Goal: Task Accomplishment & Management: Manage account settings

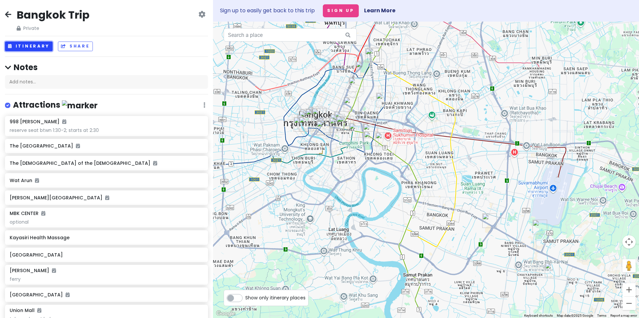
click at [38, 47] on button "Itinerary" at bounding box center [29, 47] width 48 height 10
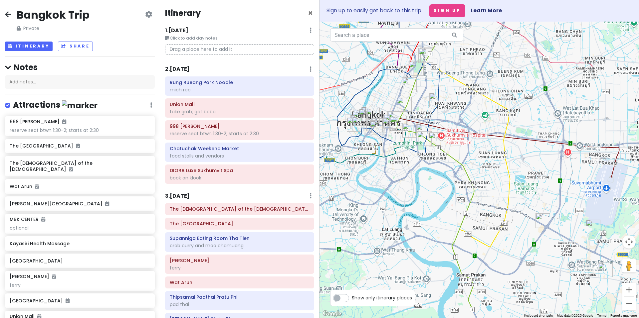
click at [197, 71] on div "2 . [DATE] Add Day Notes Delete Day" at bounding box center [239, 70] width 149 height 11
click at [182, 67] on h6 "2 . [DATE]" at bounding box center [177, 69] width 25 height 7
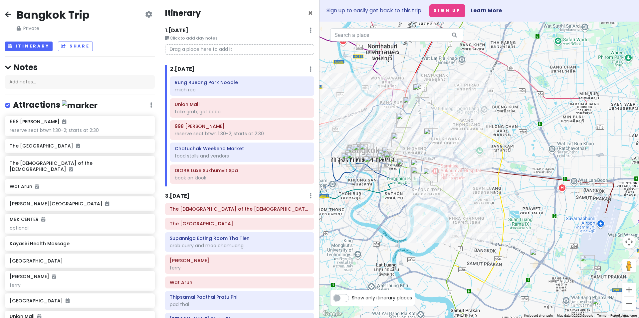
drag, startPoint x: 452, startPoint y: 98, endPoint x: 447, endPoint y: 134, distance: 36.1
click at [447, 134] on div at bounding box center [478, 170] width 319 height 297
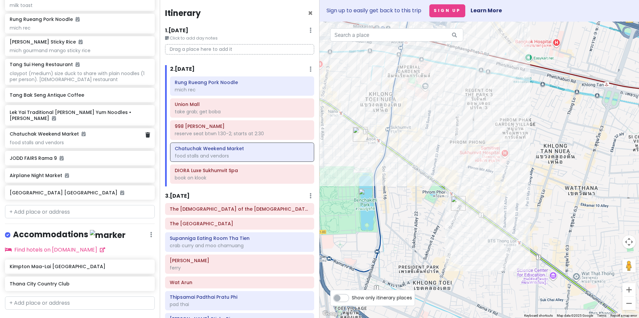
scroll to position [537, 0]
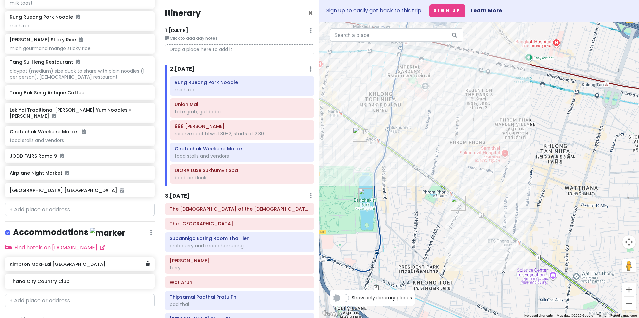
click at [66, 258] on div "Kimpton Maa-Lai [GEOGRAPHIC_DATA]" at bounding box center [80, 265] width 150 height 15
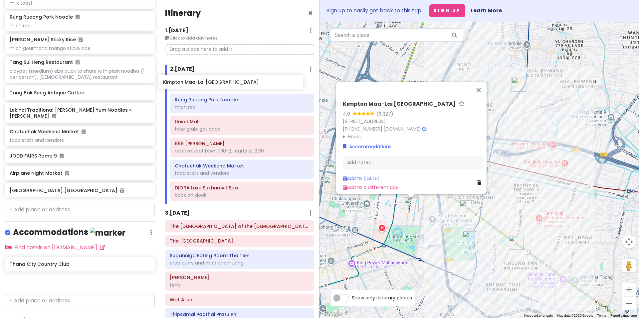
drag, startPoint x: 62, startPoint y: 252, endPoint x: 216, endPoint y: 84, distance: 228.0
click at [216, 84] on div "[GEOGRAPHIC_DATA] Trip Private Change Dates Make a Copy Delete Trip Go Pro ⚡️ G…" at bounding box center [319, 159] width 639 height 318
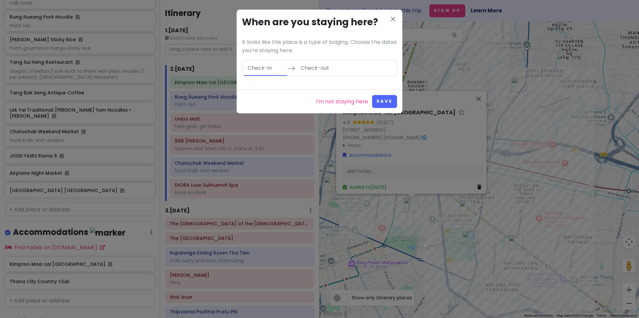
click at [263, 68] on input "Check-in" at bounding box center [265, 68] width 43 height 15
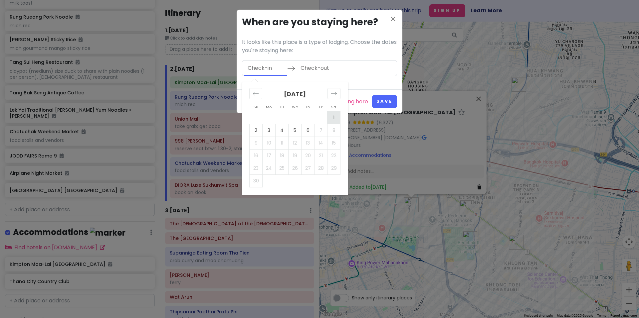
click at [335, 118] on td "1" at bounding box center [333, 117] width 13 height 13
type input "[DATE]"
click at [283, 129] on td "4" at bounding box center [282, 130] width 13 height 13
type input "[DATE]"
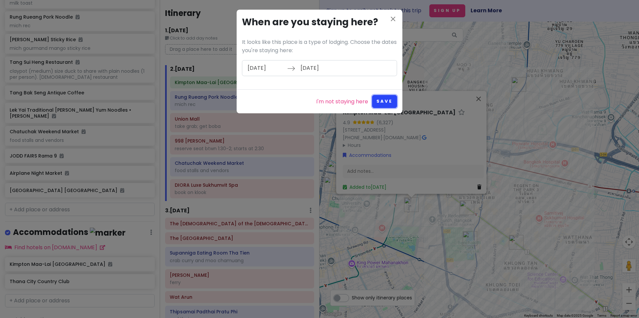
click at [390, 99] on button "Save" at bounding box center [384, 101] width 25 height 13
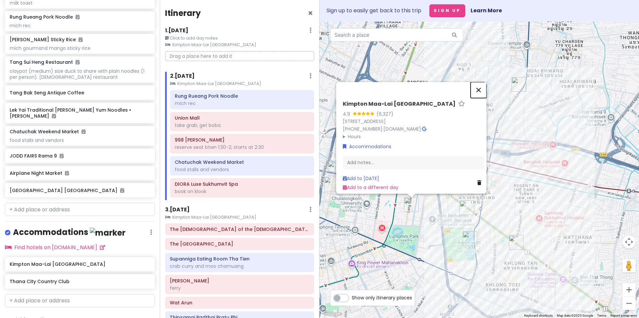
click at [482, 82] on button "Close" at bounding box center [479, 90] width 16 height 16
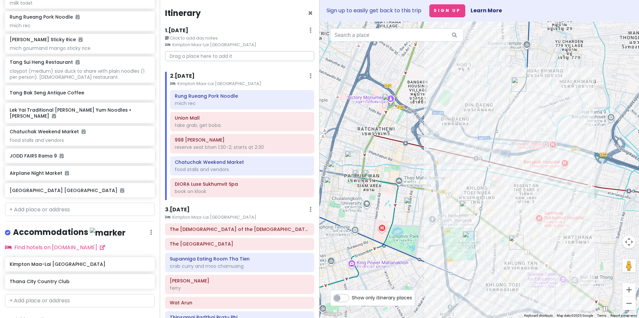
click at [198, 84] on small "Kimpton Maa-Lai [GEOGRAPHIC_DATA]" at bounding box center [242, 84] width 144 height 7
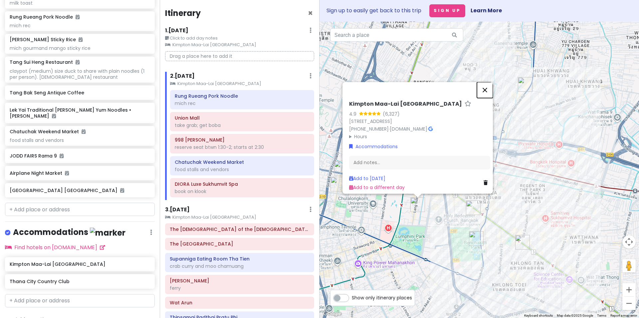
click at [490, 82] on button "Close" at bounding box center [485, 90] width 16 height 16
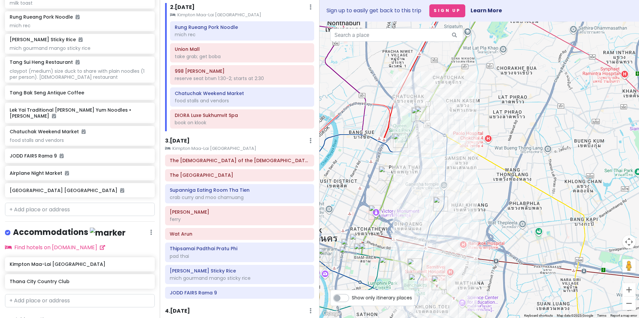
scroll to position [100, 0]
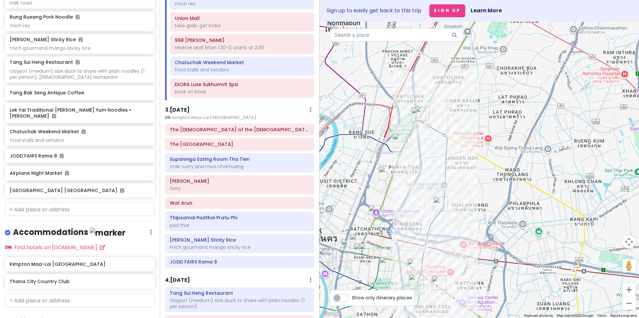
click at [207, 115] on small "Kimpton Maa-Lai [GEOGRAPHIC_DATA]" at bounding box center [239, 117] width 149 height 7
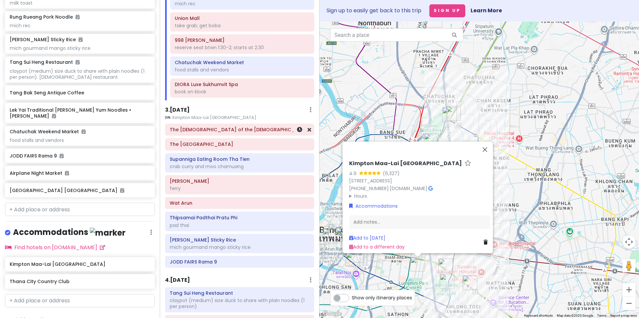
click at [194, 131] on h6 "The [DEMOGRAPHIC_DATA] of the [DEMOGRAPHIC_DATA]" at bounding box center [240, 130] width 140 height 6
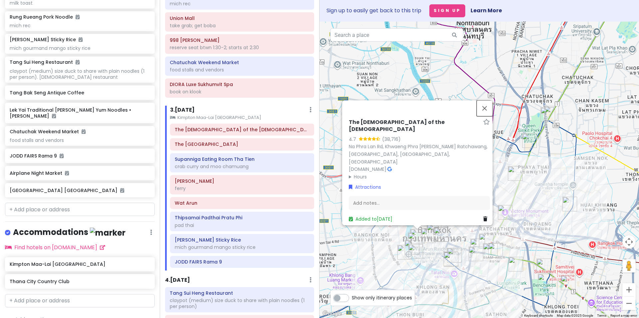
click at [491, 116] on button "Close" at bounding box center [485, 108] width 16 height 16
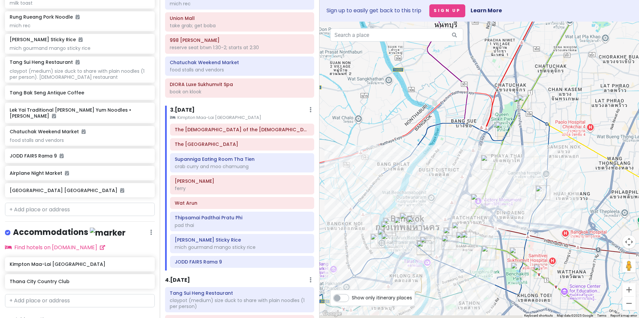
drag, startPoint x: 579, startPoint y: 245, endPoint x: 564, endPoint y: 200, distance: 47.4
click at [564, 200] on div at bounding box center [478, 170] width 319 height 297
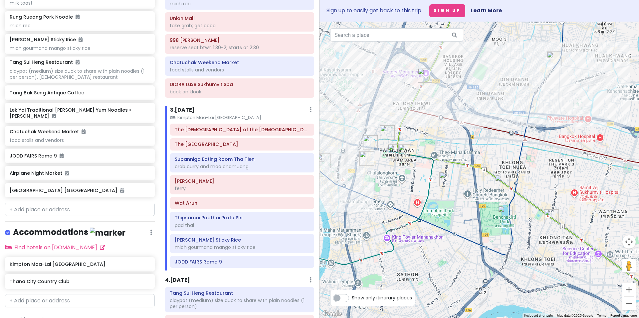
click at [233, 114] on small "Kimpton Maa-Lai [GEOGRAPHIC_DATA]" at bounding box center [242, 117] width 144 height 7
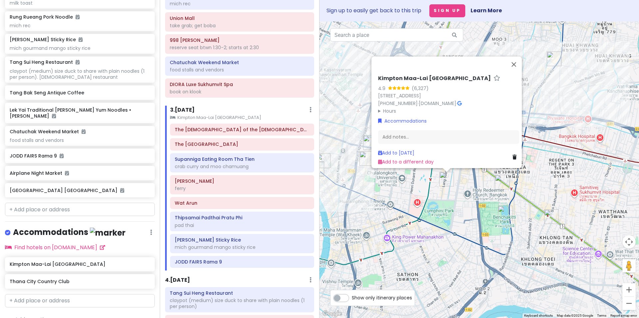
click at [425, 197] on div "Kimpton Maa-Lai Bangkok 4.9 (6,327) 78 Soi Ton Son, Khwaeng Lumphini, [GEOGRAPH…" at bounding box center [478, 170] width 319 height 297
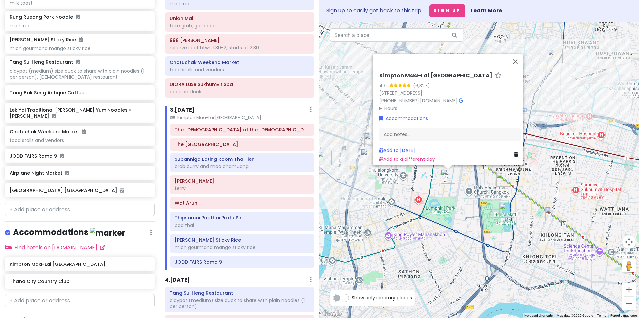
click at [425, 187] on div "Kimpton Maa-Lai Bangkok 4.9 (6,327) 78 Soi Ton Son, Khwaeng Lumphini, [GEOGRAPH…" at bounding box center [478, 170] width 319 height 297
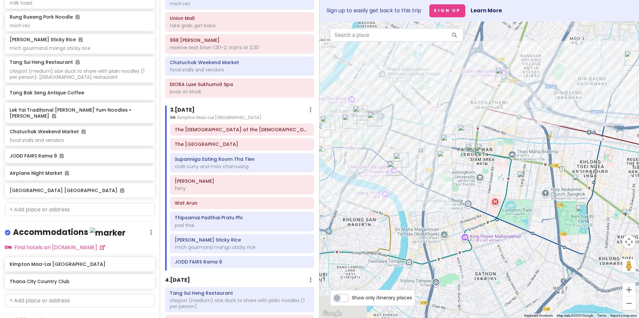
drag, startPoint x: 457, startPoint y: 196, endPoint x: 491, endPoint y: 201, distance: 34.6
click at [491, 201] on div at bounding box center [478, 170] width 319 height 297
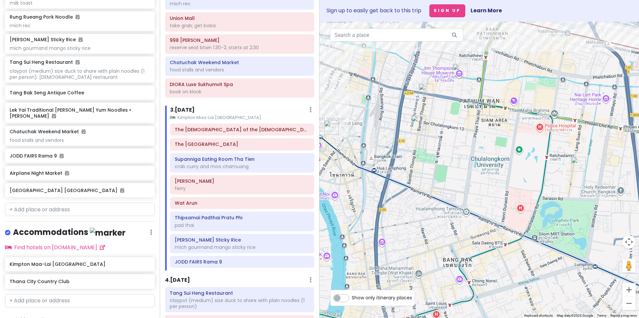
drag, startPoint x: 461, startPoint y: 168, endPoint x: 429, endPoint y: 161, distance: 32.5
click at [429, 161] on div at bounding box center [478, 170] width 319 height 297
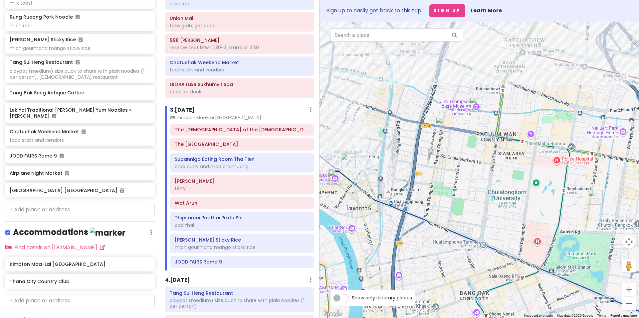
drag, startPoint x: 469, startPoint y: 180, endPoint x: 489, endPoint y: 223, distance: 47.3
click at [489, 223] on div at bounding box center [478, 170] width 319 height 297
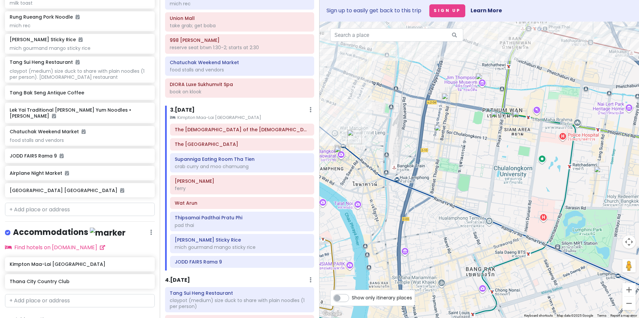
drag, startPoint x: 459, startPoint y: 210, endPoint x: 536, endPoint y: 200, distance: 77.8
click at [534, 203] on div at bounding box center [478, 170] width 319 height 297
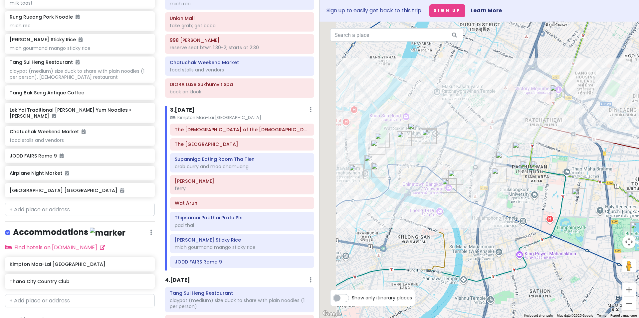
drag, startPoint x: 411, startPoint y: 179, endPoint x: 430, endPoint y: 180, distance: 18.3
click at [430, 180] on div at bounding box center [478, 170] width 319 height 297
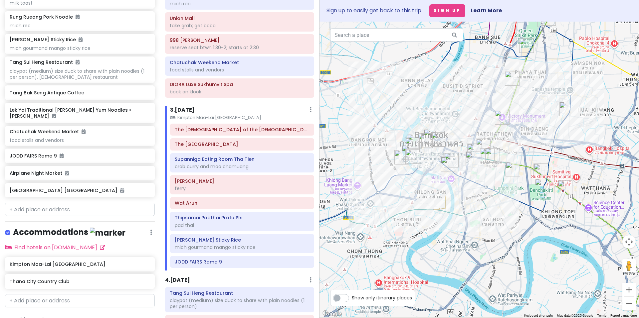
drag, startPoint x: 557, startPoint y: 184, endPoint x: 450, endPoint y: 161, distance: 109.3
click at [466, 161] on img "Lek Yai Traditional Tom Yum Noodles • Sam Yan" at bounding box center [473, 159] width 15 height 15
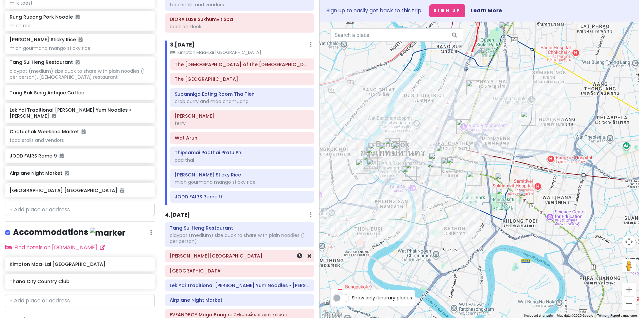
scroll to position [166, 0]
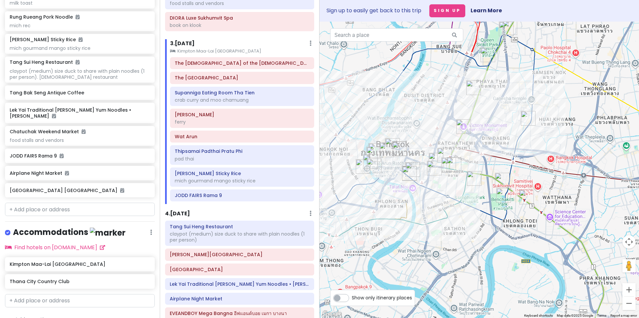
click at [241, 212] on div "4 . [DATE] Add Day Notes Delete Day" at bounding box center [239, 215] width 149 height 11
click at [188, 213] on h6 "4 . [DATE]" at bounding box center [177, 214] width 25 height 7
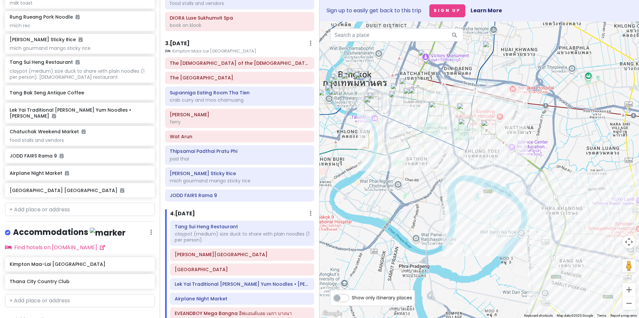
drag, startPoint x: 449, startPoint y: 270, endPoint x: 412, endPoint y: 205, distance: 74.2
click at [412, 205] on div at bounding box center [478, 170] width 319 height 297
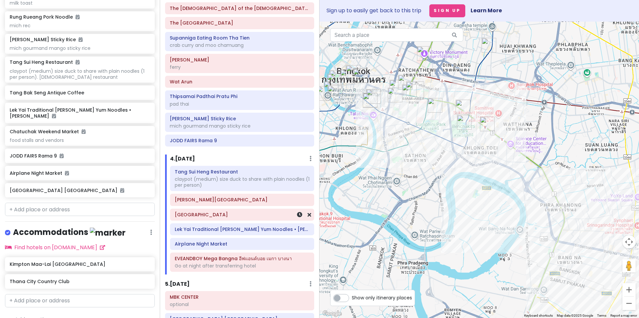
scroll to position [233, 0]
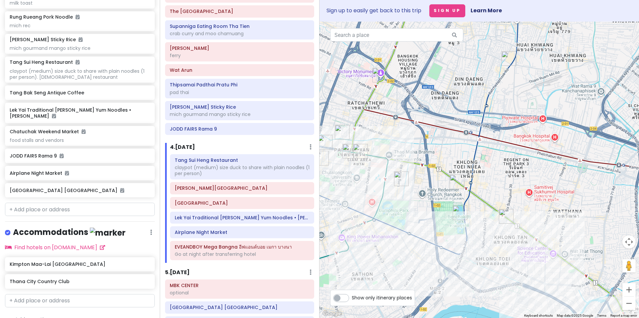
drag, startPoint x: 379, startPoint y: 193, endPoint x: 398, endPoint y: 198, distance: 19.3
click at [398, 198] on div at bounding box center [478, 170] width 319 height 297
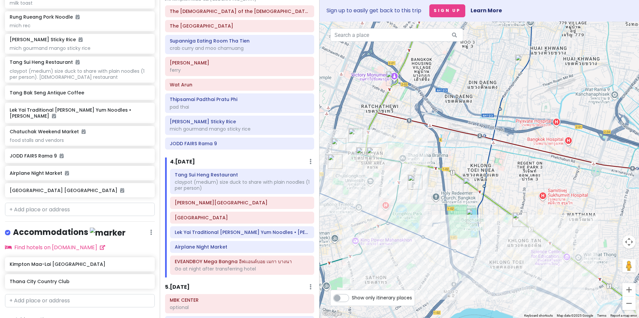
scroll to position [200, 0]
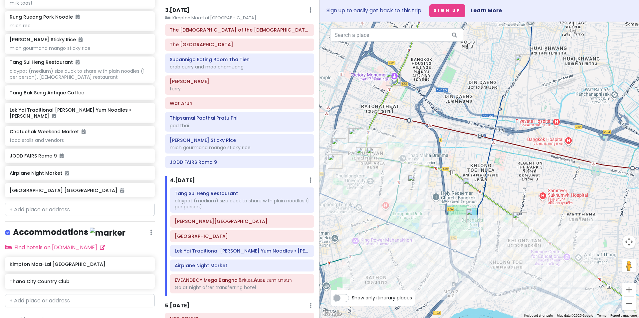
click at [212, 19] on small "Kimpton Maa-Lai [GEOGRAPHIC_DATA]" at bounding box center [239, 18] width 149 height 7
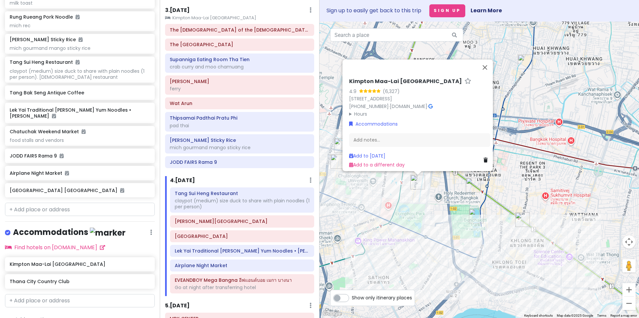
click at [206, 182] on div "4 . [DATE] Add Day Notes Delete Day" at bounding box center [242, 181] width 144 height 11
click at [493, 60] on button "Close" at bounding box center [485, 68] width 16 height 16
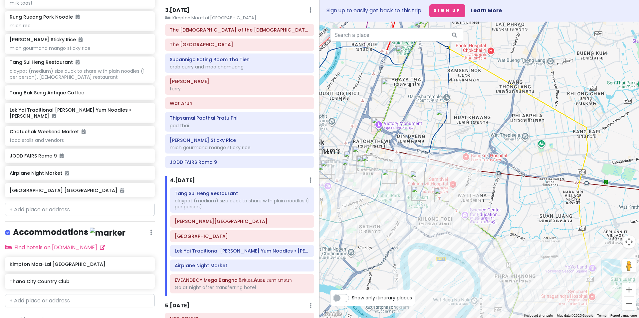
drag, startPoint x: 383, startPoint y: 236, endPoint x: 348, endPoint y: 172, distance: 73.0
click at [361, 166] on div at bounding box center [478, 170] width 319 height 297
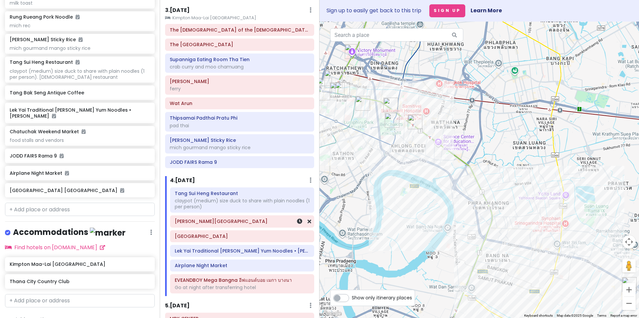
scroll to position [300, 0]
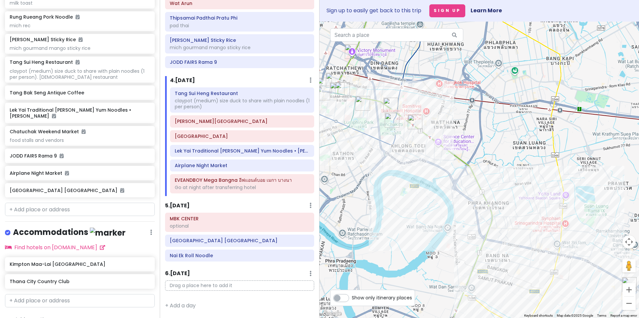
click at [234, 207] on div "5 . [DATE] Add Day Notes Delete Day" at bounding box center [239, 207] width 149 height 11
click at [186, 208] on h6 "5 . [DATE]" at bounding box center [177, 206] width 25 height 7
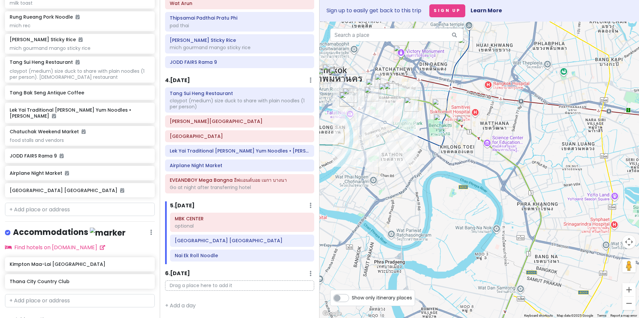
drag, startPoint x: 425, startPoint y: 246, endPoint x: 474, endPoint y: 247, distance: 49.3
click at [474, 247] on div at bounding box center [478, 170] width 319 height 297
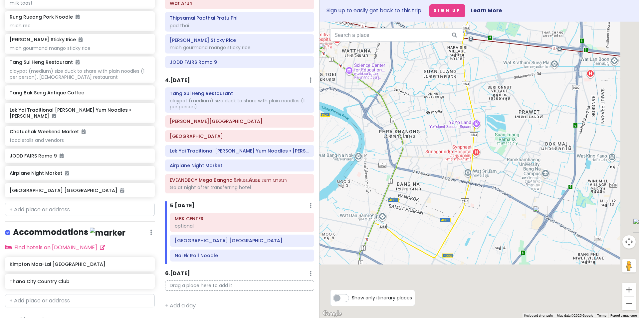
drag, startPoint x: 498, startPoint y: 253, endPoint x: 316, endPoint y: 165, distance: 202.0
click at [316, 165] on div "[GEOGRAPHIC_DATA] Trip Private Change Dates Make a Copy Delete Trip Go Pro ⚡️ G…" at bounding box center [319, 159] width 639 height 318
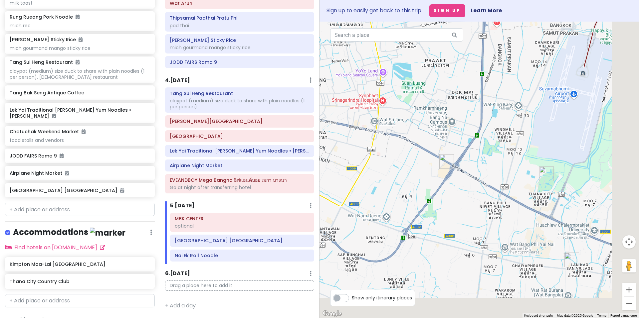
drag, startPoint x: 460, startPoint y: 209, endPoint x: 442, endPoint y: 194, distance: 23.4
click at [442, 194] on div at bounding box center [478, 170] width 319 height 297
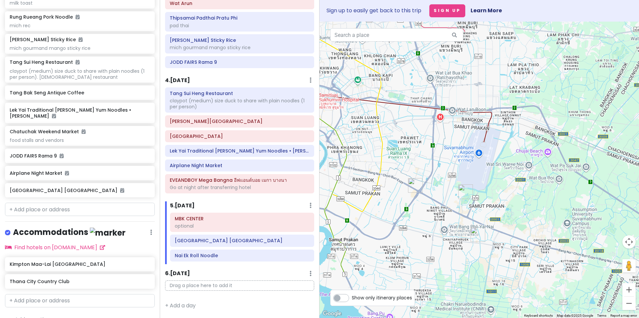
click at [201, 207] on div "5 . [DATE] Add Day Notes Delete Day" at bounding box center [242, 207] width 144 height 11
click at [186, 208] on h6 "5 . [DATE]" at bounding box center [182, 206] width 25 height 7
click at [307, 207] on div "5 . [DATE] Add Day Notes Delete Day" at bounding box center [239, 207] width 149 height 11
click at [306, 207] on div "5 . [DATE] Add Day Notes Delete Day" at bounding box center [239, 207] width 149 height 11
click at [309, 207] on icon at bounding box center [310, 205] width 2 height 5
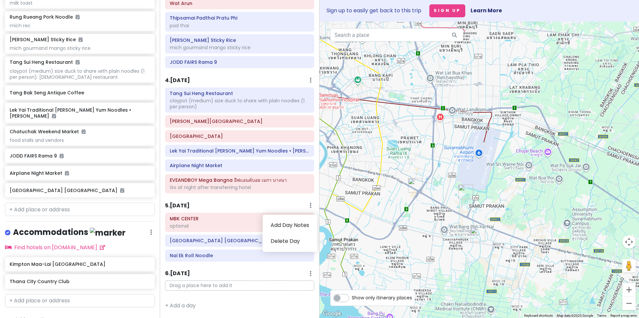
click at [214, 208] on div "5 . [DATE] Add Day Notes Delete Day" at bounding box center [239, 207] width 149 height 11
click at [187, 204] on h6 "5 . [DATE]" at bounding box center [177, 206] width 25 height 7
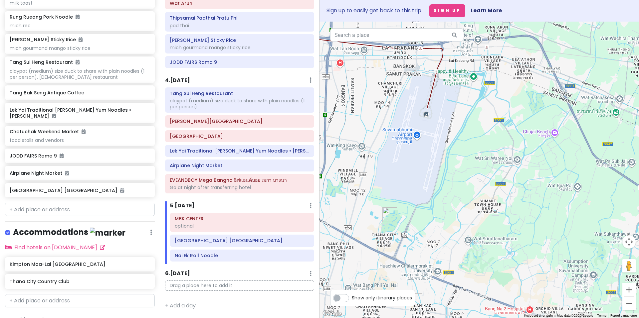
drag, startPoint x: 501, startPoint y: 124, endPoint x: 449, endPoint y: 192, distance: 85.2
click at [449, 192] on div at bounding box center [478, 170] width 319 height 297
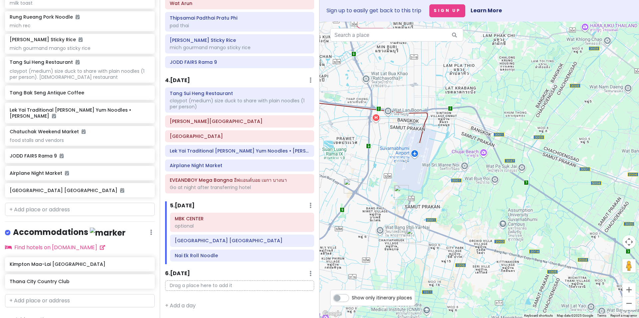
click at [179, 81] on h6 "4 . [DATE]" at bounding box center [177, 80] width 25 height 7
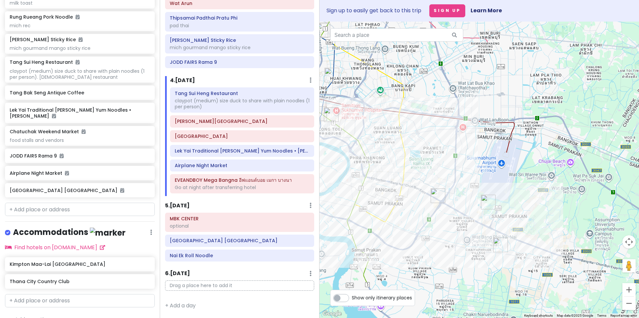
drag, startPoint x: 376, startPoint y: 137, endPoint x: 457, endPoint y: 145, distance: 81.6
click at [457, 145] on div at bounding box center [478, 170] width 319 height 297
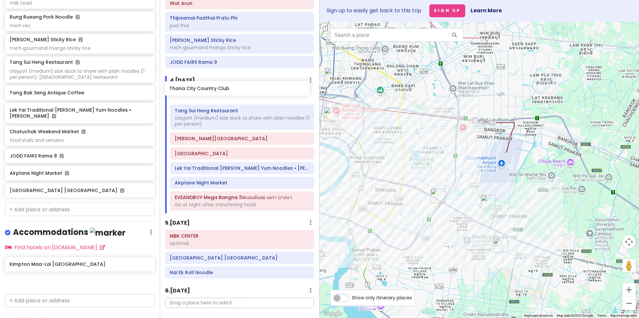
drag, startPoint x: 61, startPoint y: 272, endPoint x: 221, endPoint y: 92, distance: 240.4
click at [221, 92] on div "[GEOGRAPHIC_DATA] Trip Private Change Dates Make a Copy Delete Trip Go Pro ⚡️ G…" at bounding box center [319, 159] width 639 height 318
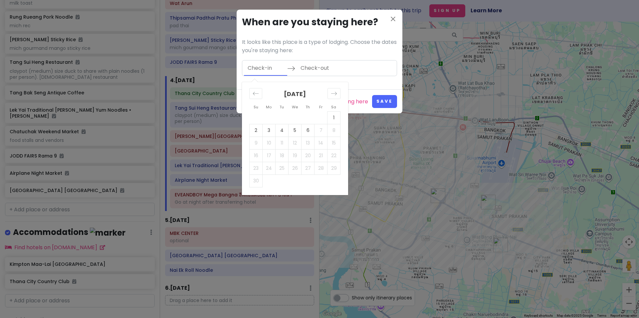
click at [275, 65] on input "Check-in" at bounding box center [265, 68] width 43 height 15
click at [287, 129] on td "4" at bounding box center [282, 130] width 13 height 13
type input "[DATE]"
click at [306, 128] on td "6" at bounding box center [307, 130] width 13 height 13
type input "[DATE]"
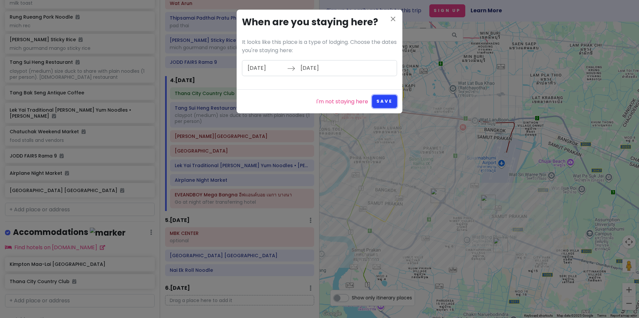
click at [385, 101] on button "Save" at bounding box center [384, 101] width 25 height 13
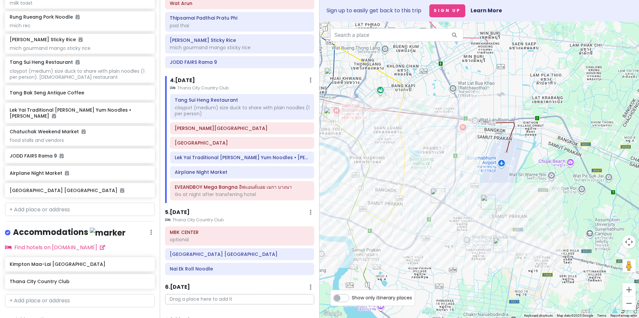
click at [212, 90] on small "Thana City Country Club" at bounding box center [242, 88] width 144 height 7
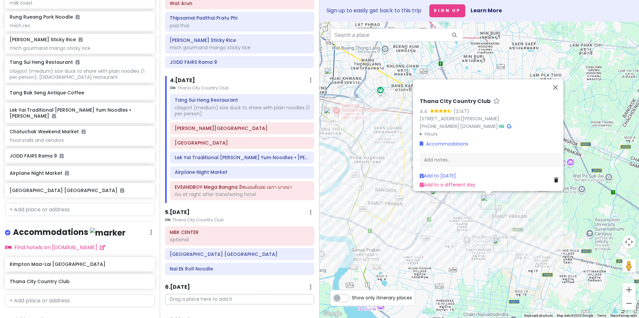
click at [226, 213] on div "5 . [DATE] Add Day Notes Clear Lodging Delete Day" at bounding box center [239, 214] width 149 height 11
click at [563, 80] on button "Close" at bounding box center [555, 88] width 16 height 16
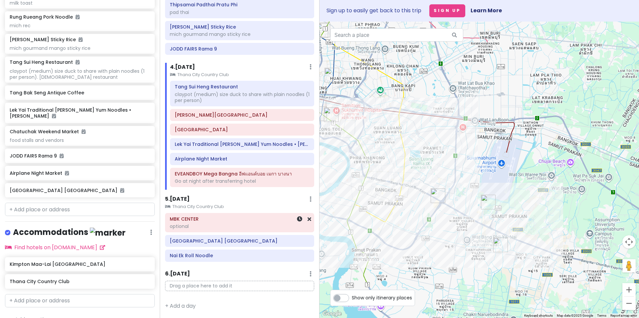
scroll to position [313, 0]
click at [205, 225] on div "optional" at bounding box center [240, 226] width 140 height 6
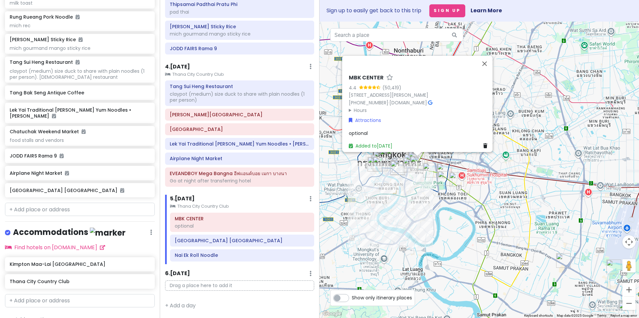
click at [422, 243] on div "MBK CENTER 4.4 (50,419) [STREET_ADDRESS][PERSON_NAME] [PHONE_NUMBER] · [DOMAIN_…" at bounding box center [478, 170] width 319 height 297
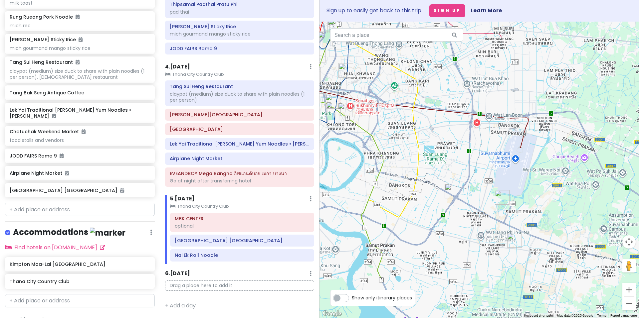
drag, startPoint x: 442, startPoint y: 223, endPoint x: 372, endPoint y: 176, distance: 84.5
click at [372, 176] on div at bounding box center [478, 170] width 319 height 297
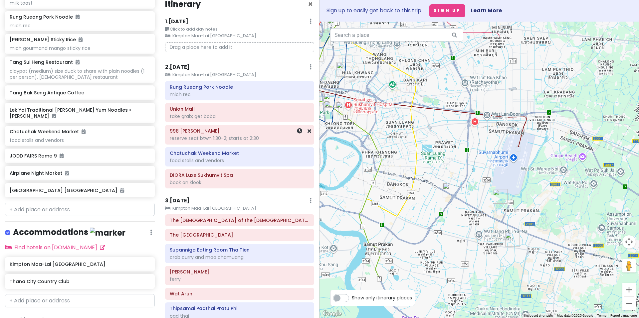
scroll to position [0, 0]
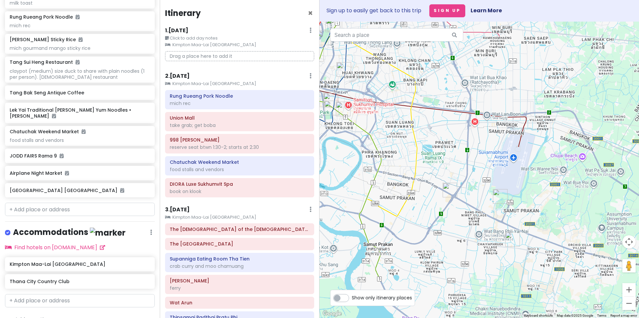
click at [185, 79] on h6 "2 . [DATE]" at bounding box center [177, 76] width 25 height 7
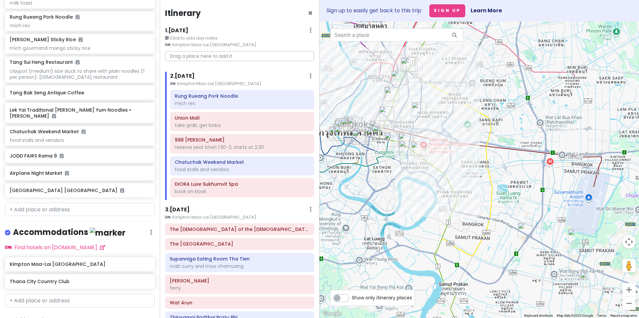
drag, startPoint x: 394, startPoint y: 120, endPoint x: 456, endPoint y: 154, distance: 70.9
click at [456, 154] on div at bounding box center [478, 170] width 319 height 297
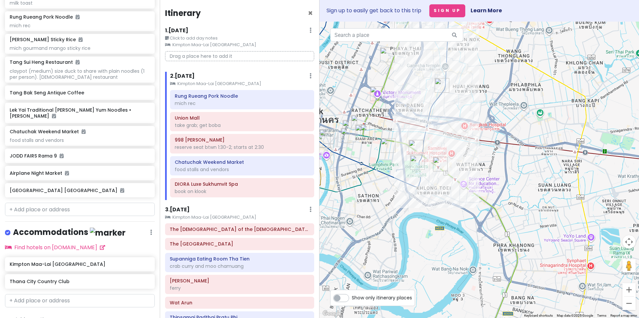
click at [224, 84] on small "Kimpton Maa-Lai [GEOGRAPHIC_DATA]" at bounding box center [242, 84] width 144 height 7
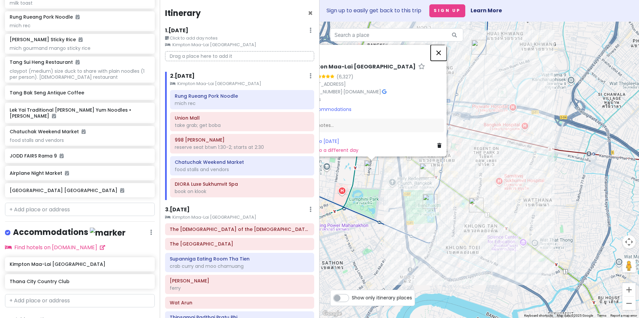
click at [443, 45] on button "Close" at bounding box center [439, 53] width 16 height 16
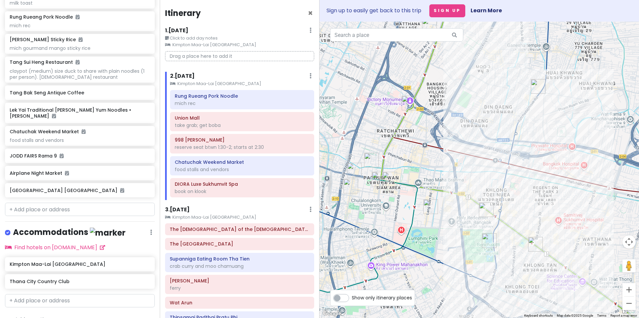
drag, startPoint x: 363, startPoint y: 117, endPoint x: 424, endPoint y: 157, distance: 72.5
click at [424, 157] on div at bounding box center [478, 170] width 319 height 297
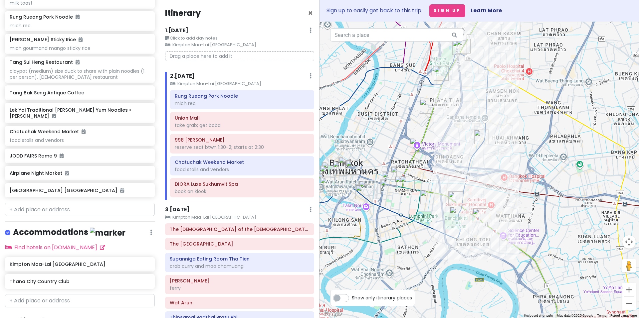
drag, startPoint x: 518, startPoint y: 131, endPoint x: 528, endPoint y: 163, distance: 33.3
click at [528, 163] on div at bounding box center [478, 170] width 319 height 297
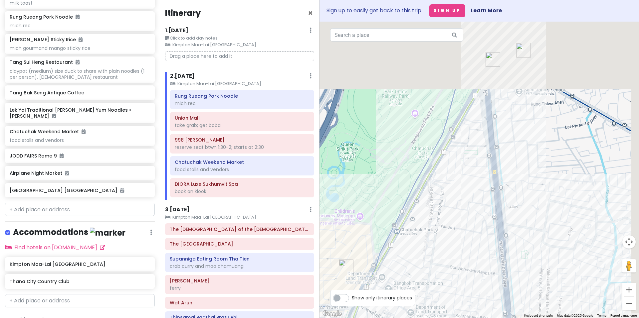
drag, startPoint x: 496, startPoint y: 97, endPoint x: 407, endPoint y: 242, distance: 169.7
click at [409, 251] on div at bounding box center [478, 170] width 319 height 297
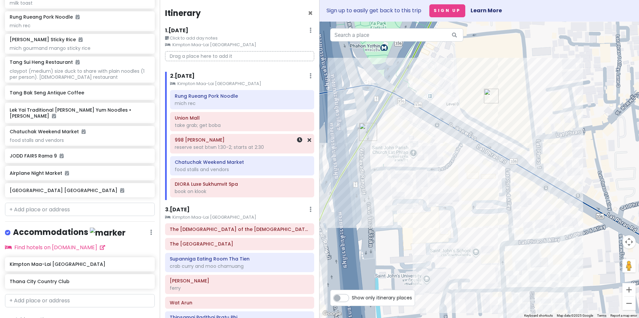
click at [237, 144] on div "reserve seat btwn 1:30-2; starts at 2:30" at bounding box center [242, 147] width 135 height 6
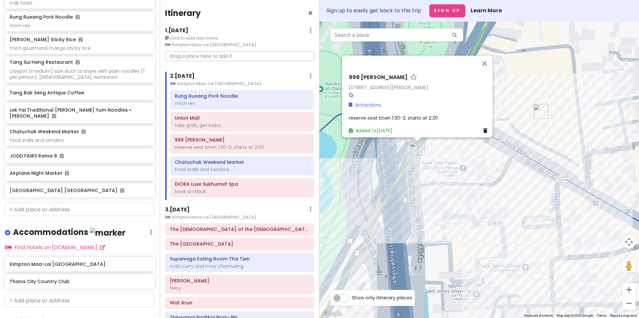
click at [397, 75] on h6 "998 [PERSON_NAME]" at bounding box center [378, 78] width 59 height 7
click at [397, 71] on input "998 [PERSON_NAME]" at bounding box center [419, 76] width 141 height 10
click at [485, 56] on button "Close" at bounding box center [485, 64] width 16 height 16
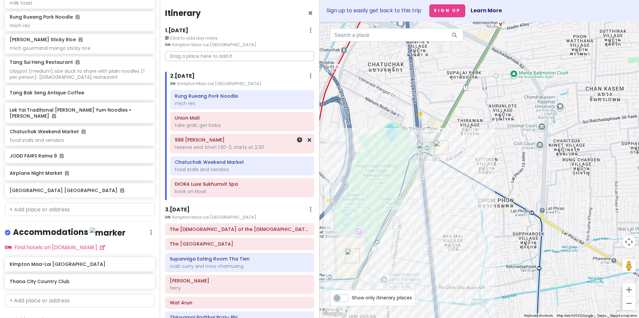
click at [227, 151] on div "998 [PERSON_NAME] reserve seat btwn 1:30-2; starts at 2:30" at bounding box center [242, 143] width 135 height 17
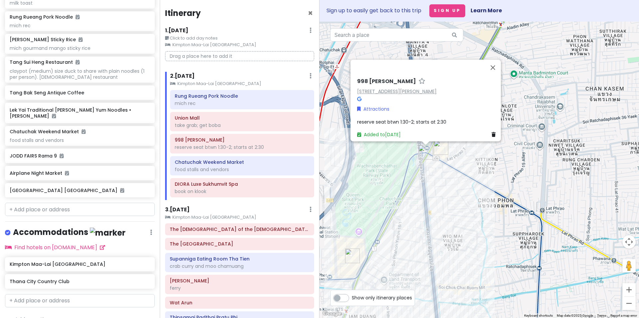
click at [392, 88] on link "[STREET_ADDRESS][PERSON_NAME]" at bounding box center [397, 91] width 80 height 7
click at [498, 60] on button "Close" at bounding box center [493, 68] width 16 height 16
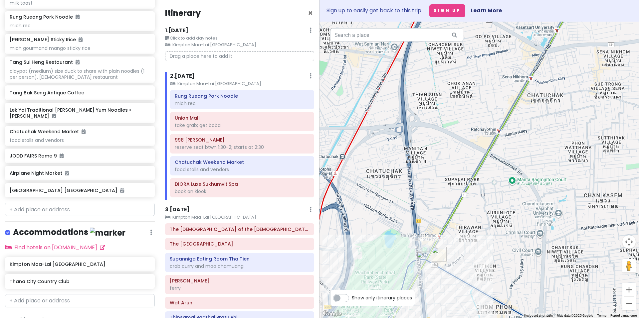
drag, startPoint x: 435, startPoint y: 101, endPoint x: 435, endPoint y: 198, distance: 96.5
click at [435, 199] on div at bounding box center [478, 170] width 319 height 297
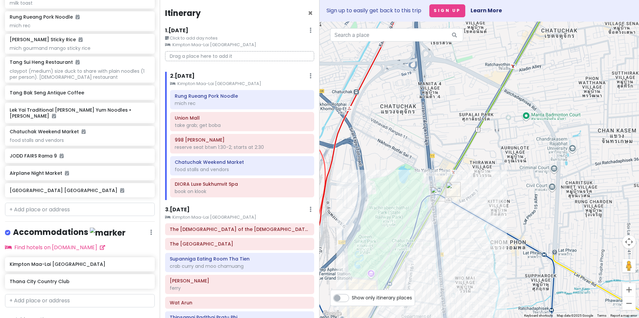
drag, startPoint x: 407, startPoint y: 175, endPoint x: 413, endPoint y: 118, distance: 57.5
click at [422, 112] on div at bounding box center [478, 170] width 319 height 297
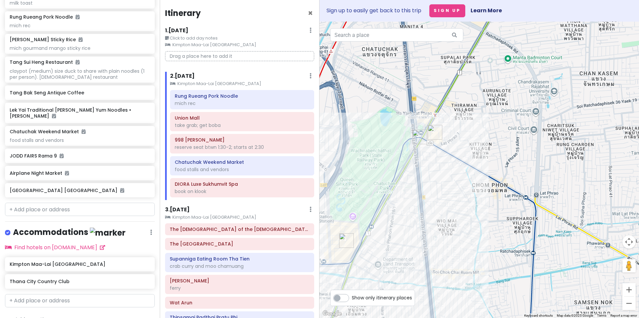
drag, startPoint x: 450, startPoint y: 235, endPoint x: 437, endPoint y: 204, distance: 33.4
click at [437, 204] on div at bounding box center [478, 170] width 319 height 297
click at [218, 172] on div "food stalls and vendors" at bounding box center [242, 170] width 135 height 6
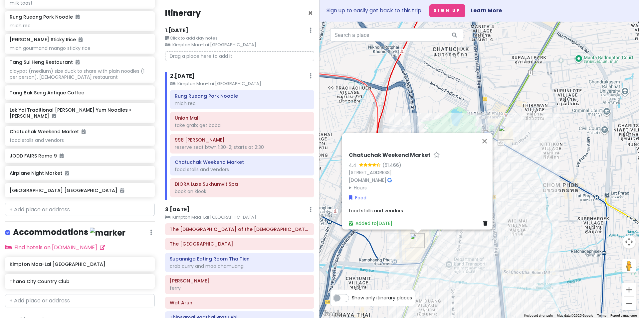
click at [353, 185] on summary "Hours" at bounding box center [419, 187] width 141 height 7
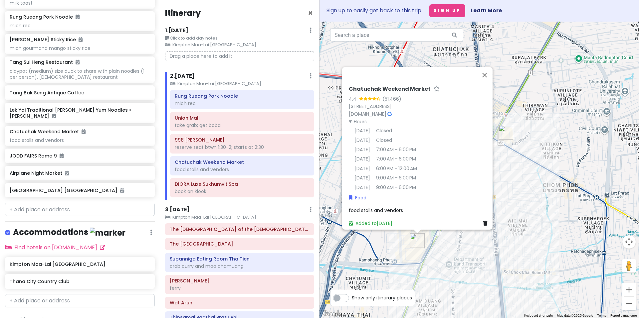
click at [335, 174] on div "Chatuchak Weekend Market 4.4 (51,466) 587, 10 [STREET_ADDRESS] [DOMAIN_NAME] · …" at bounding box center [478, 170] width 319 height 297
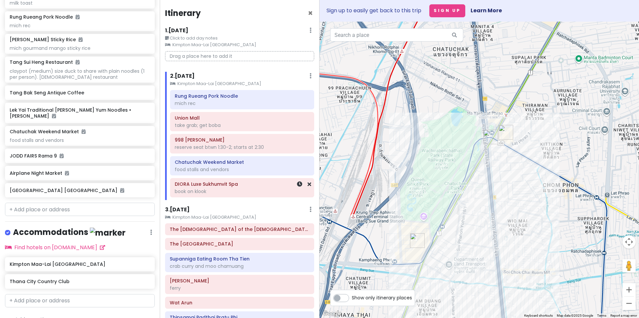
click at [242, 195] on div "DIORA Luxe Sukhumvit Spa book on klook" at bounding box center [242, 188] width 135 height 17
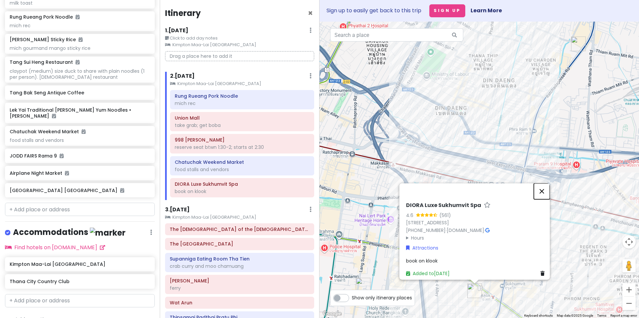
click at [548, 184] on button "Close" at bounding box center [542, 192] width 16 height 16
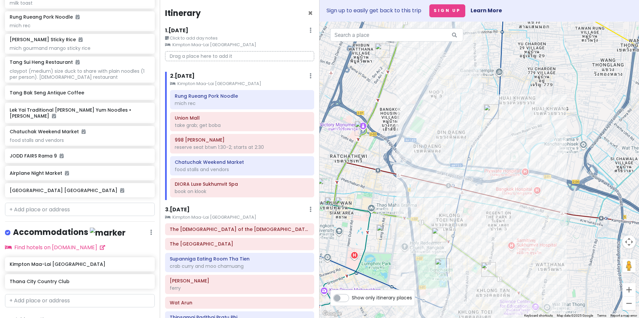
drag, startPoint x: 470, startPoint y: 221, endPoint x: 458, endPoint y: 187, distance: 36.3
click at [458, 187] on div at bounding box center [478, 170] width 319 height 297
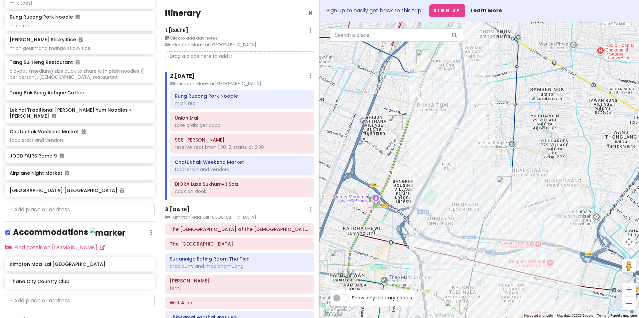
drag, startPoint x: 378, startPoint y: 97, endPoint x: 392, endPoint y: 173, distance: 76.8
click at [392, 173] on div at bounding box center [478, 170] width 319 height 297
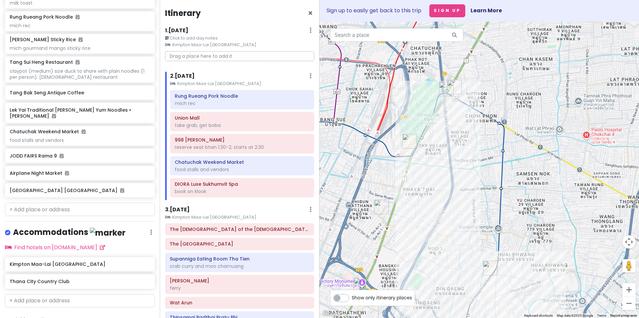
drag, startPoint x: 447, startPoint y: 91, endPoint x: 432, endPoint y: 153, distance: 64.2
click at [432, 154] on div at bounding box center [478, 170] width 319 height 297
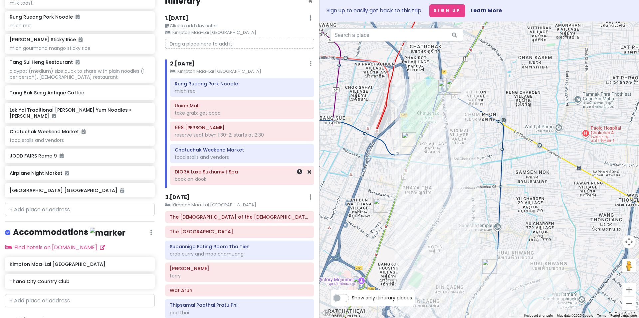
scroll to position [33, 0]
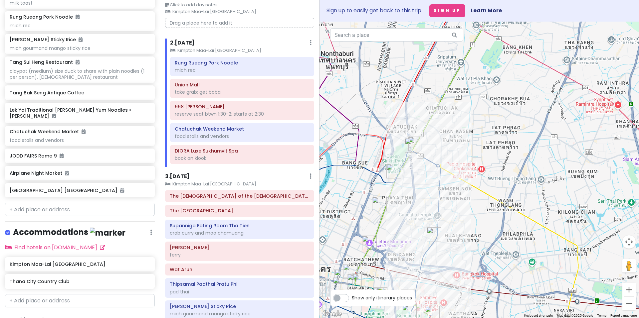
click at [217, 179] on div "3 . [DATE] Add Day Notes Clear Lodging Delete Day" at bounding box center [239, 177] width 149 height 11
click at [199, 182] on small "Kimpton Maa-Lai [GEOGRAPHIC_DATA]" at bounding box center [239, 184] width 149 height 7
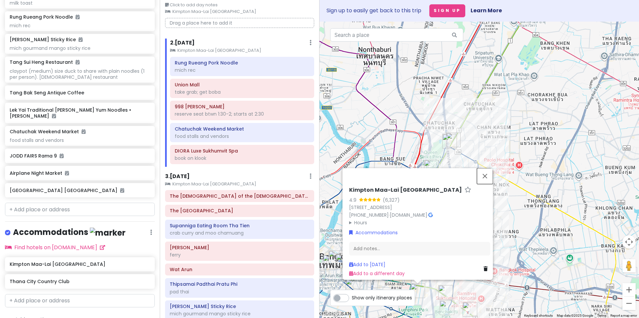
click at [487, 168] on button "Close" at bounding box center [485, 176] width 16 height 16
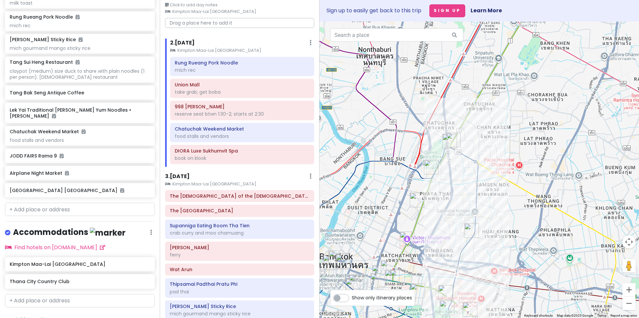
click at [184, 177] on h6 "3 . [DATE]" at bounding box center [177, 176] width 25 height 7
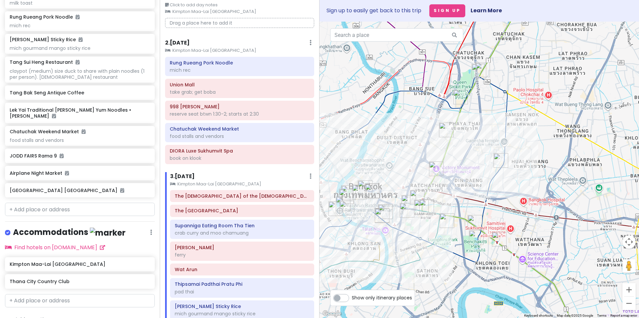
drag, startPoint x: 390, startPoint y: 199, endPoint x: 421, endPoint y: 124, distance: 81.3
click at [421, 124] on div at bounding box center [478, 170] width 319 height 297
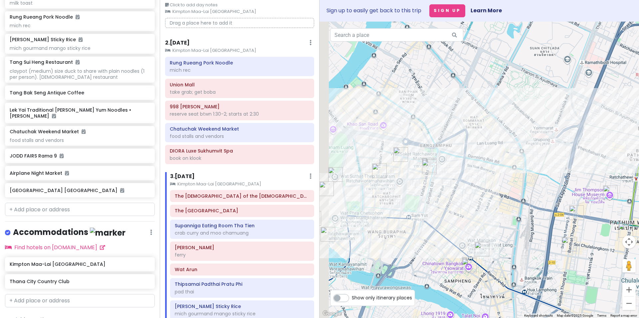
drag, startPoint x: 393, startPoint y: 226, endPoint x: 517, endPoint y: 163, distance: 138.8
click at [517, 163] on div at bounding box center [478, 170] width 319 height 297
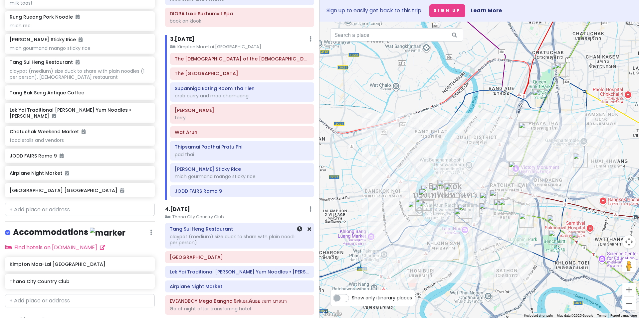
scroll to position [233, 0]
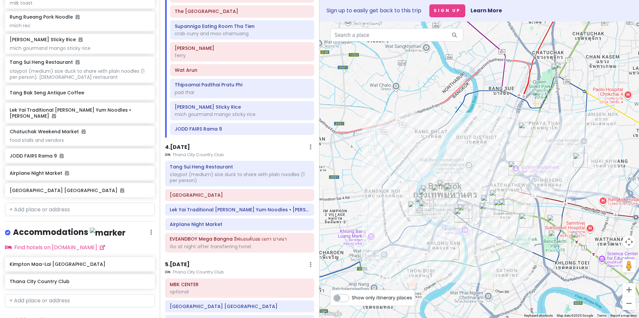
click at [186, 146] on h6 "4 . [DATE]" at bounding box center [177, 147] width 25 height 7
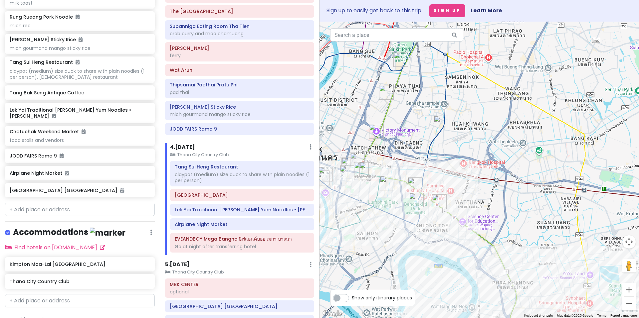
drag, startPoint x: 447, startPoint y: 255, endPoint x: 312, endPoint y: 218, distance: 140.3
click at [311, 218] on div "[GEOGRAPHIC_DATA] Trip Private Change Dates Make a Copy Delete Trip Go Pro ⚡️ G…" at bounding box center [319, 159] width 639 height 318
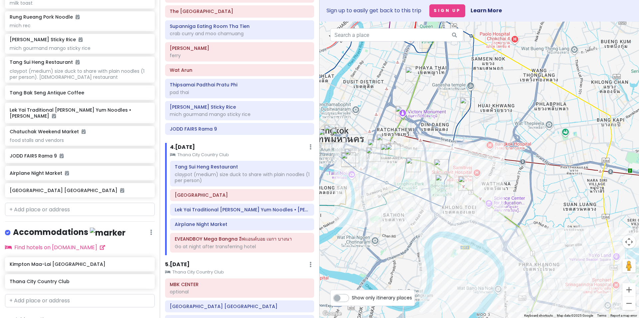
drag, startPoint x: 369, startPoint y: 239, endPoint x: 385, endPoint y: 221, distance: 24.3
click at [385, 221] on div at bounding box center [478, 170] width 319 height 297
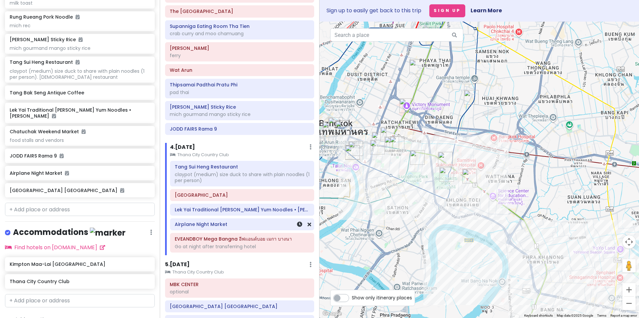
click at [215, 225] on h6 "Airplane Night Market" at bounding box center [242, 225] width 135 height 6
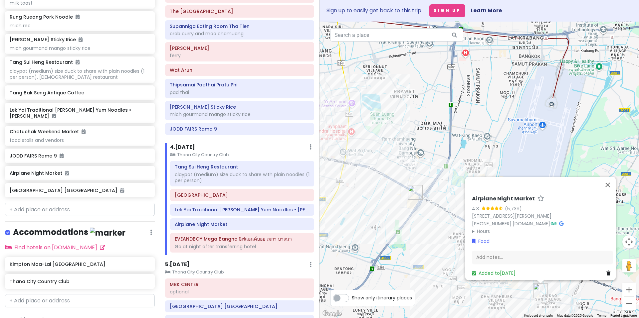
click at [481, 229] on summary "Hours" at bounding box center [542, 231] width 141 height 7
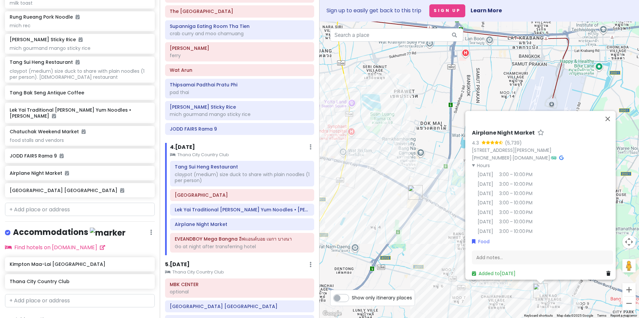
click at [395, 246] on div "Airplane Night Market 4.3 (5,739) 3 [STREET_ADDRESS][PERSON_NAME] [PHONE_NUMBER…" at bounding box center [478, 170] width 319 height 297
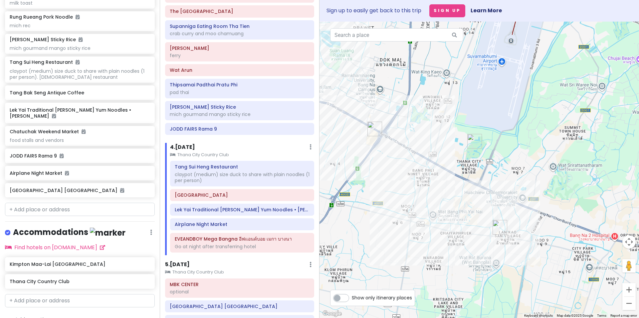
drag, startPoint x: 395, startPoint y: 219, endPoint x: 374, endPoint y: 193, distance: 33.4
click at [374, 193] on div at bounding box center [478, 170] width 319 height 297
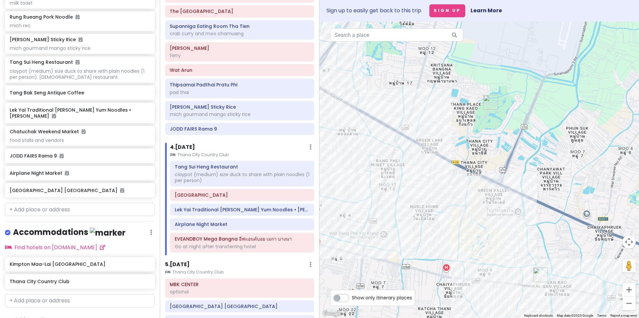
drag, startPoint x: 440, startPoint y: 187, endPoint x: 475, endPoint y: 204, distance: 38.5
click at [475, 204] on div at bounding box center [478, 170] width 319 height 297
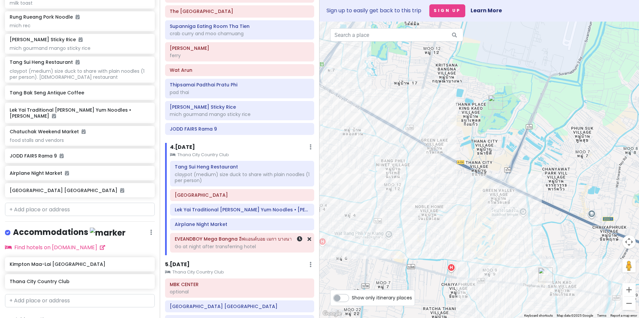
click at [234, 245] on div "Go at night after transferring hotel" at bounding box center [242, 247] width 135 height 6
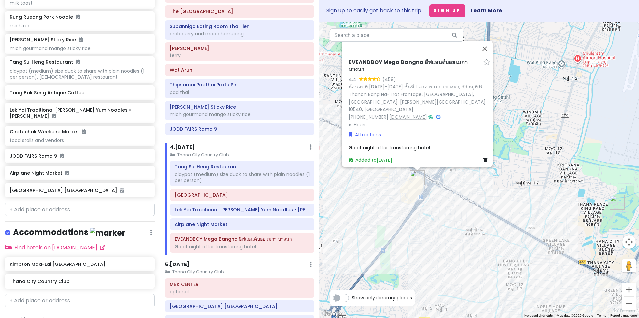
click at [389, 114] on link "[DOMAIN_NAME]" at bounding box center [408, 117] width 38 height 7
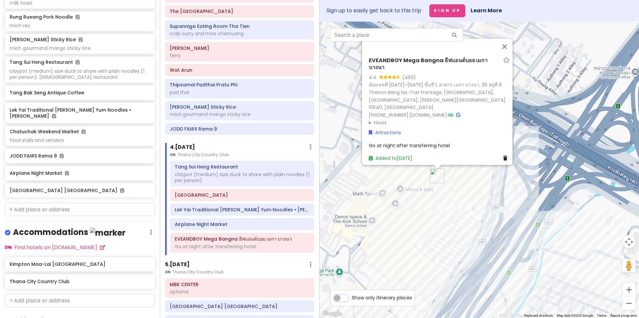
drag, startPoint x: 388, startPoint y: 201, endPoint x: 421, endPoint y: 221, distance: 38.5
click at [421, 221] on div "EVEANDBOY Mega Bangna อีฟแอนด์บอย เมกา บางนา 4.4 (459) ห้องเลขที่ [DATE]-[DATE]…" at bounding box center [478, 170] width 319 height 297
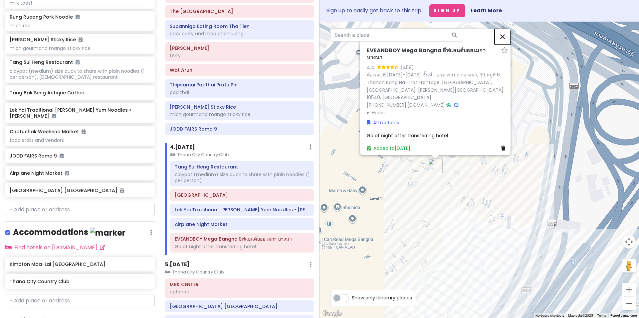
click at [505, 40] on button "Close" at bounding box center [502, 37] width 16 height 16
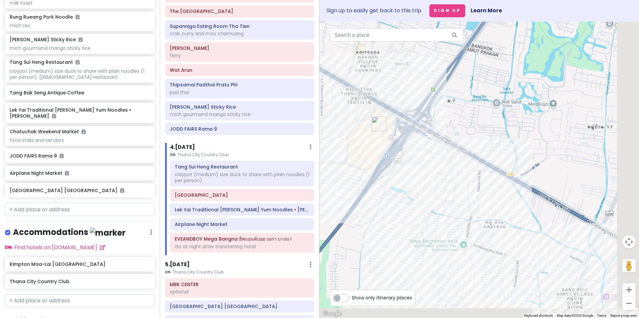
drag, startPoint x: 449, startPoint y: 232, endPoint x: 297, endPoint y: 153, distance: 170.3
click at [298, 154] on div "[GEOGRAPHIC_DATA] Trip Private Change Dates Make a Copy Delete Trip Go Pro ⚡️ G…" at bounding box center [319, 159] width 639 height 318
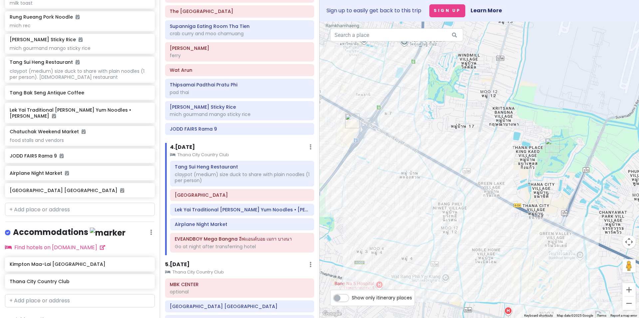
drag, startPoint x: 428, startPoint y: 170, endPoint x: 514, endPoint y: 180, distance: 86.1
click at [514, 180] on div at bounding box center [478, 170] width 319 height 297
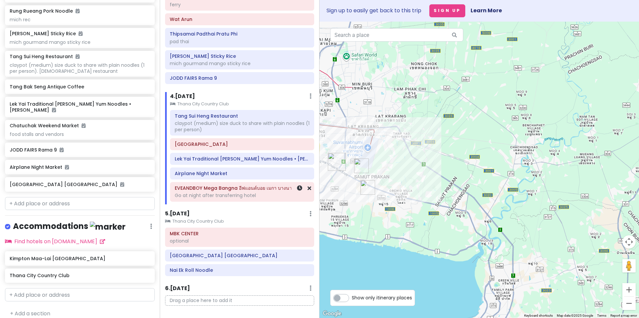
scroll to position [283, 0]
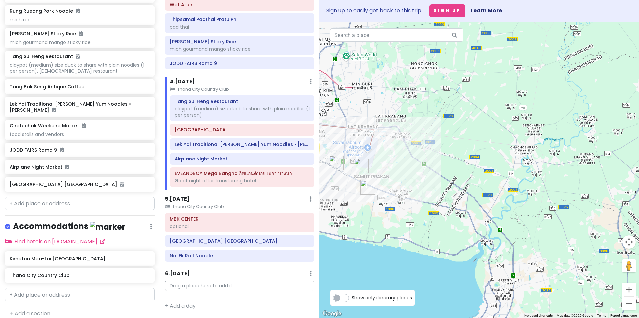
click at [249, 207] on small "Thana City Country Club" at bounding box center [239, 207] width 149 height 7
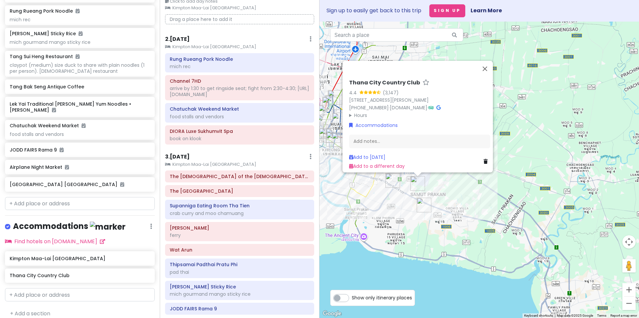
scroll to position [0, 0]
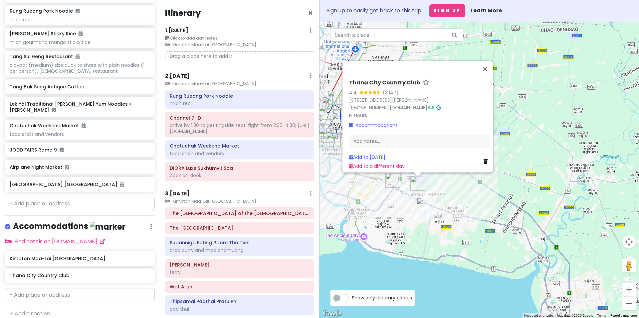
click at [189, 82] on small "Kimpton Maa-Lai [GEOGRAPHIC_DATA]" at bounding box center [239, 84] width 149 height 7
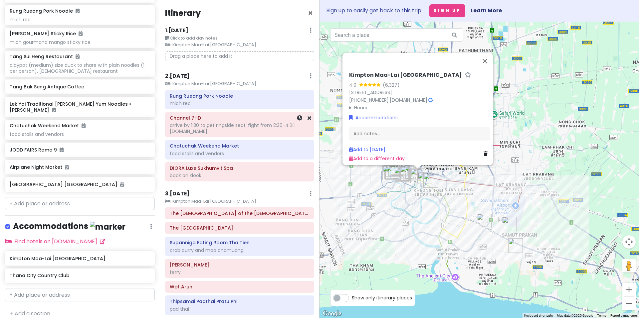
click at [227, 125] on div "arrive by 1:30 to get ringside seat; fight from 2:30-4:30; [URL][DOMAIN_NAME]" at bounding box center [240, 128] width 140 height 12
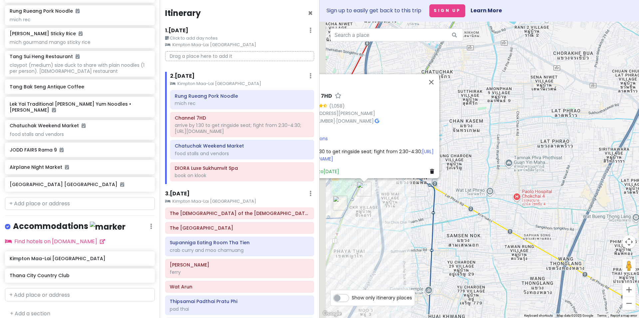
drag, startPoint x: 405, startPoint y: 199, endPoint x: 426, endPoint y: 197, distance: 21.4
click at [426, 197] on div "Channel 7HD 4.4 (1,058) 998, 1 [STREET_ADDRESS][PERSON_NAME][PERSON_NAME] [PHON…" at bounding box center [478, 170] width 319 height 297
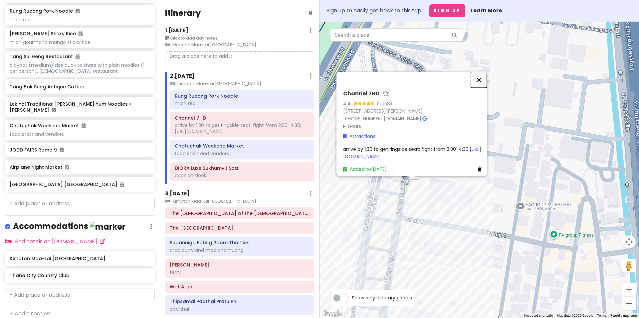
click at [481, 72] on button "Close" at bounding box center [479, 80] width 16 height 16
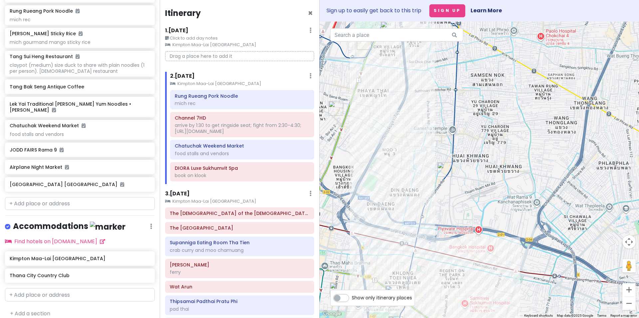
drag, startPoint x: 475, startPoint y: 241, endPoint x: 439, endPoint y: 80, distance: 165.0
click at [439, 80] on div at bounding box center [478, 170] width 319 height 297
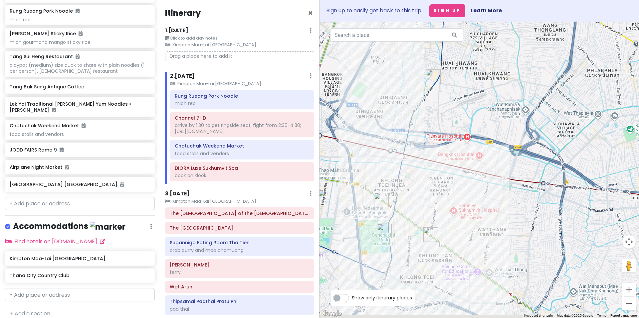
drag, startPoint x: 466, startPoint y: 208, endPoint x: 454, endPoint y: 103, distance: 105.9
click at [454, 103] on div at bounding box center [478, 170] width 319 height 297
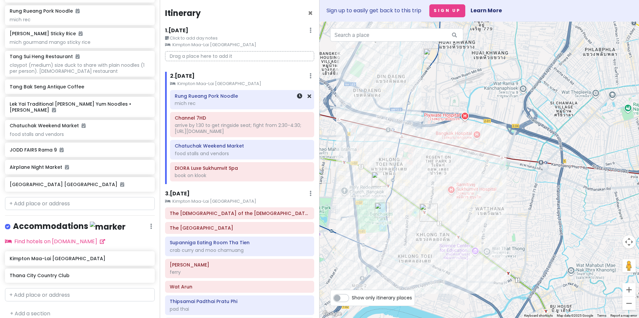
click at [228, 104] on div "mich rec" at bounding box center [242, 103] width 135 height 6
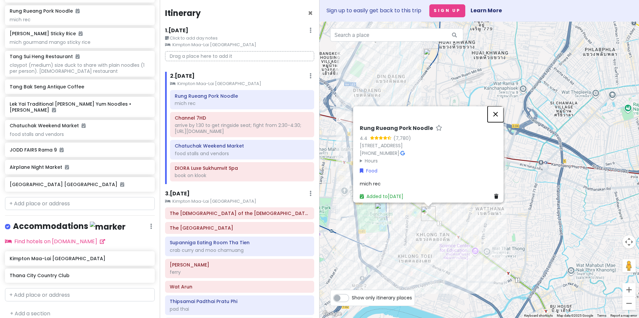
click at [498, 106] on button "Close" at bounding box center [495, 114] width 16 height 16
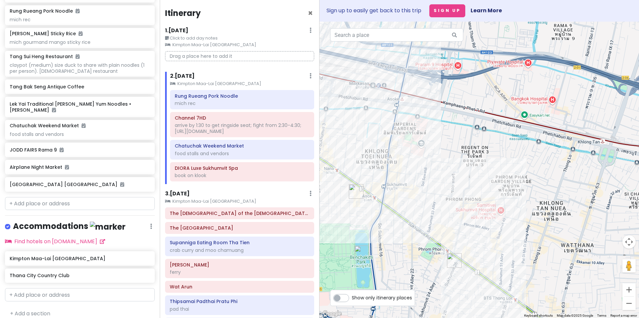
drag, startPoint x: 433, startPoint y: 187, endPoint x: 434, endPoint y: 153, distance: 33.6
click at [434, 153] on div at bounding box center [478, 170] width 319 height 297
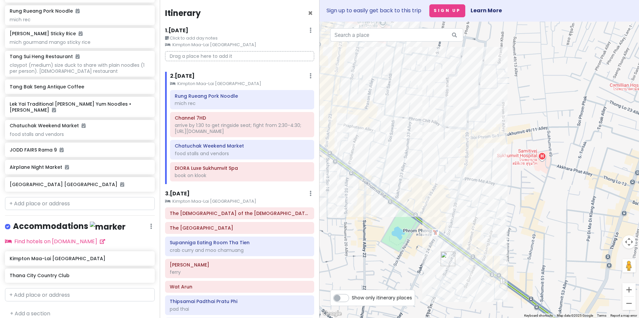
drag, startPoint x: 408, startPoint y: 190, endPoint x: 445, endPoint y: 191, distance: 36.3
click at [444, 191] on div at bounding box center [478, 170] width 319 height 297
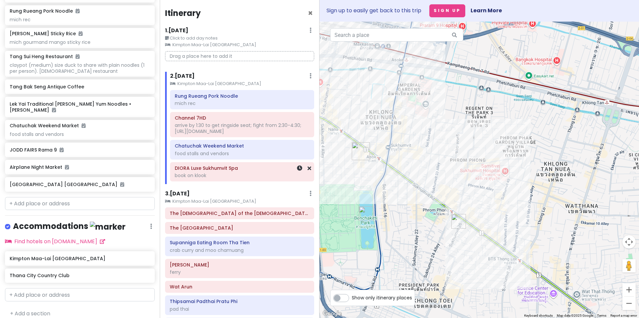
click at [231, 179] on div "DIORA Luxe Sukhumvit Spa book on klook" at bounding box center [242, 172] width 135 height 17
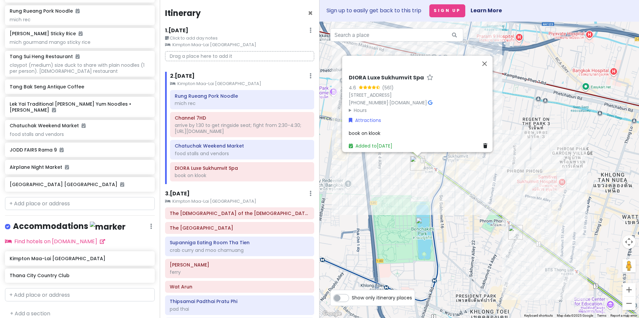
click at [405, 180] on div "DIORA Luxe Sukhumvit Spa 4.6 (561) 4 [STREET_ADDRESS] [PHONE_NUMBER] · [DOMAIN_…" at bounding box center [478, 170] width 319 height 297
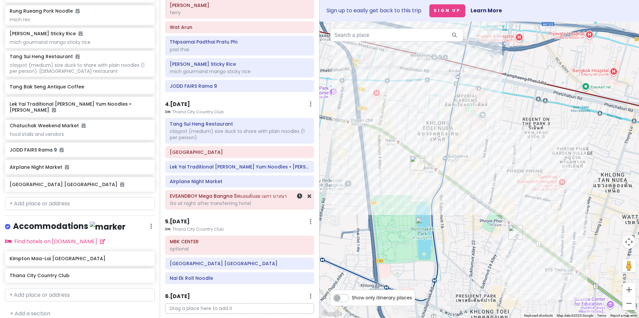
scroll to position [266, 0]
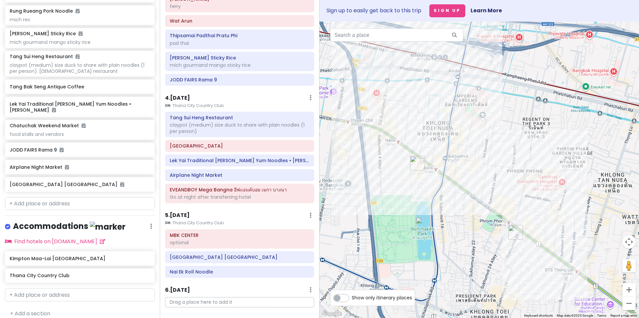
click at [228, 100] on div "4 . [DATE] Add Day Notes Clear Lodging Delete Day" at bounding box center [239, 99] width 149 height 11
click at [182, 96] on h6 "4 . [DATE]" at bounding box center [177, 98] width 25 height 7
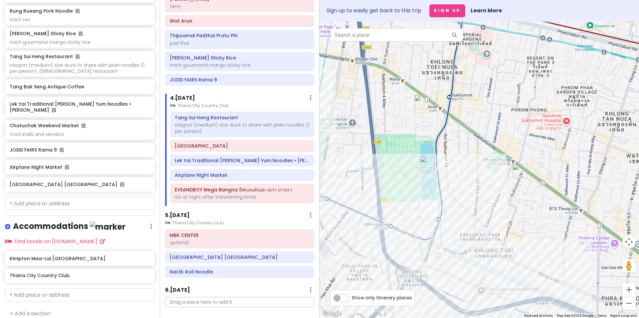
drag, startPoint x: 447, startPoint y: 226, endPoint x: 456, endPoint y: 168, distance: 58.5
click at [455, 170] on div at bounding box center [478, 170] width 319 height 297
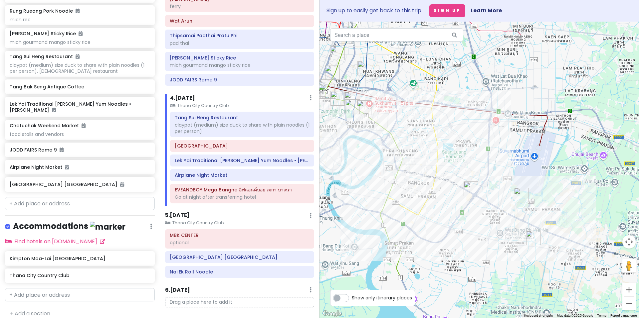
drag, startPoint x: 456, startPoint y: 218, endPoint x: 388, endPoint y: 129, distance: 112.3
click at [388, 129] on div at bounding box center [478, 170] width 319 height 297
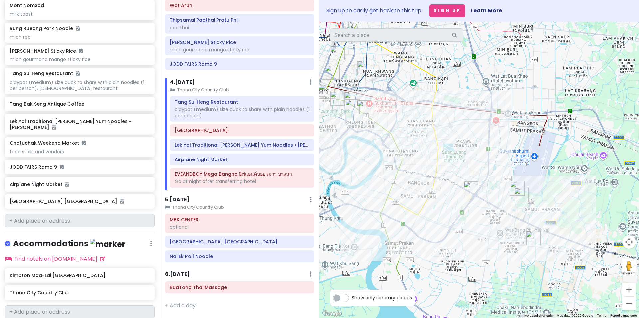
scroll to position [282, 0]
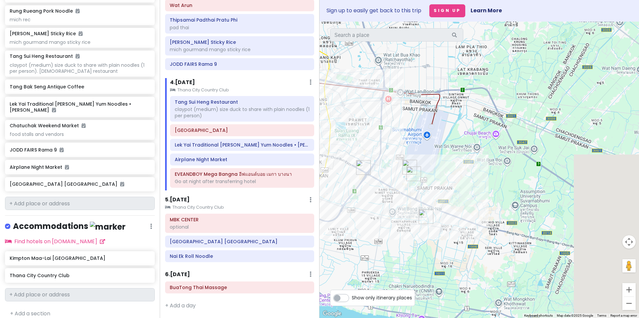
drag, startPoint x: 506, startPoint y: 172, endPoint x: 447, endPoint y: 163, distance: 59.8
click at [447, 163] on div at bounding box center [478, 170] width 319 height 297
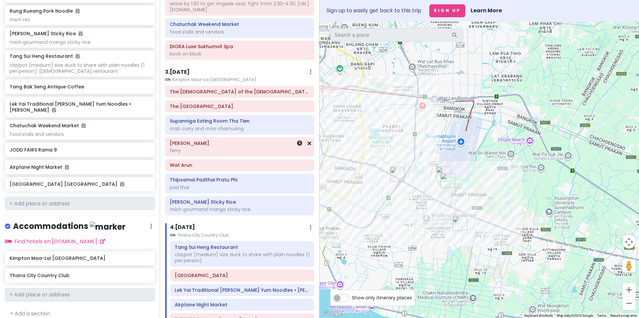
scroll to position [100, 0]
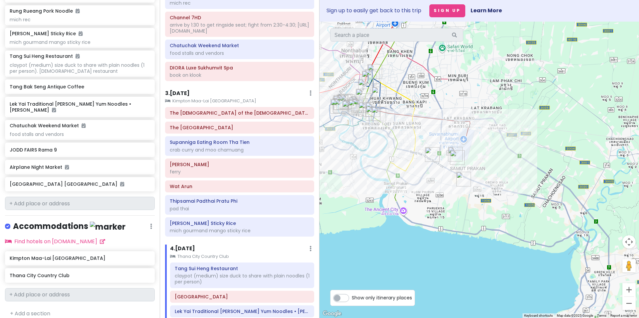
drag, startPoint x: 400, startPoint y: 129, endPoint x: 438, endPoint y: 129, distance: 37.9
click at [438, 130] on div at bounding box center [478, 170] width 319 height 297
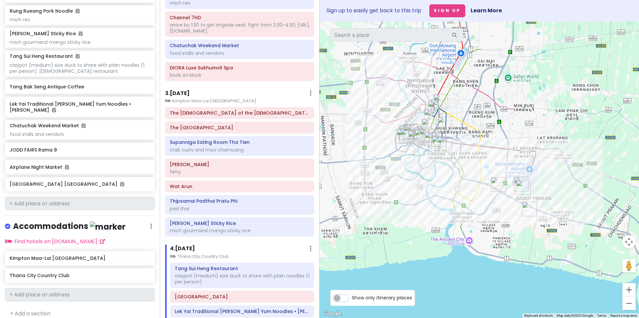
drag, startPoint x: 368, startPoint y: 169, endPoint x: 436, endPoint y: 209, distance: 79.0
click at [436, 209] on div at bounding box center [478, 170] width 319 height 297
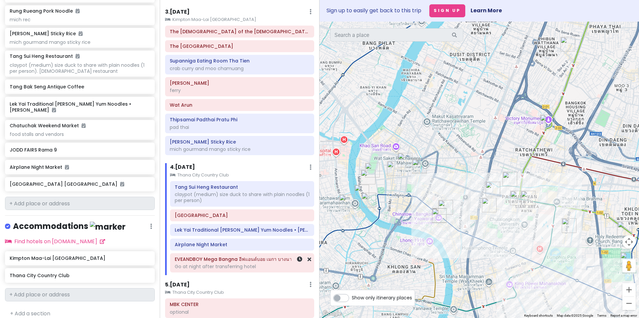
scroll to position [234, 0]
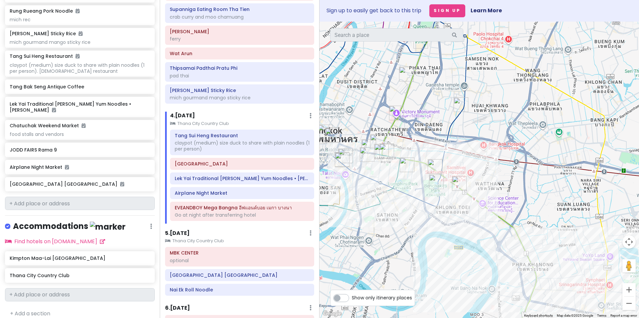
drag, startPoint x: 443, startPoint y: 249, endPoint x: 353, endPoint y: 193, distance: 105.4
click at [353, 193] on div at bounding box center [478, 170] width 319 height 297
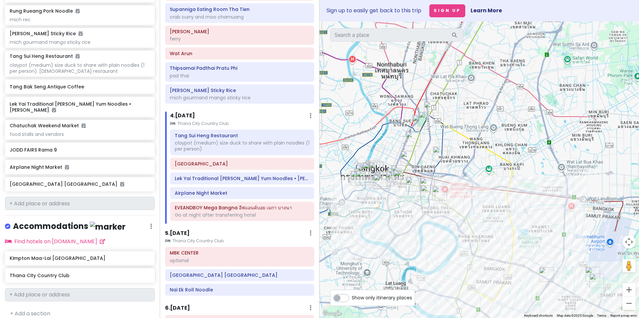
drag, startPoint x: 486, startPoint y: 220, endPoint x: 381, endPoint y: 122, distance: 143.6
click at [382, 122] on div at bounding box center [478, 170] width 319 height 297
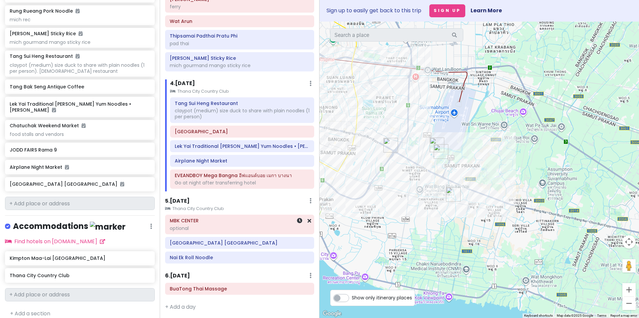
scroll to position [267, 0]
click at [226, 248] on div "MBK CENTER optional [GEOGRAPHIC_DATA] [GEOGRAPHIC_DATA] Nai Ek Roll Noodle" at bounding box center [239, 240] width 159 height 52
click at [230, 243] on h6 "[GEOGRAPHIC_DATA] [GEOGRAPHIC_DATA]" at bounding box center [240, 242] width 140 height 6
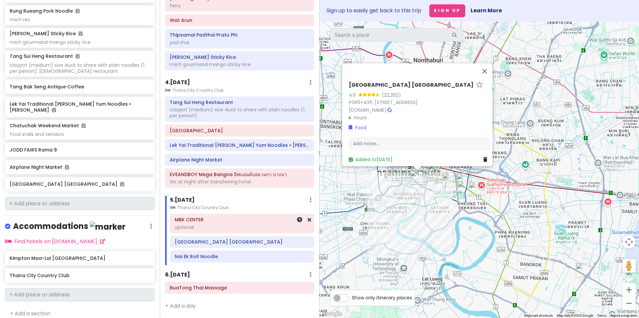
click at [234, 233] on div "MBK CENTER optional" at bounding box center [241, 223] width 143 height 19
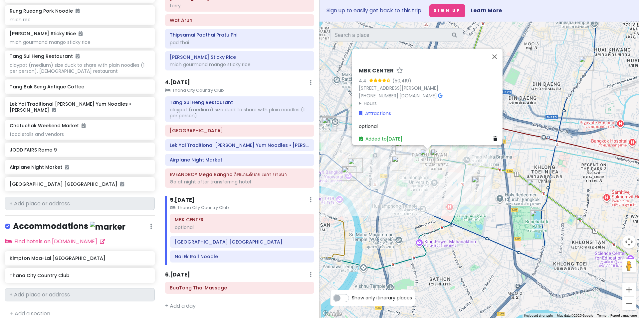
drag, startPoint x: 425, startPoint y: 209, endPoint x: 448, endPoint y: 196, distance: 26.8
click at [448, 196] on div "MBK CENTER 4.4 (50,419) [STREET_ADDRESS][PERSON_NAME] [PHONE_NUMBER] · [DOMAIN_…" at bounding box center [478, 170] width 319 height 297
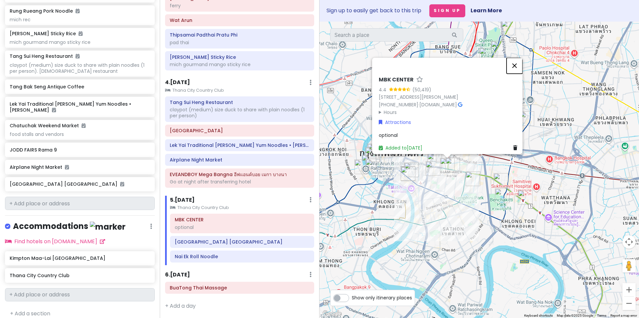
click at [516, 58] on button "Close" at bounding box center [514, 66] width 16 height 16
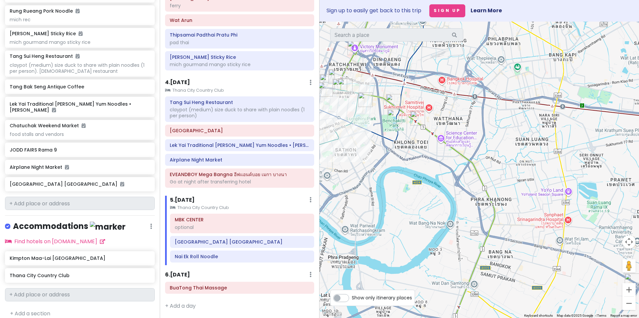
drag, startPoint x: 548, startPoint y: 158, endPoint x: 438, endPoint y: 84, distance: 132.8
click at [440, 78] on div at bounding box center [478, 170] width 319 height 297
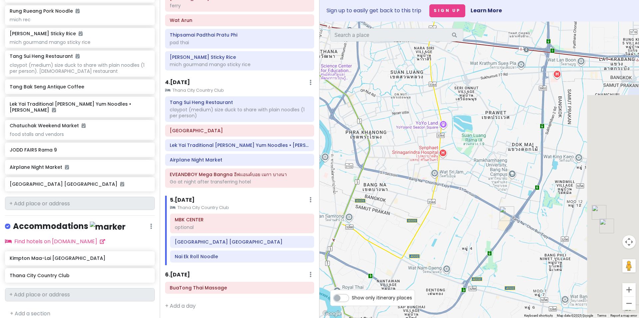
drag, startPoint x: 504, startPoint y: 129, endPoint x: 396, endPoint y: 78, distance: 119.8
click at [396, 77] on div at bounding box center [478, 170] width 319 height 297
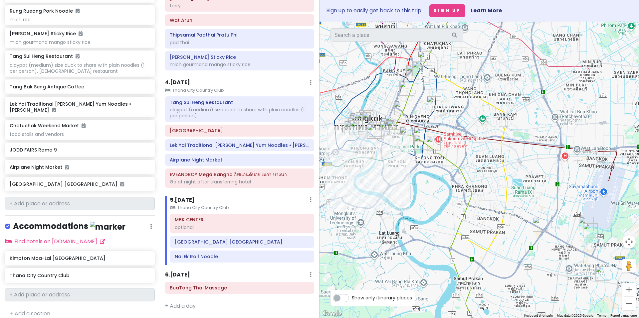
drag, startPoint x: 377, startPoint y: 180, endPoint x: 422, endPoint y: 244, distance: 78.3
click at [422, 244] on div at bounding box center [478, 170] width 319 height 297
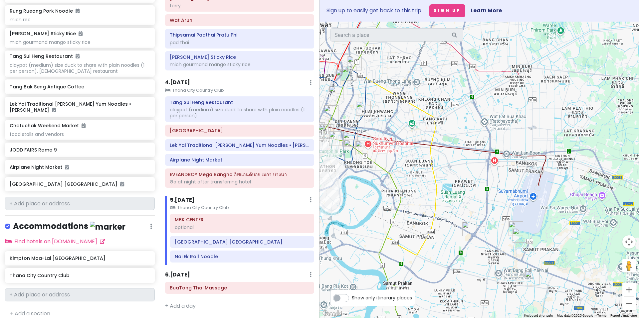
drag, startPoint x: 466, startPoint y: 225, endPoint x: 396, endPoint y: 210, distance: 71.8
click at [396, 210] on div at bounding box center [478, 170] width 319 height 297
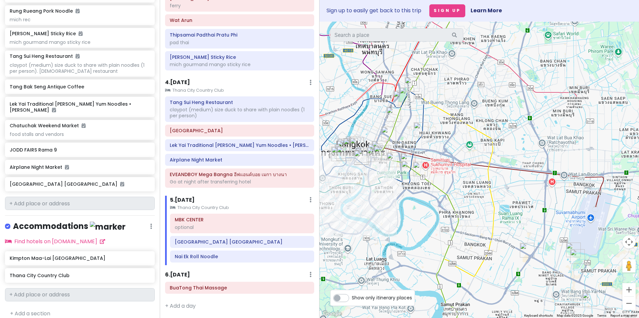
drag, startPoint x: 379, startPoint y: 218, endPoint x: 417, endPoint y: 224, distance: 38.4
click at [416, 239] on div at bounding box center [478, 170] width 319 height 297
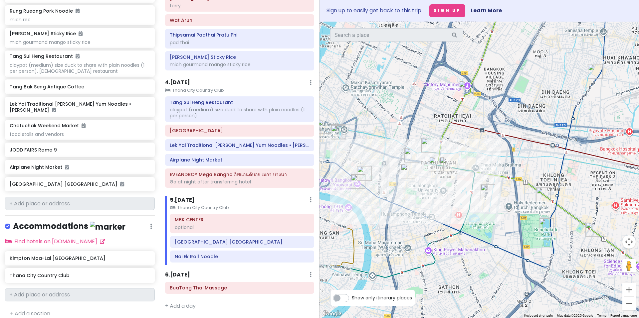
drag, startPoint x: 360, startPoint y: 238, endPoint x: 402, endPoint y: 243, distance: 41.9
click at [402, 243] on div at bounding box center [478, 170] width 319 height 297
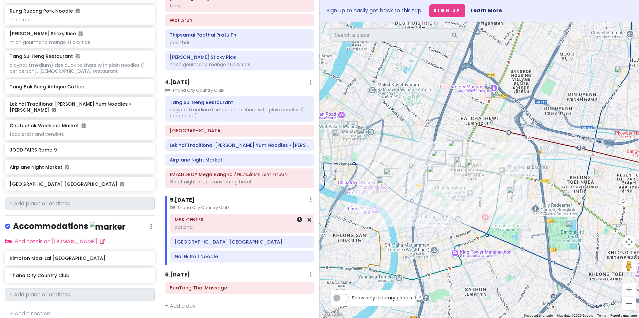
click at [254, 226] on div "optional" at bounding box center [242, 228] width 135 height 6
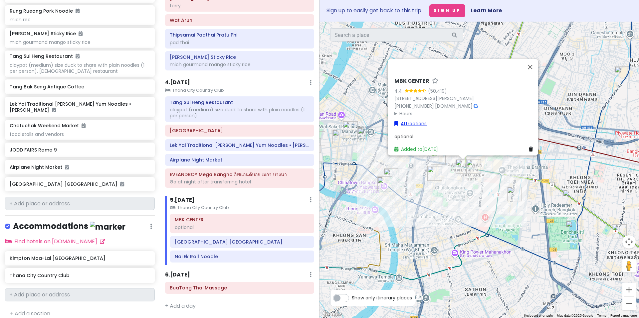
click at [415, 120] on link "Attractions" at bounding box center [410, 123] width 32 height 7
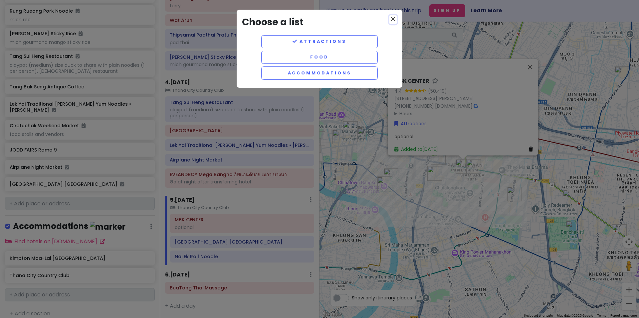
drag, startPoint x: 394, startPoint y: 21, endPoint x: 393, endPoint y: 18, distance: 3.9
click at [393, 18] on icon "close" at bounding box center [393, 19] width 8 height 8
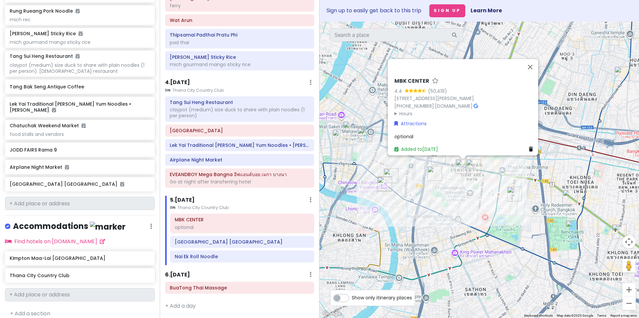
click at [402, 110] on summary "Hours" at bounding box center [464, 113] width 141 height 7
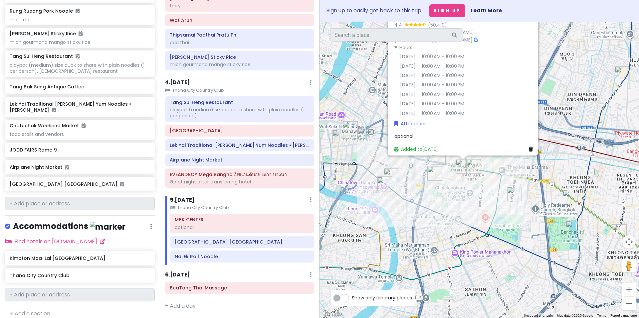
click at [465, 236] on div "MBK CENTER 4.4 (50,419) [STREET_ADDRESS][PERSON_NAME] [PHONE_NUMBER] · [DOMAIN_…" at bounding box center [478, 170] width 319 height 297
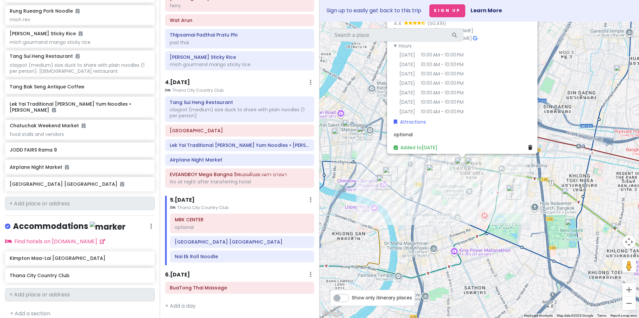
click at [462, 209] on div "MBK CENTER 4.4 (50,419) [STREET_ADDRESS][PERSON_NAME] [PHONE_NUMBER] · [DOMAIN_…" at bounding box center [478, 170] width 319 height 297
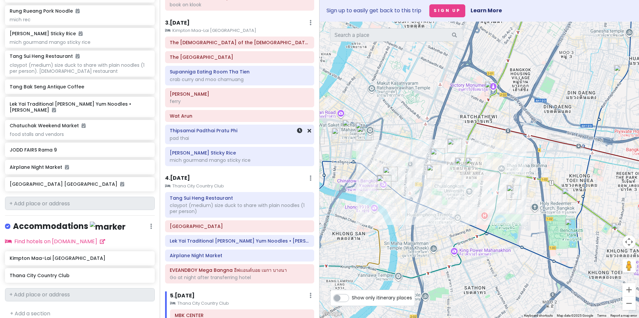
scroll to position [167, 0]
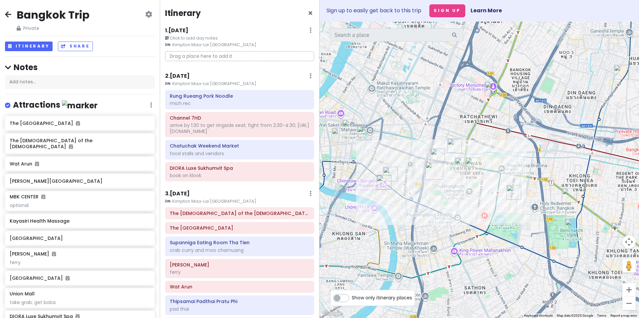
scroll to position [167, 0]
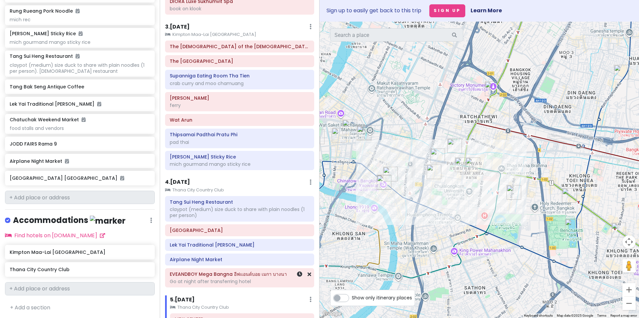
click at [199, 269] on div "EVEANDBOY Mega Bangna อีฟแอนด์บอย เมกา บางนา Go at night after transferring hot…" at bounding box center [239, 278] width 148 height 19
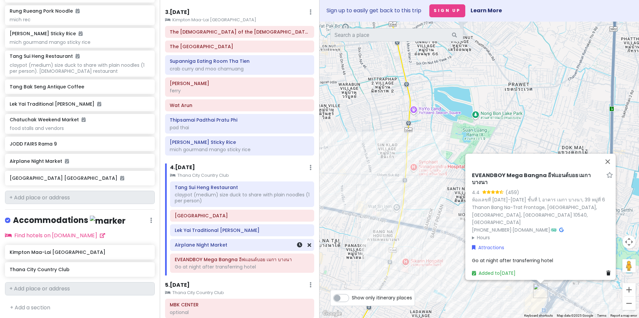
scroll to position [267, 0]
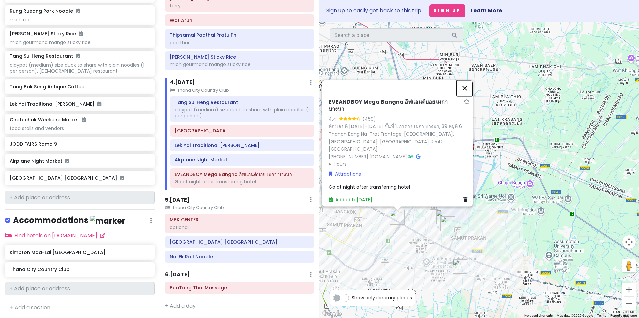
click at [471, 94] on button "Close" at bounding box center [465, 89] width 16 height 16
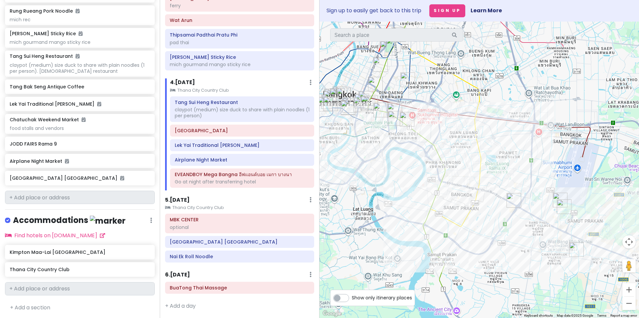
drag, startPoint x: 399, startPoint y: 148, endPoint x: 516, endPoint y: 131, distance: 118.4
click at [516, 131] on div at bounding box center [478, 170] width 319 height 297
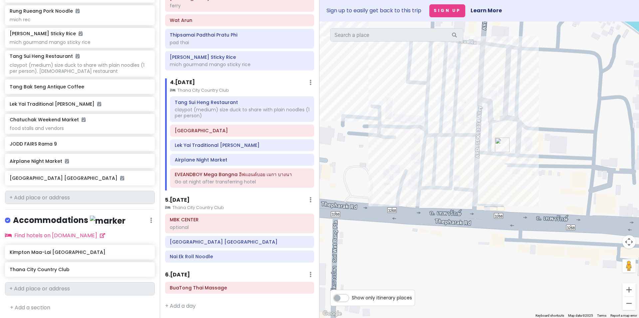
click at [243, 167] on div "Tang Sui Heng Restaurant claypot (medium) size duck to share with plain noodles…" at bounding box center [242, 144] width 154 height 94
click at [243, 162] on h6 "Airplane Night Market" at bounding box center [242, 160] width 135 height 6
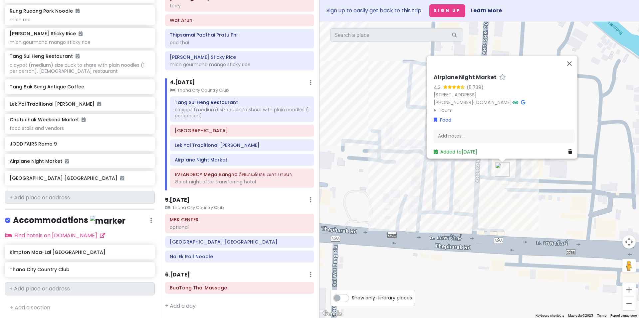
click at [400, 201] on div "Airplane Night Market 4.3 (5,739) 3 [STREET_ADDRESS][PERSON_NAME] [PHONE_NUMBER…" at bounding box center [478, 170] width 319 height 297
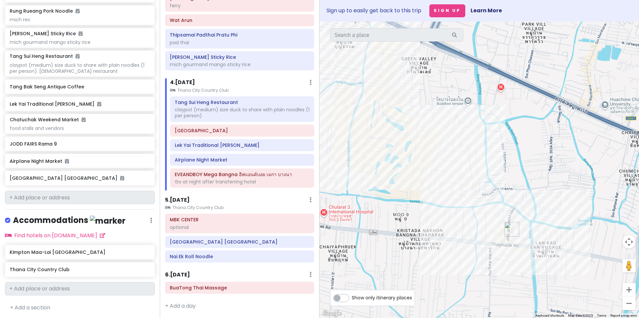
drag, startPoint x: 396, startPoint y: 139, endPoint x: 494, endPoint y: 175, distance: 104.7
click at [494, 175] on div at bounding box center [478, 170] width 319 height 297
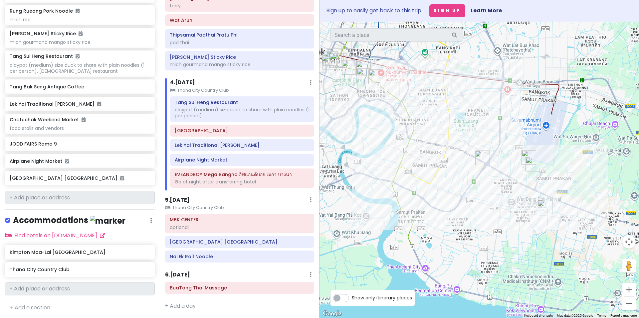
drag, startPoint x: 396, startPoint y: 183, endPoint x: 458, endPoint y: 201, distance: 63.9
click at [458, 201] on div at bounding box center [478, 170] width 319 height 297
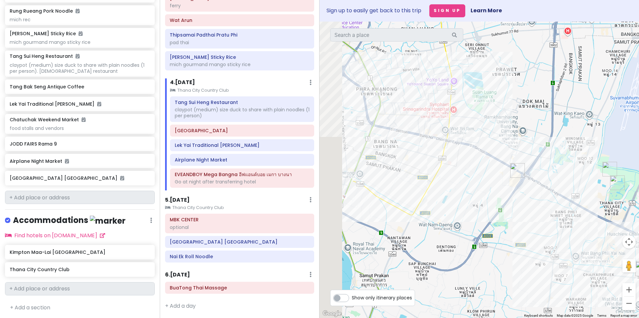
drag, startPoint x: 381, startPoint y: 204, endPoint x: 483, endPoint y: 247, distance: 111.1
click at [483, 249] on div at bounding box center [478, 170] width 319 height 297
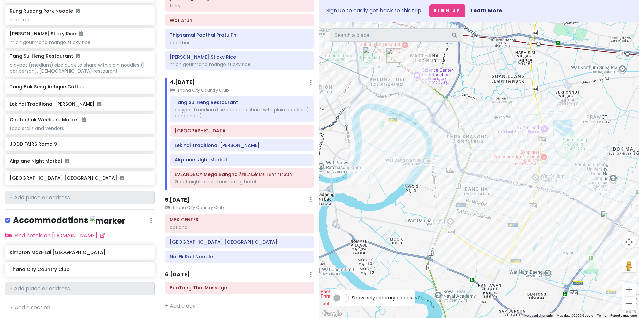
drag, startPoint x: 389, startPoint y: 168, endPoint x: 470, endPoint y: 271, distance: 130.4
click at [470, 271] on div at bounding box center [478, 170] width 319 height 297
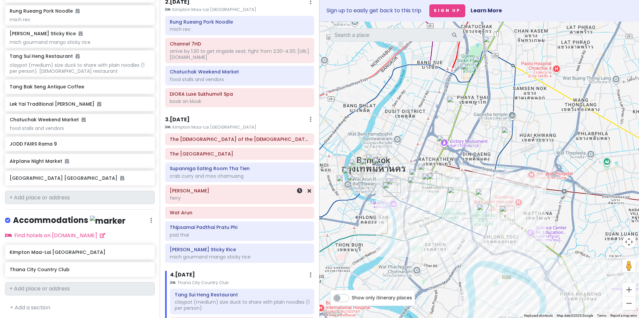
scroll to position [67, 0]
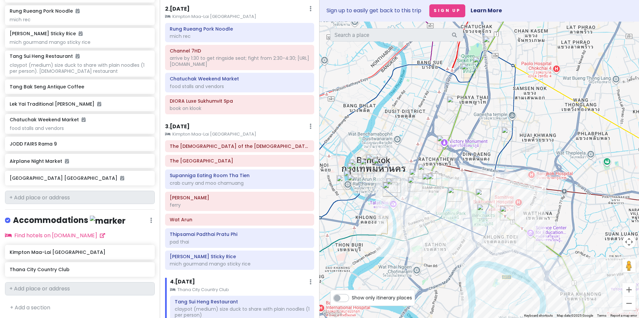
click at [180, 126] on h6 "3 . [DATE]" at bounding box center [177, 126] width 25 height 7
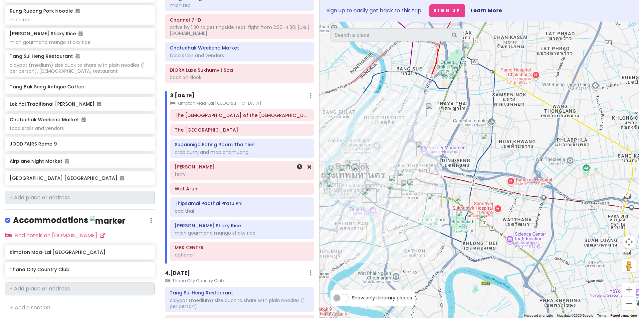
scroll to position [100, 0]
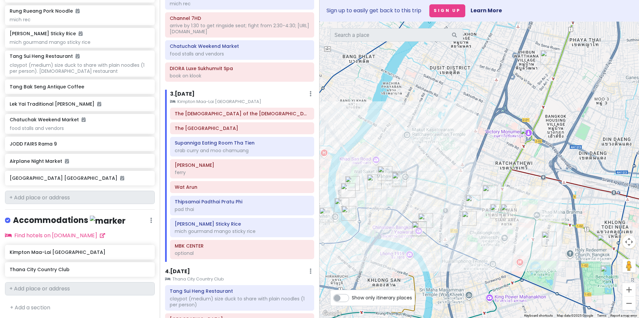
drag, startPoint x: 373, startPoint y: 149, endPoint x: 427, endPoint y: 135, distance: 55.6
click at [427, 135] on div at bounding box center [478, 170] width 319 height 297
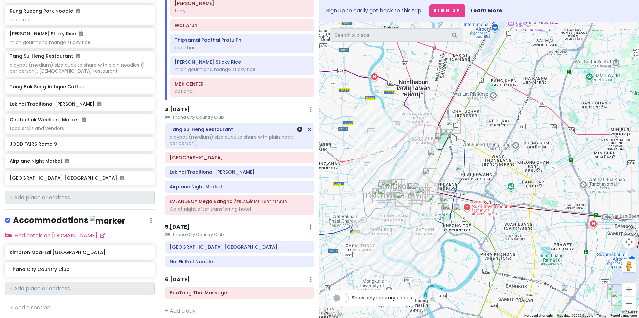
scroll to position [267, 0]
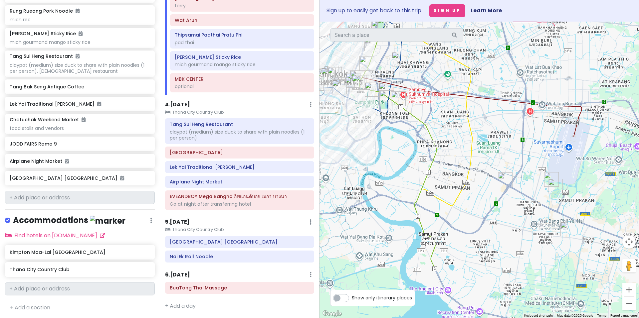
drag, startPoint x: 420, startPoint y: 248, endPoint x: 364, endPoint y: 149, distance: 113.5
click at [364, 149] on div at bounding box center [478, 170] width 319 height 297
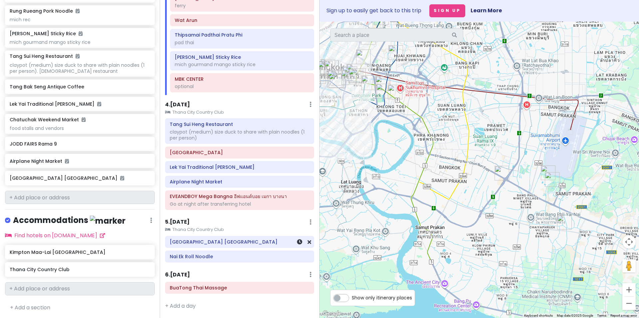
click at [215, 243] on h6 "[GEOGRAPHIC_DATA] [GEOGRAPHIC_DATA]" at bounding box center [240, 242] width 140 height 6
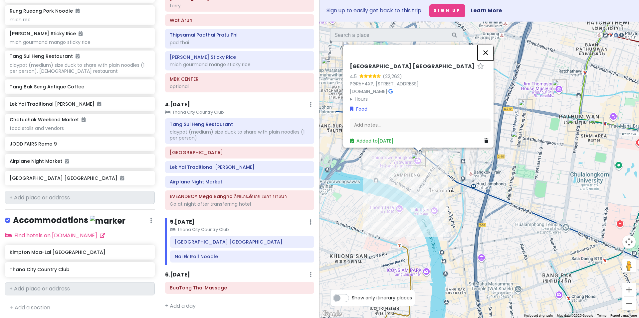
click at [488, 45] on button "Close" at bounding box center [486, 53] width 16 height 16
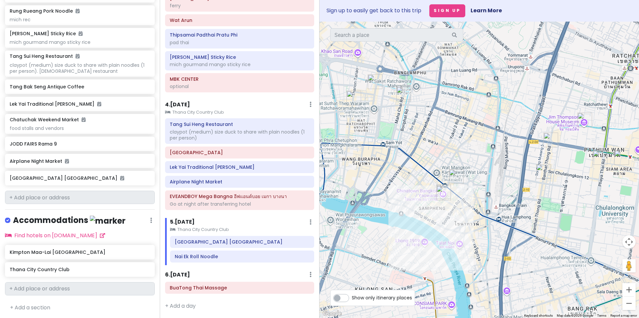
drag, startPoint x: 397, startPoint y: 132, endPoint x: 422, endPoint y: 166, distance: 42.3
click at [422, 166] on div at bounding box center [478, 170] width 319 height 297
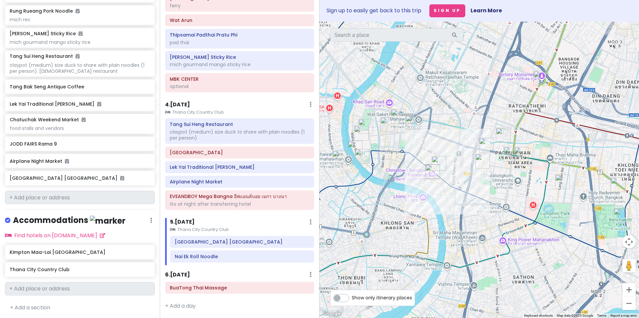
click at [402, 174] on div at bounding box center [478, 170] width 319 height 297
click at [419, 182] on div at bounding box center [478, 170] width 319 height 297
click at [415, 178] on div at bounding box center [478, 170] width 319 height 297
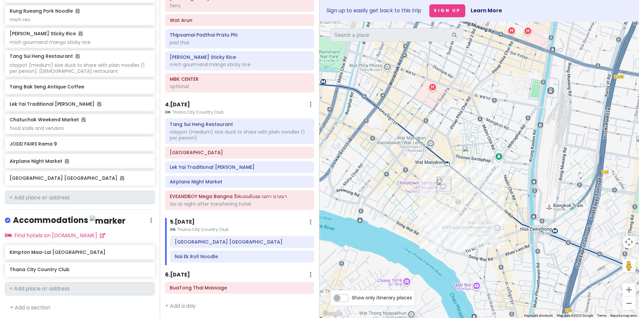
click at [425, 189] on div at bounding box center [478, 170] width 319 height 297
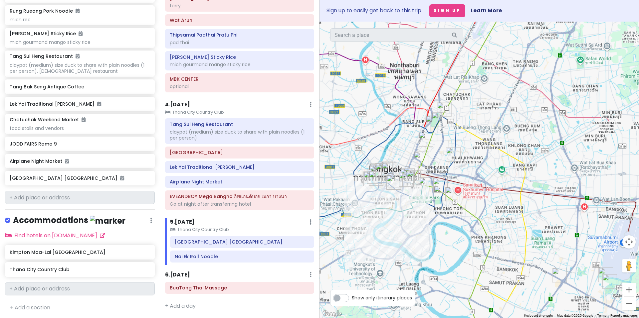
drag, startPoint x: 443, startPoint y: 251, endPoint x: 384, endPoint y: 199, distance: 78.0
click at [383, 199] on div at bounding box center [478, 170] width 319 height 297
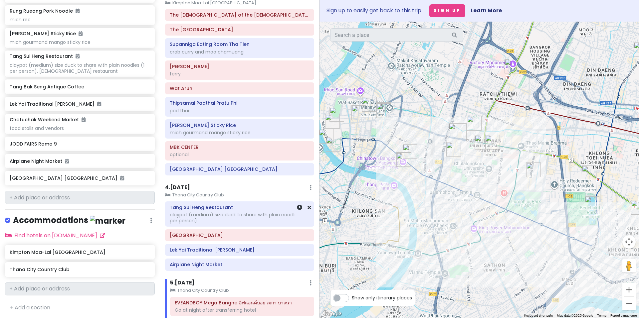
scroll to position [200, 0]
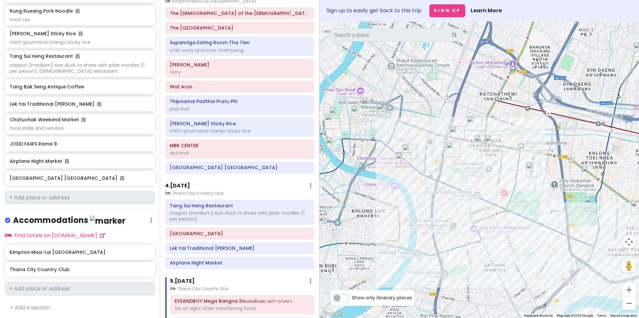
click at [182, 185] on h6 "4 . [DATE]" at bounding box center [177, 186] width 25 height 7
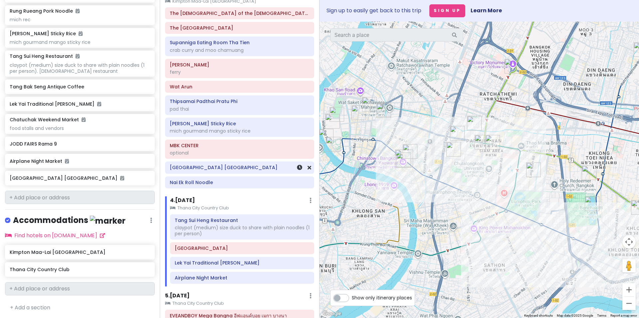
click at [224, 169] on h6 "[GEOGRAPHIC_DATA] [GEOGRAPHIC_DATA]" at bounding box center [240, 168] width 140 height 6
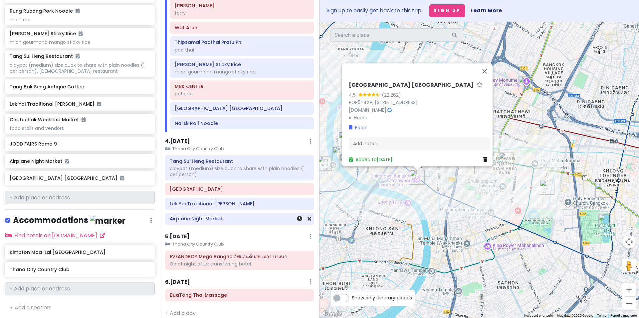
scroll to position [267, 0]
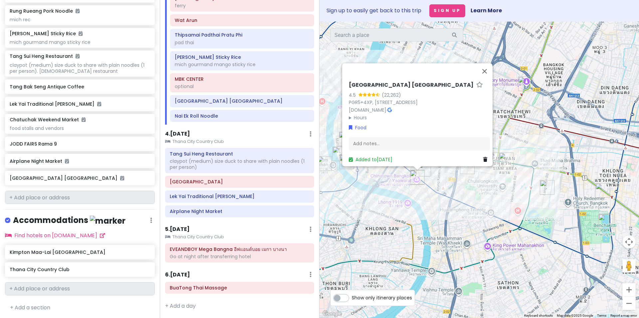
click at [360, 114] on summary "Hours" at bounding box center [419, 117] width 141 height 7
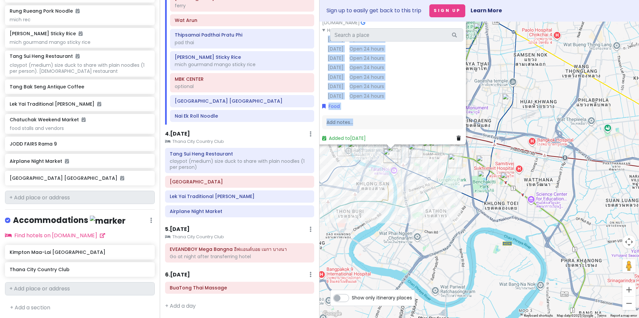
drag, startPoint x: 466, startPoint y: 127, endPoint x: 461, endPoint y: 108, distance: 20.3
click at [460, 109] on div "Chinatown Bangkok 4.5 (22,262) PGR5+4XP, Yaowarat Rd, Khwaeng Samphanthawong, K…" at bounding box center [392, 68] width 146 height 153
click at [486, 102] on div "Chinatown Bangkok 4.5 (22,262) PGR5+4XP, Yaowarat Rd, Khwaeng Samphanthawong, K…" at bounding box center [478, 170] width 319 height 297
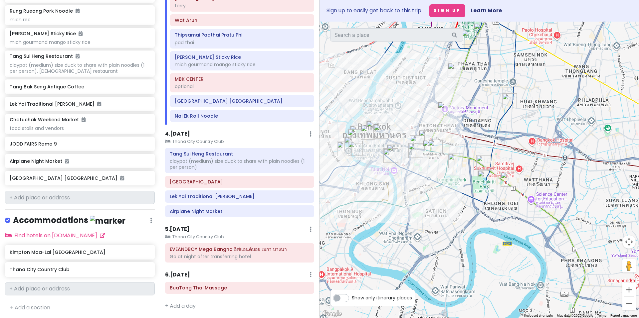
click at [372, 204] on div at bounding box center [478, 170] width 319 height 297
click at [410, 192] on div at bounding box center [478, 170] width 319 height 297
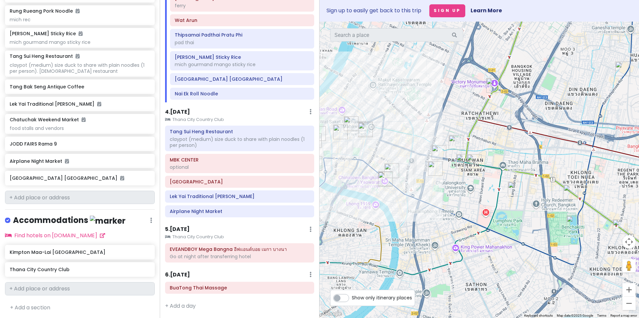
click at [422, 110] on div at bounding box center [478, 170] width 319 height 297
click at [201, 113] on div "4 . [DATE] Add Day Notes Clear Lodging Delete Day" at bounding box center [239, 113] width 149 height 11
click at [189, 115] on h6 "4 . [DATE]" at bounding box center [177, 112] width 25 height 7
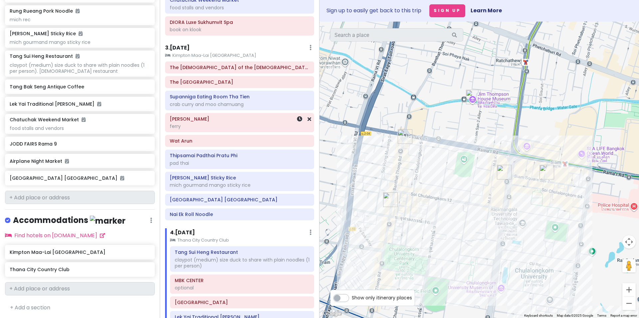
scroll to position [134, 0]
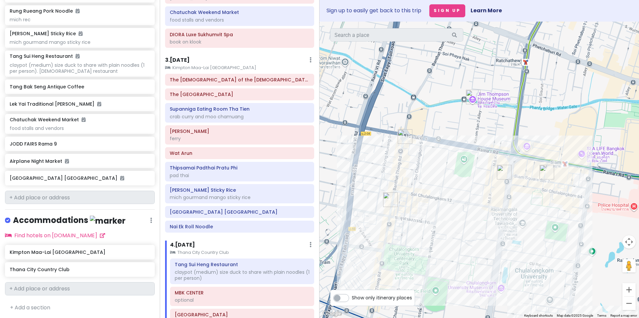
click at [181, 61] on h6 "3 . [DATE]" at bounding box center [177, 60] width 25 height 7
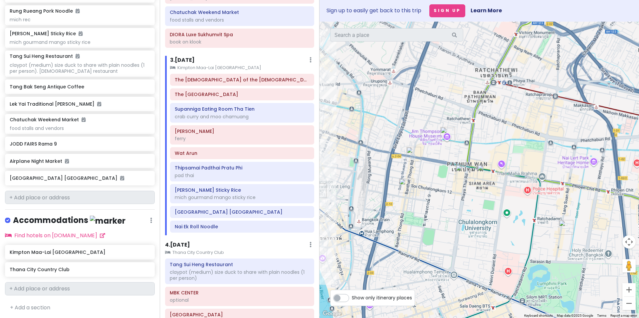
drag, startPoint x: 460, startPoint y: 225, endPoint x: 450, endPoint y: 211, distance: 17.2
click at [450, 211] on div at bounding box center [478, 170] width 319 height 297
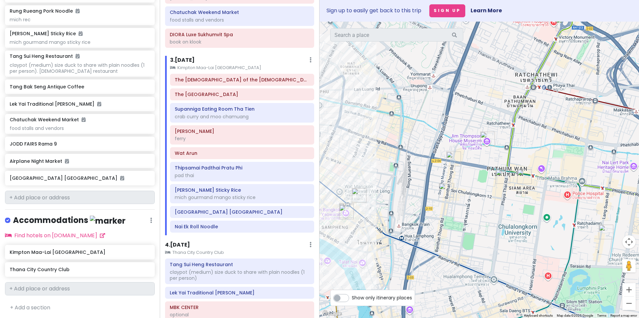
drag, startPoint x: 375, startPoint y: 211, endPoint x: 506, endPoint y: 221, distance: 131.2
click at [506, 221] on div at bounding box center [478, 170] width 319 height 297
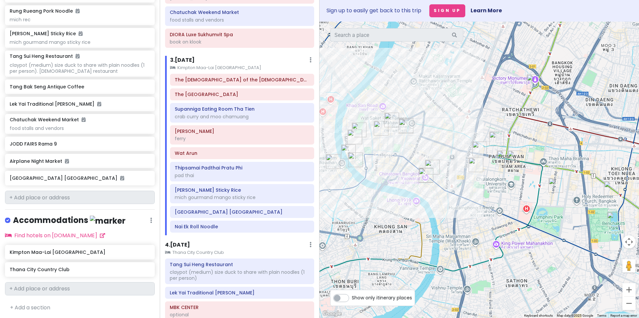
drag, startPoint x: 411, startPoint y: 191, endPoint x: 444, endPoint y: 155, distance: 48.3
click at [444, 155] on div at bounding box center [478, 170] width 319 height 297
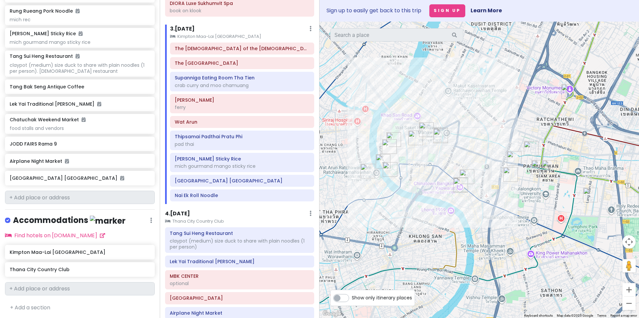
scroll to position [200, 0]
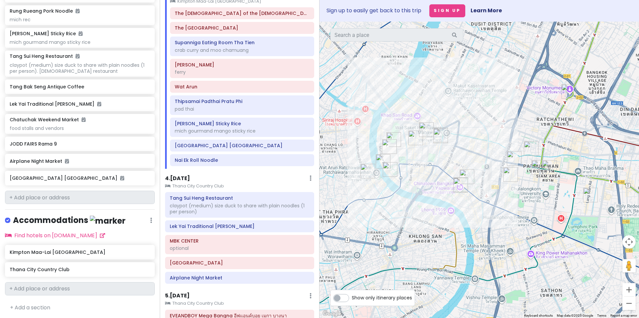
click at [185, 179] on h6 "4 . [DATE]" at bounding box center [177, 178] width 25 height 7
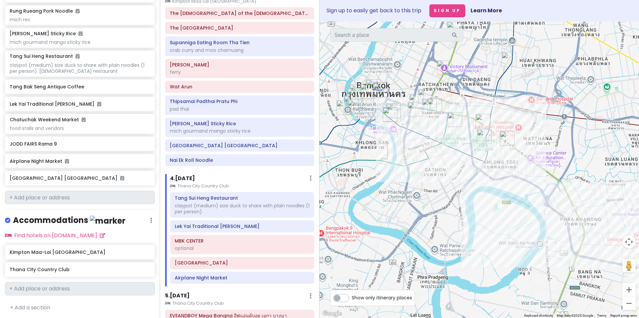
drag, startPoint x: 450, startPoint y: 251, endPoint x: 368, endPoint y: 158, distance: 124.3
click at [368, 158] on div at bounding box center [478, 170] width 319 height 297
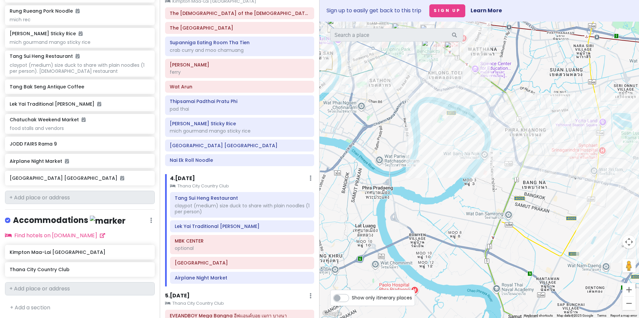
drag, startPoint x: 432, startPoint y: 166, endPoint x: 405, endPoint y: 135, distance: 41.0
click at [405, 135] on div at bounding box center [478, 170] width 319 height 297
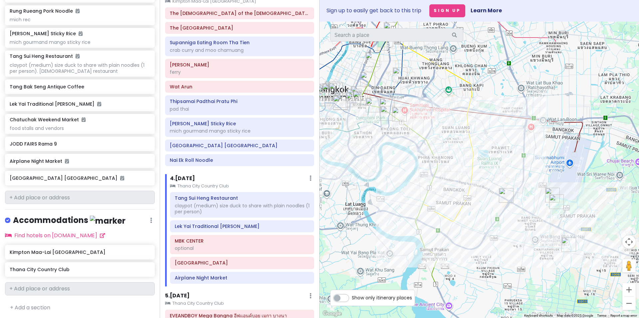
drag, startPoint x: 446, startPoint y: 187, endPoint x: 469, endPoint y: 249, distance: 65.8
click at [469, 249] on div at bounding box center [478, 170] width 319 height 297
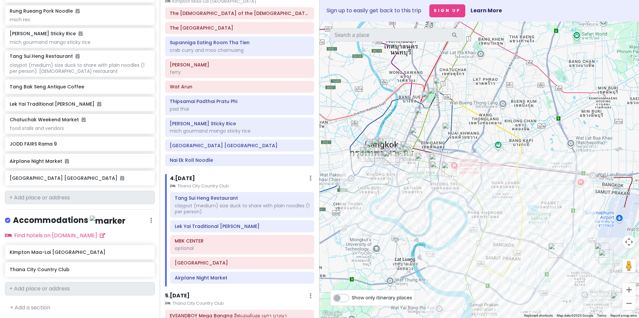
drag, startPoint x: 422, startPoint y: 185, endPoint x: 466, endPoint y: 232, distance: 64.3
click at [471, 237] on div at bounding box center [478, 170] width 319 height 297
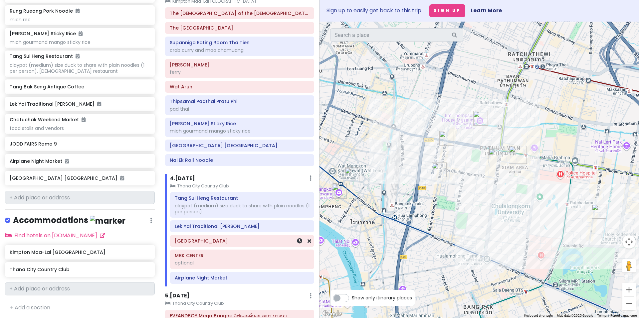
click at [248, 245] on div "[GEOGRAPHIC_DATA]" at bounding box center [242, 241] width 135 height 9
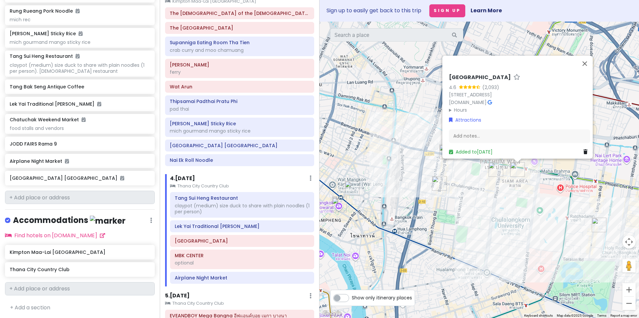
click at [461, 75] on h6 "[GEOGRAPHIC_DATA]" at bounding box center [480, 78] width 62 height 7
click at [487, 226] on div "Siam Square 4.6 (2,093) 1 Siam Square Soi 7, Khwaeng Pathum Wan, Pathum Wan, Kr…" at bounding box center [478, 170] width 319 height 297
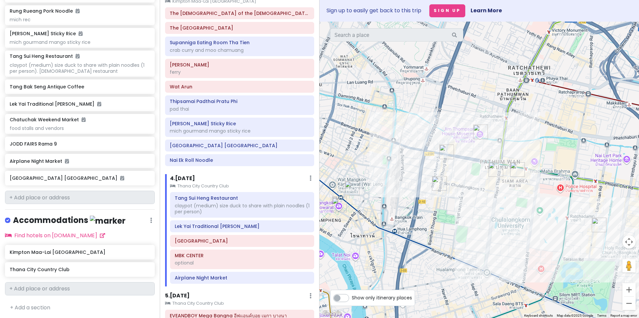
click at [487, 225] on div at bounding box center [478, 170] width 319 height 297
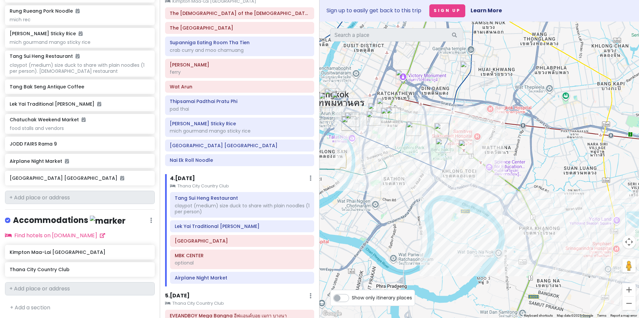
drag, startPoint x: 423, startPoint y: 244, endPoint x: 361, endPoint y: 139, distance: 122.1
click at [361, 139] on div at bounding box center [478, 170] width 319 height 297
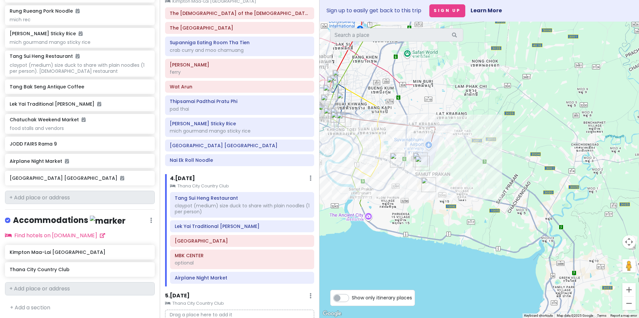
drag, startPoint x: 438, startPoint y: 236, endPoint x: 381, endPoint y: 204, distance: 65.3
click at [381, 204] on div at bounding box center [478, 170] width 319 height 297
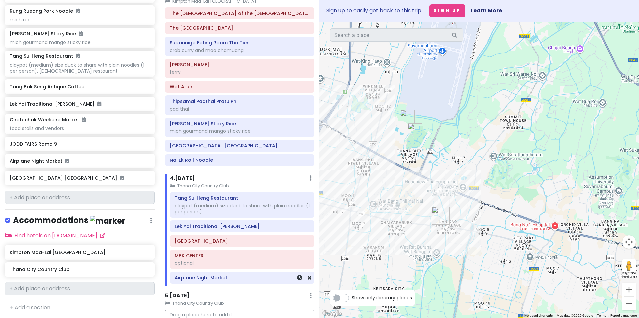
click at [229, 280] on h6 "Airplane Night Market" at bounding box center [242, 278] width 135 height 6
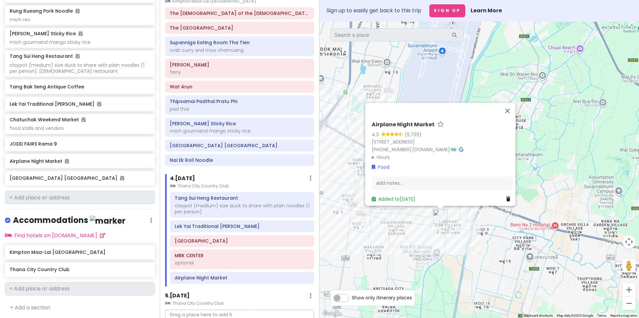
click at [405, 122] on h6 "Airplane Night Market" at bounding box center [403, 125] width 63 height 7
drag, startPoint x: 422, startPoint y: 110, endPoint x: 375, endPoint y: 111, distance: 46.6
click at [375, 118] on input "Airplane Night Market" at bounding box center [442, 123] width 141 height 10
click at [381, 118] on input "Airplane Night Market" at bounding box center [442, 123] width 141 height 10
drag, startPoint x: 381, startPoint y: 111, endPoint x: 411, endPoint y: 111, distance: 29.6
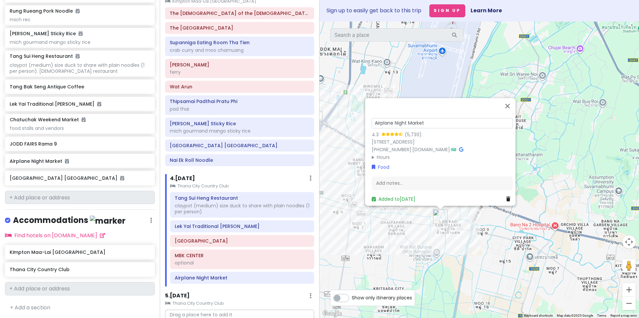
click at [411, 118] on input "Airplane Night Market" at bounding box center [442, 123] width 141 height 10
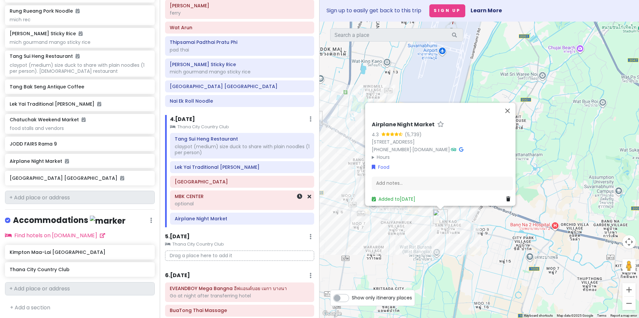
scroll to position [283, 0]
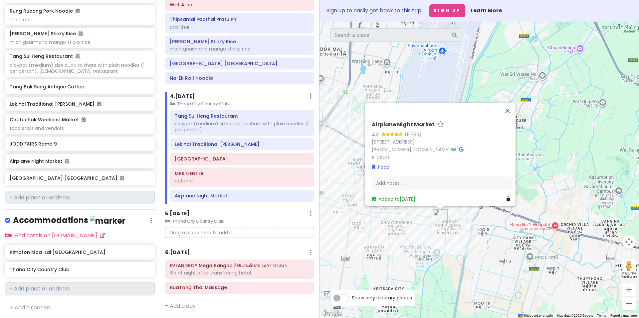
click at [183, 96] on h6 "4 . [DATE]" at bounding box center [182, 96] width 25 height 7
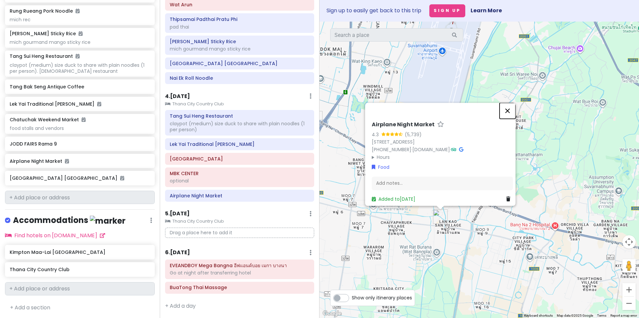
click at [509, 103] on button "Close" at bounding box center [507, 111] width 16 height 16
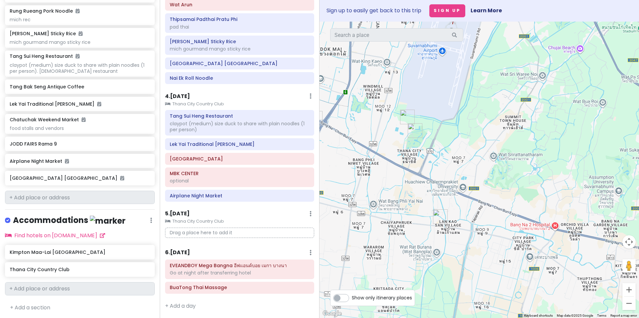
click at [195, 98] on div "4 . [DATE] Add Day Notes Clear Lodging Delete Day" at bounding box center [239, 97] width 149 height 11
click at [181, 95] on h6 "4 . [DATE]" at bounding box center [177, 96] width 25 height 7
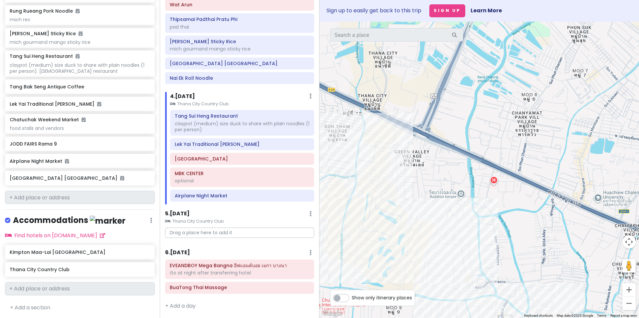
drag, startPoint x: 409, startPoint y: 197, endPoint x: 439, endPoint y: 202, distance: 30.4
click at [438, 203] on div at bounding box center [478, 170] width 319 height 297
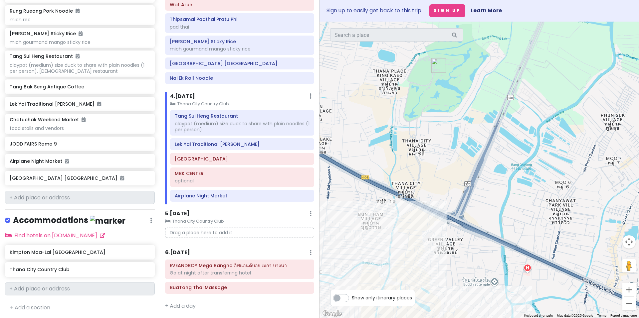
drag, startPoint x: 495, startPoint y: 142, endPoint x: 597, endPoint y: 218, distance: 127.4
click at [597, 218] on div at bounding box center [478, 170] width 319 height 297
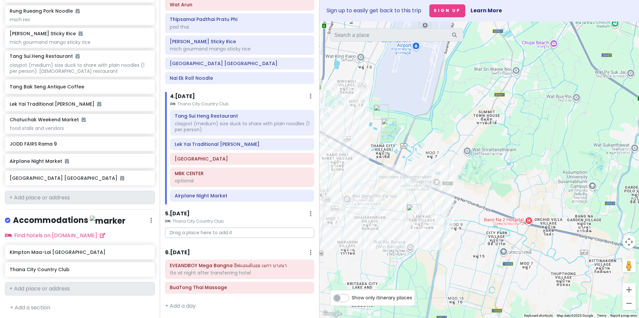
drag, startPoint x: 464, startPoint y: 196, endPoint x: 323, endPoint y: 155, distance: 146.0
click at [323, 155] on div at bounding box center [478, 170] width 319 height 297
click at [183, 254] on h6 "6 . Thu 11/6" at bounding box center [177, 253] width 25 height 7
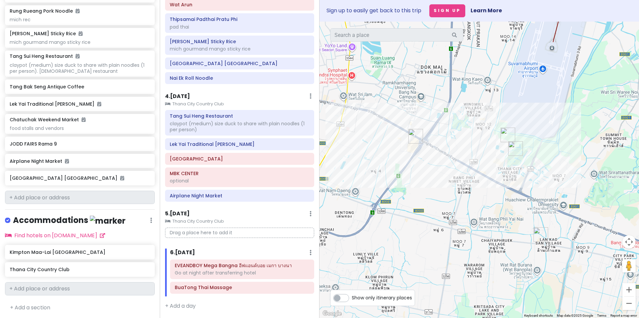
drag, startPoint x: 356, startPoint y: 226, endPoint x: 488, endPoint y: 251, distance: 134.8
click at [488, 251] on div at bounding box center [478, 170] width 319 height 297
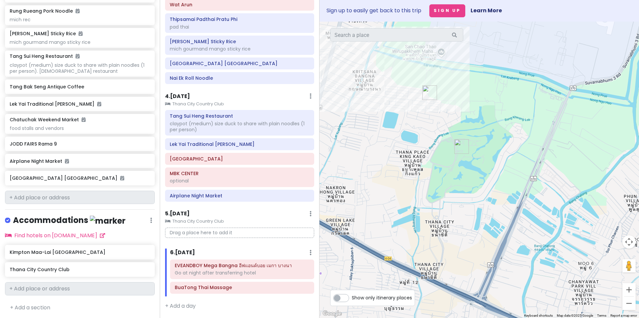
drag, startPoint x: 396, startPoint y: 142, endPoint x: 502, endPoint y: 161, distance: 107.4
click at [502, 161] on div at bounding box center [478, 170] width 319 height 297
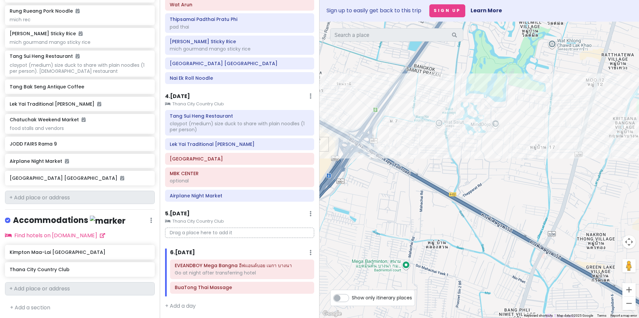
drag, startPoint x: 419, startPoint y: 177, endPoint x: 480, endPoint y: 187, distance: 61.3
click at [480, 187] on div at bounding box center [478, 170] width 319 height 297
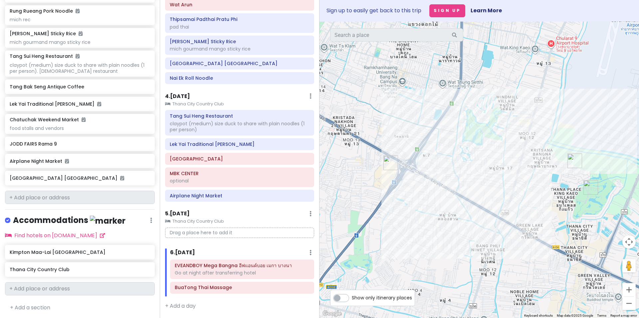
click at [181, 97] on h6 "4 . [DATE]" at bounding box center [177, 96] width 25 height 7
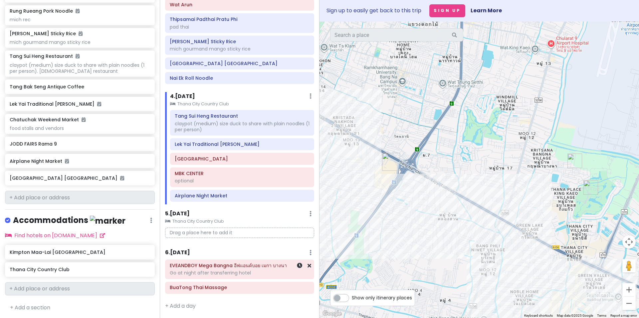
click at [215, 267] on h6 "EVEANDBOY Mega Bangna อีฟแอนด์บอย เมกา บางนา" at bounding box center [240, 266] width 140 height 6
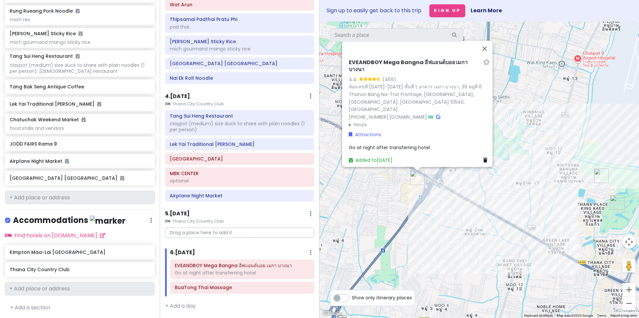
click at [359, 121] on summary "Hours" at bounding box center [419, 124] width 141 height 7
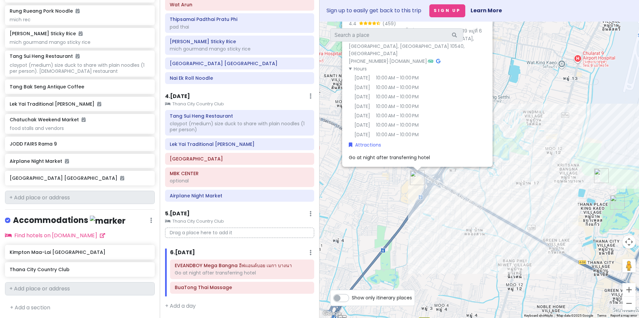
click at [386, 220] on div "EVEANDBOY Mega Bangna อีฟแอนด์บอย เมกา บางนา 4.4 (459) ห้องเลขที่ 1472-1474 ชั้…" at bounding box center [478, 170] width 319 height 297
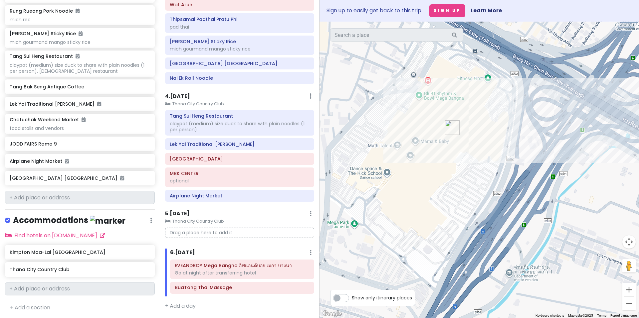
drag, startPoint x: 421, startPoint y: 162, endPoint x: 437, endPoint y: 176, distance: 21.0
click at [437, 176] on div at bounding box center [478, 170] width 319 height 297
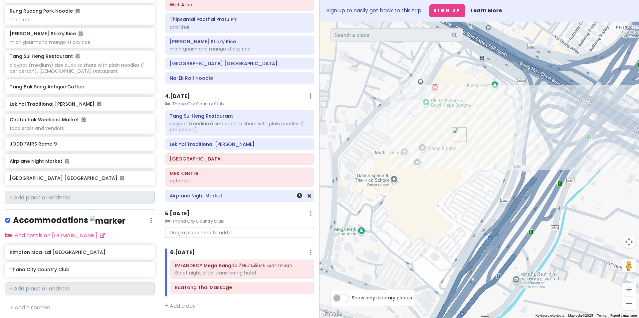
click at [199, 194] on h6 "Airplane Night Market" at bounding box center [240, 196] width 140 height 6
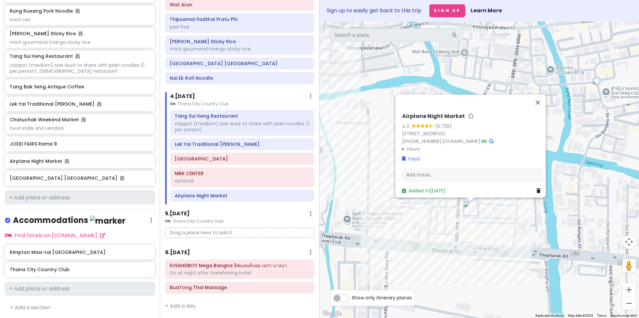
drag, startPoint x: 431, startPoint y: 236, endPoint x: 374, endPoint y: 165, distance: 91.1
click at [370, 167] on div "Airplane Night Market 4.3 (5,739) 3 [STREET_ADDRESS][PERSON_NAME] [PHONE_NUMBER…" at bounding box center [478, 170] width 319 height 297
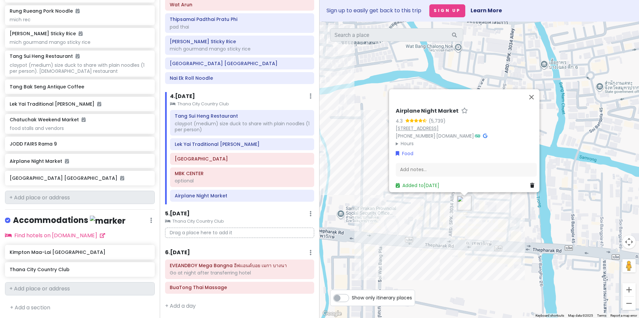
click at [410, 125] on link "[STREET_ADDRESS][PERSON_NAME]" at bounding box center [417, 128] width 43 height 7
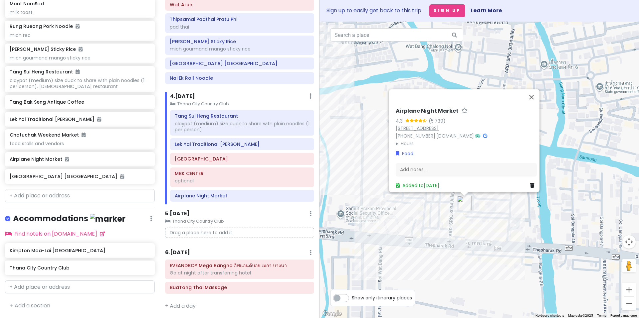
scroll to position [497, 0]
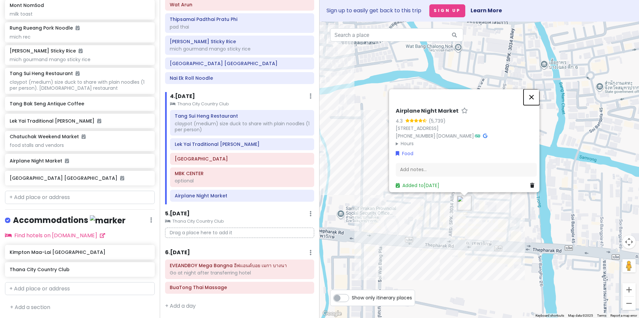
click at [534, 90] on button "Close" at bounding box center [531, 98] width 16 height 16
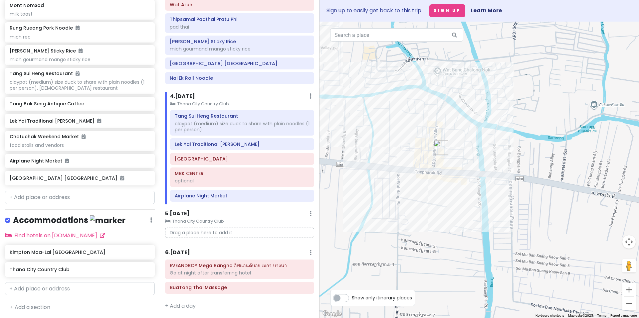
click at [180, 253] on h6 "6 . Thu 11/6" at bounding box center [177, 253] width 25 height 7
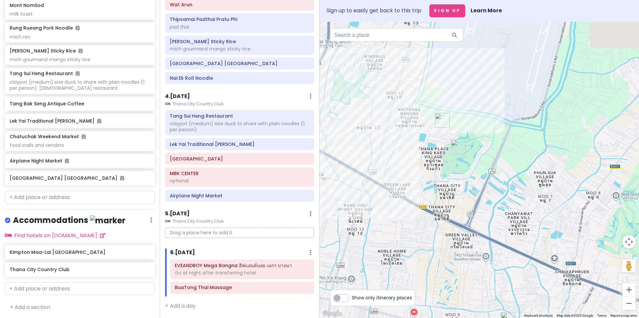
drag, startPoint x: 420, startPoint y: 175, endPoint x: 454, endPoint y: 229, distance: 63.9
click at [462, 288] on div at bounding box center [478, 170] width 319 height 297
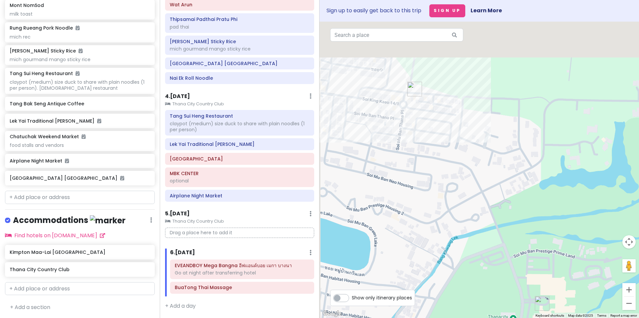
drag, startPoint x: 483, startPoint y: 201, endPoint x: 497, endPoint y: 236, distance: 37.9
click at [497, 236] on div at bounding box center [478, 170] width 319 height 297
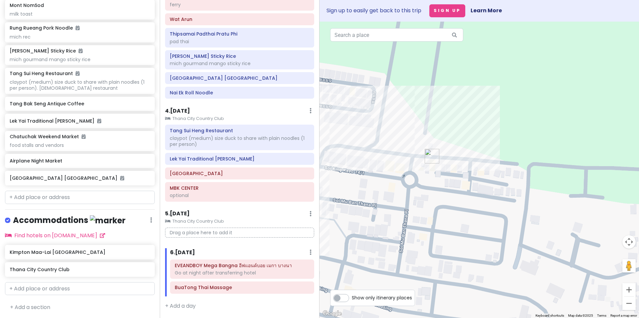
scroll to position [268, 0]
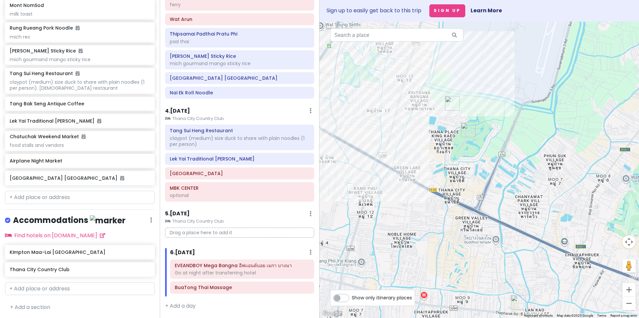
drag, startPoint x: 455, startPoint y: 184, endPoint x: 466, endPoint y: 102, distance: 83.2
click at [466, 102] on div at bounding box center [478, 170] width 319 height 297
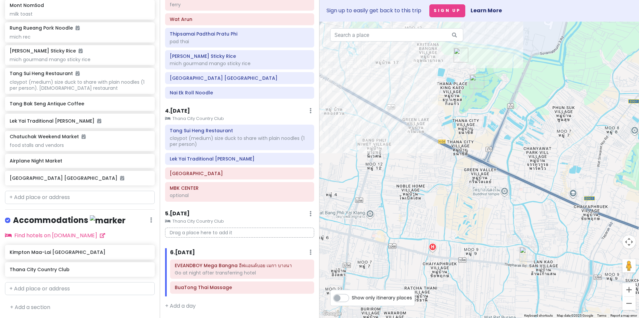
drag, startPoint x: 430, startPoint y: 241, endPoint x: 443, endPoint y: 164, distance: 77.2
click at [443, 164] on div at bounding box center [478, 170] width 319 height 297
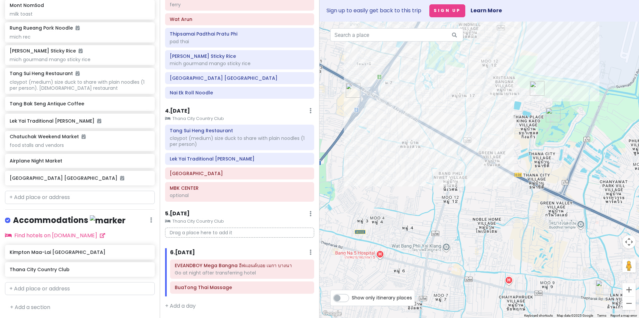
drag, startPoint x: 408, startPoint y: 155, endPoint x: 459, endPoint y: 206, distance: 72.0
click at [460, 200] on div at bounding box center [478, 170] width 319 height 297
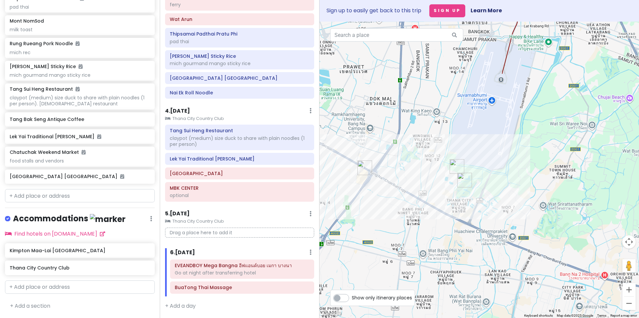
scroll to position [480, 0]
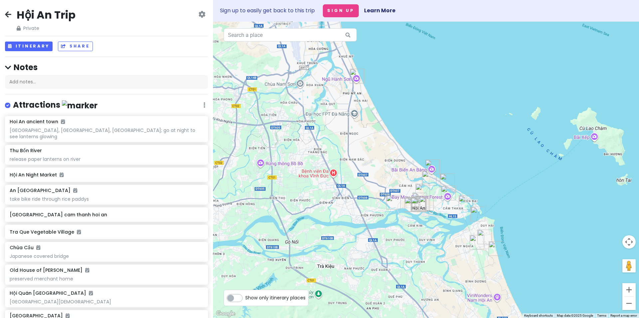
click at [25, 41] on div "Hội An Trip Private Change Dates Make a Copy Delete Trip Go Pro ⚡️ Give Feedbac…" at bounding box center [106, 159] width 213 height 318
click at [25, 42] on button "Itinerary" at bounding box center [29, 47] width 48 height 10
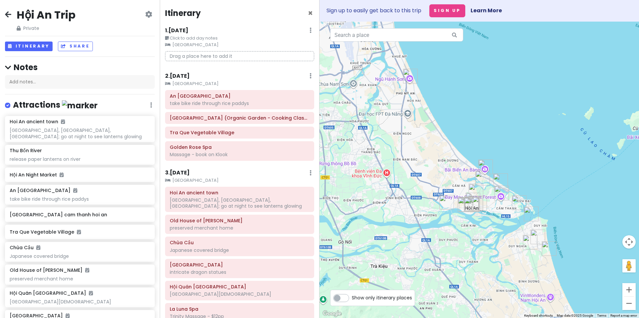
click at [177, 78] on h6 "2 . Fri 11/7" at bounding box center [177, 76] width 25 height 7
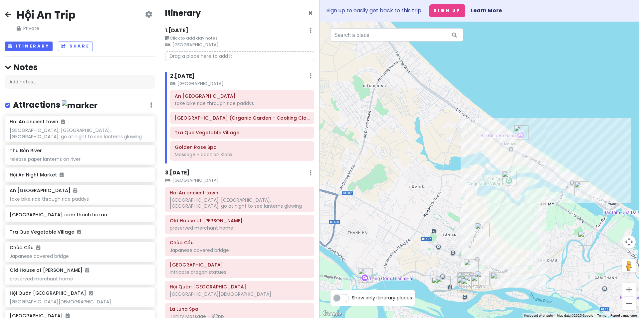
click at [191, 84] on small "RiverTown Hoi An Resort & Spa" at bounding box center [242, 84] width 144 height 7
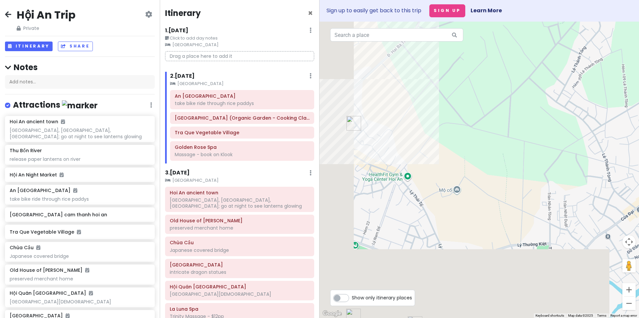
drag, startPoint x: 482, startPoint y: 205, endPoint x: 577, endPoint y: 127, distance: 122.8
click at [579, 130] on div "RiverTown Hoi An Resort & Spa 4.8 (2,470) 47 Thoại Ngọc Hầu, St, Hội An, Quảng …" at bounding box center [478, 170] width 319 height 297
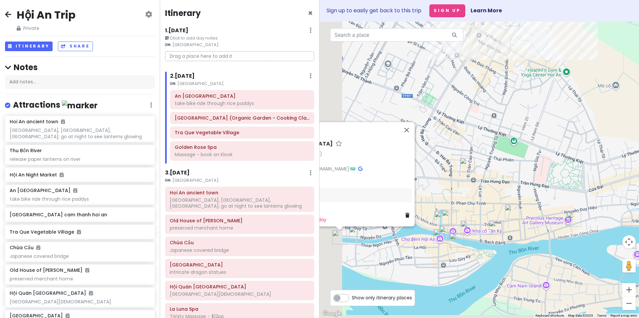
drag, startPoint x: 475, startPoint y: 178, endPoint x: 568, endPoint y: 120, distance: 110.1
click at [569, 119] on div "RiverTown Hoi An Resort & Spa 4.8 (2,470) 47 Thoại Ngọc Hầu, St, Hội An, Quảng …" at bounding box center [478, 170] width 319 height 297
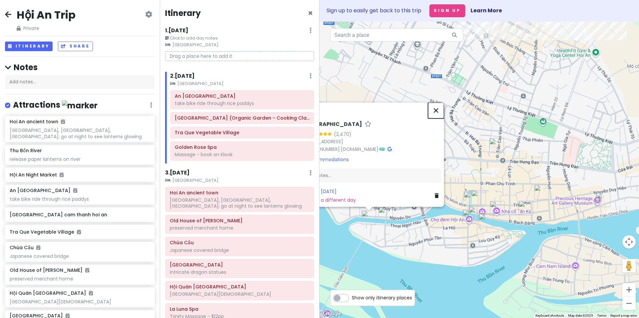
click at [441, 107] on button "Close" at bounding box center [436, 111] width 16 height 16
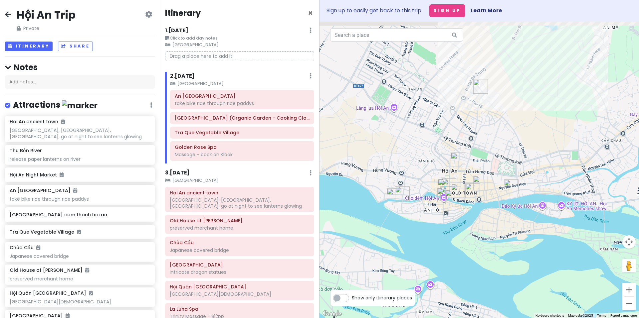
drag, startPoint x: 395, startPoint y: 129, endPoint x: 383, endPoint y: 175, distance: 46.8
click at [383, 175] on div at bounding box center [478, 170] width 319 height 297
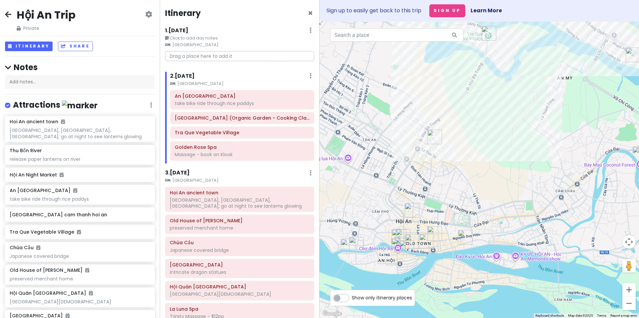
drag, startPoint x: 487, startPoint y: 146, endPoint x: 436, endPoint y: 182, distance: 62.6
click at [438, 183] on div at bounding box center [478, 170] width 319 height 297
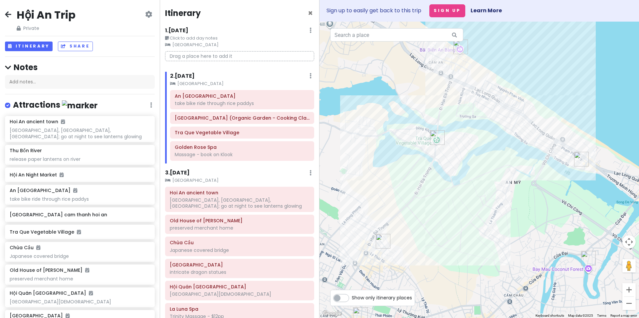
drag, startPoint x: 434, startPoint y: 110, endPoint x: 408, endPoint y: 211, distance: 104.6
click at [408, 212] on div at bounding box center [478, 170] width 319 height 297
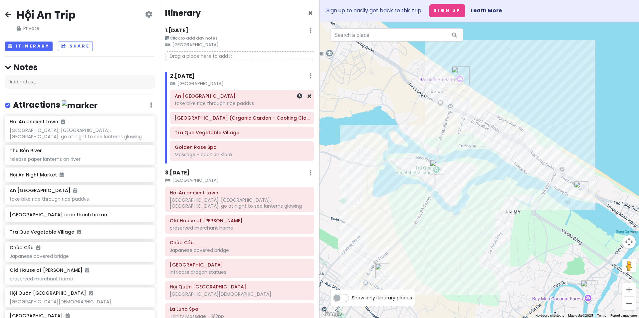
click at [219, 105] on div "take bike ride through rice paddys" at bounding box center [242, 103] width 135 height 6
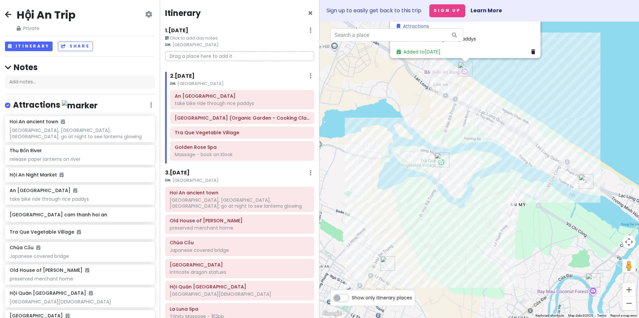
drag, startPoint x: 434, startPoint y: 193, endPoint x: 439, endPoint y: 105, distance: 88.0
click at [439, 105] on div "An Bang Beach 4.3 (16,592) W87R+C7R, Đ. Hai Bà Trưng, Hội An, Quảng Nam, Vietna…" at bounding box center [478, 170] width 319 height 297
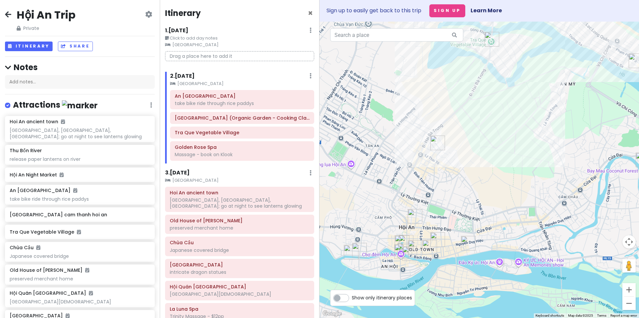
drag, startPoint x: 387, startPoint y: 180, endPoint x: 429, endPoint y: 100, distance: 90.4
click at [430, 97] on div "An Bang Beach 4.3 (16,592) W87R+C7R, Đ. Hai Bà Trưng, Hội An, Quảng Nam, Vietna…" at bounding box center [478, 170] width 319 height 297
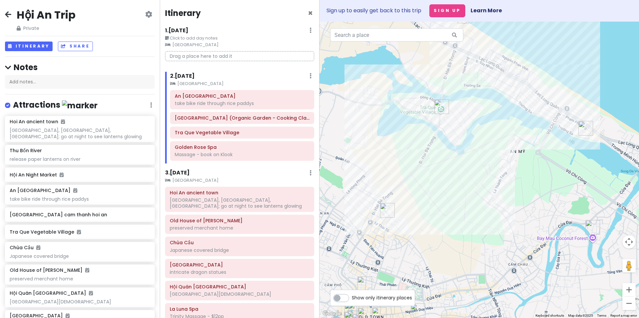
drag, startPoint x: 397, startPoint y: 98, endPoint x: 332, endPoint y: 192, distance: 113.8
click at [331, 195] on div "An Bang Beach 4.3 (16,592) W87R+C7R, Đ. Hai Bà Trưng, Hội An, Quảng Nam, Vietna…" at bounding box center [478, 170] width 319 height 297
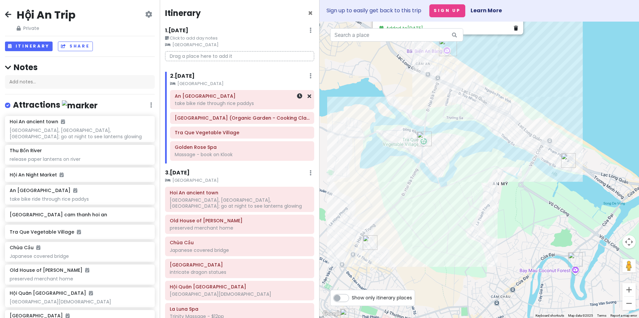
click at [217, 100] on div "take bike ride through rice paddys" at bounding box center [242, 103] width 135 height 6
click at [220, 121] on h6 "Caman Village (Organic Garden - Cooking Class - Tours - Event Venue)" at bounding box center [242, 118] width 135 height 6
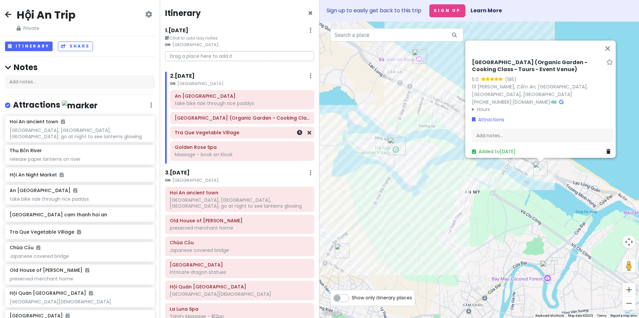
click at [230, 133] on h6 "Tra Que Vegetable Village" at bounding box center [242, 133] width 135 height 6
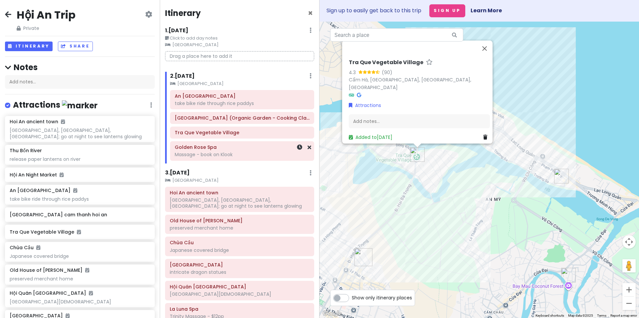
click at [235, 160] on div "Golden Rose Spa Massage - book on Klook" at bounding box center [241, 151] width 143 height 19
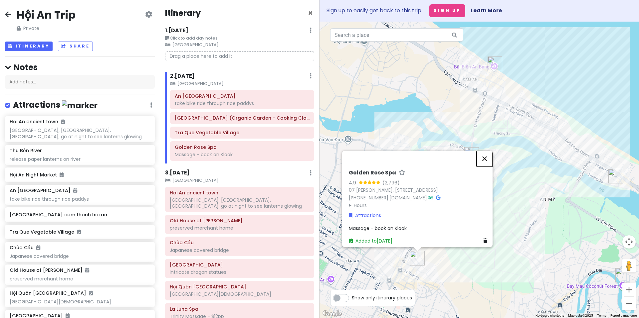
click at [485, 151] on button "Close" at bounding box center [485, 159] width 16 height 16
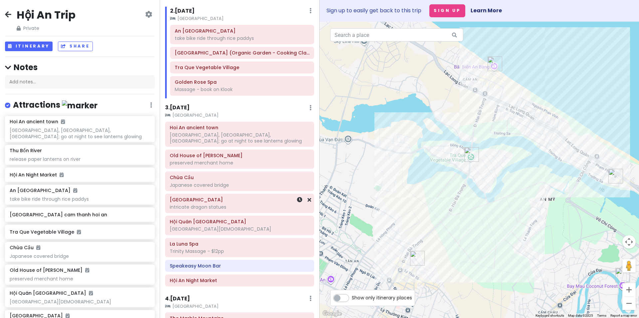
scroll to position [67, 0]
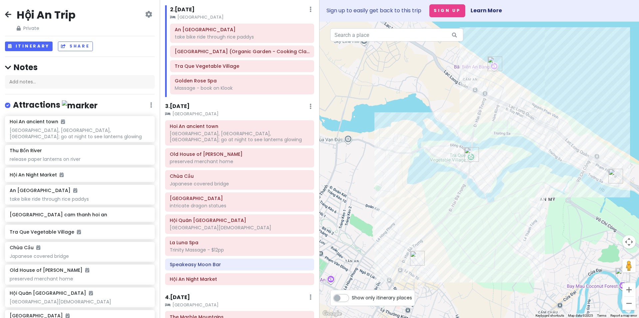
click at [183, 103] on h6 "3 . Sat 11/8" at bounding box center [177, 106] width 25 height 7
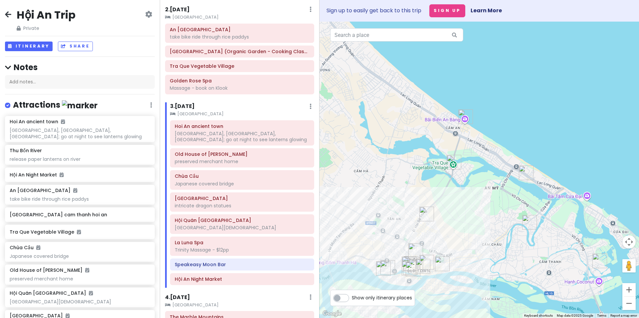
drag, startPoint x: 428, startPoint y: 184, endPoint x: 417, endPoint y: 116, distance: 69.5
click at [419, 116] on div at bounding box center [478, 170] width 319 height 297
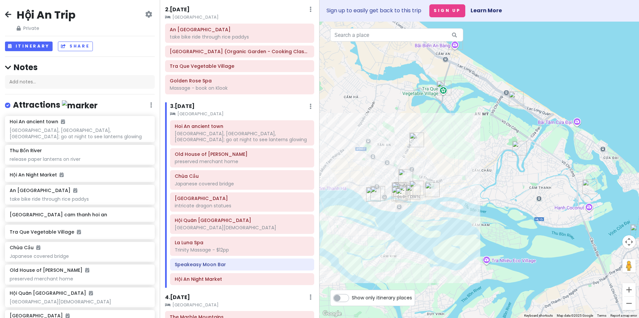
click at [235, 111] on small "RiverTown Hoi An Resort & Spa" at bounding box center [242, 114] width 144 height 7
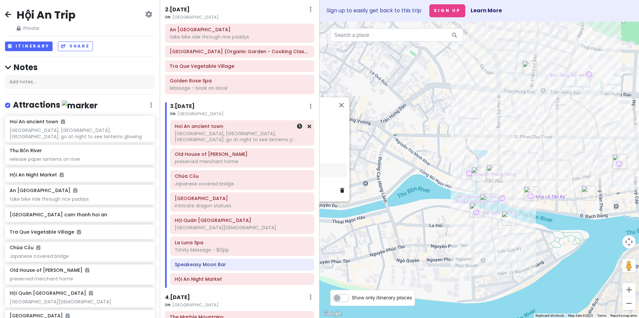
click at [228, 141] on div "Tran Phu st, Nguyen Thai Hoc st, Le Loi st; go at night to see lanterns glowing" at bounding box center [242, 137] width 135 height 12
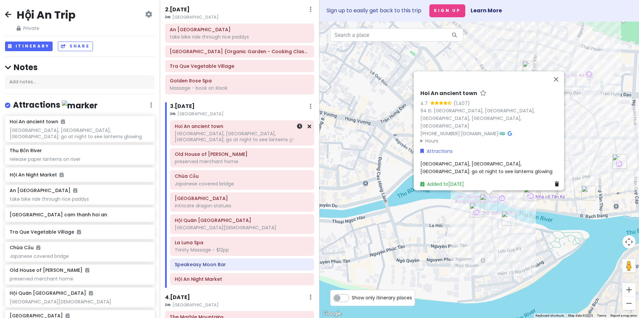
click at [228, 141] on div "Tran Phu st, Nguyen Thai Hoc st, Le Loi st; go at night to see lanterns glowing" at bounding box center [242, 137] width 135 height 12
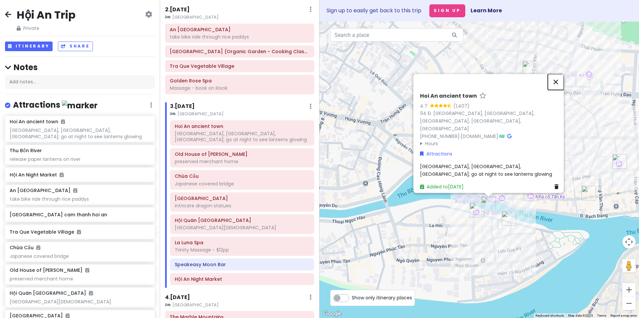
click at [558, 85] on button "Close" at bounding box center [556, 82] width 16 height 16
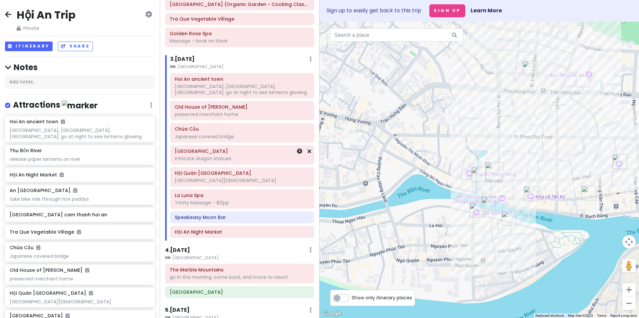
scroll to position [133, 0]
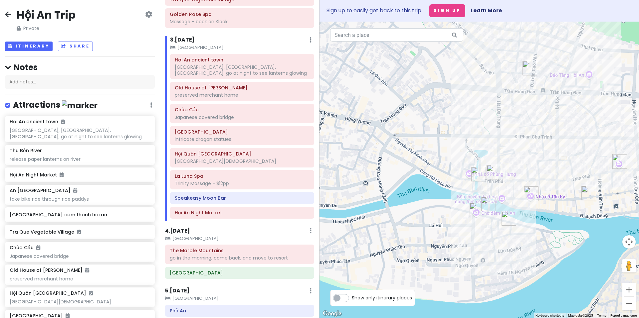
click at [180, 228] on h6 "4 . Sun 11/9" at bounding box center [177, 231] width 25 height 7
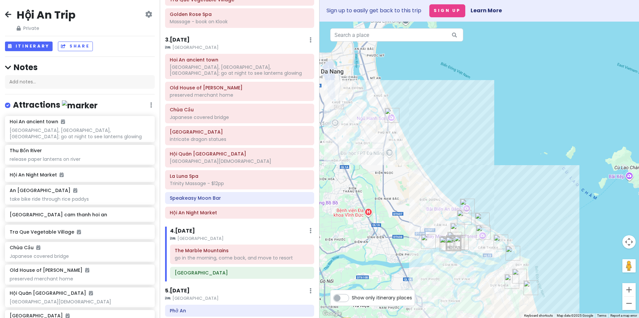
drag, startPoint x: 402, startPoint y: 236, endPoint x: 486, endPoint y: 279, distance: 93.6
click at [486, 279] on div at bounding box center [478, 170] width 319 height 297
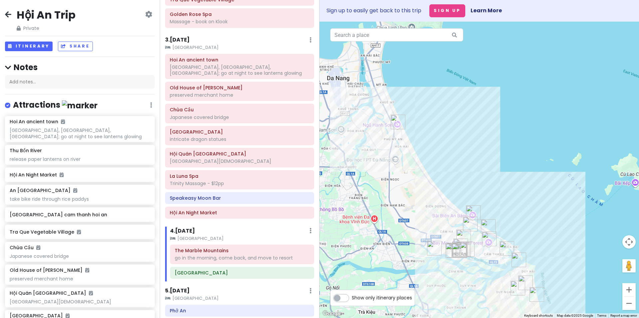
drag, startPoint x: 370, startPoint y: 225, endPoint x: 367, endPoint y: 229, distance: 4.9
click at [367, 229] on div at bounding box center [478, 170] width 319 height 297
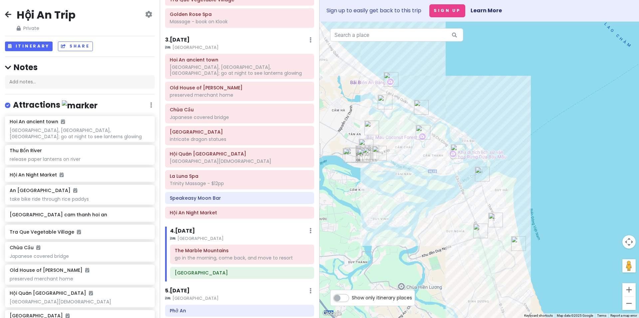
drag, startPoint x: 456, startPoint y: 262, endPoint x: 404, endPoint y: 183, distance: 95.0
click at [404, 183] on div at bounding box center [478, 170] width 319 height 297
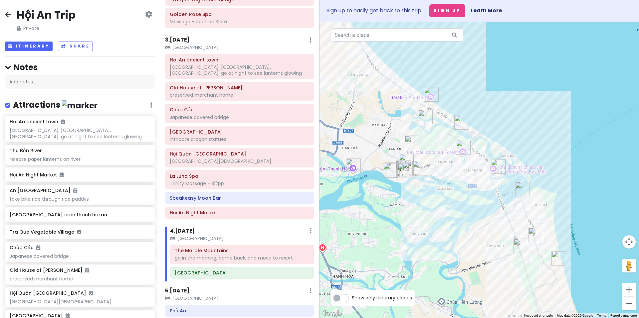
drag, startPoint x: 371, startPoint y: 189, endPoint x: 458, endPoint y: 231, distance: 96.2
click at [458, 231] on div at bounding box center [478, 170] width 319 height 297
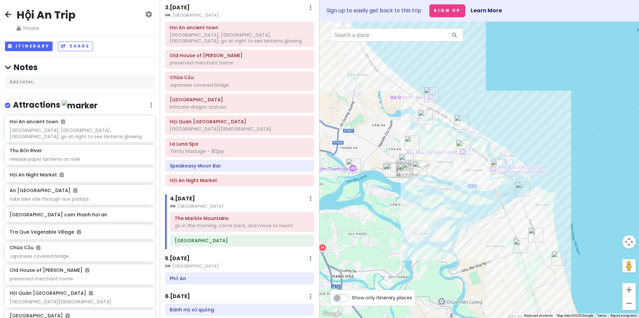
scroll to position [166, 0]
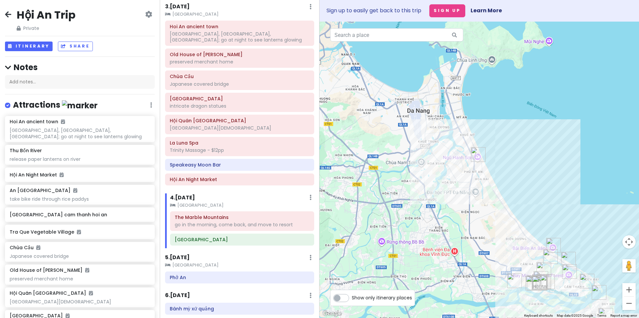
drag, startPoint x: 367, startPoint y: 134, endPoint x: 522, endPoint y: 239, distance: 187.4
click at [522, 239] on div at bounding box center [478, 170] width 319 height 297
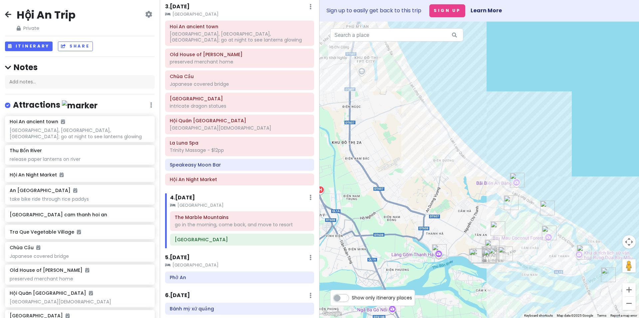
drag, startPoint x: 459, startPoint y: 213, endPoint x: 346, endPoint y: 72, distance: 181.2
click at [346, 72] on div at bounding box center [478, 170] width 319 height 297
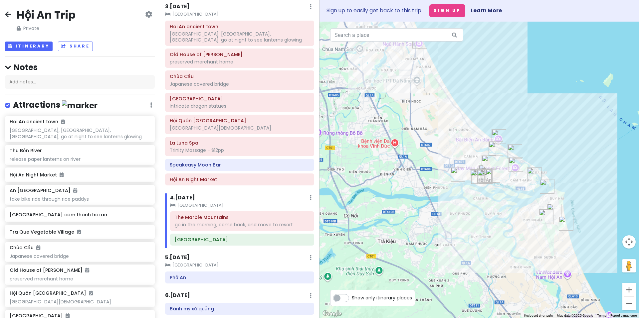
drag, startPoint x: 436, startPoint y: 190, endPoint x: 510, endPoint y: 217, distance: 78.8
click at [510, 217] on div at bounding box center [478, 170] width 319 height 297
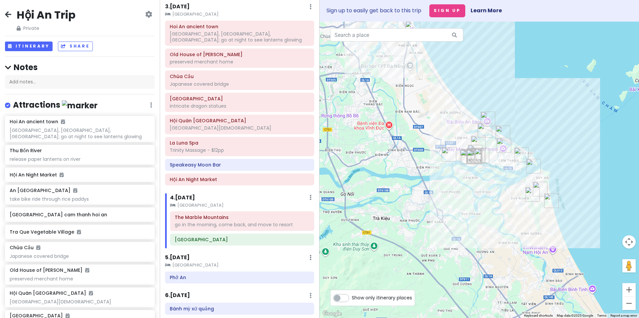
drag, startPoint x: 462, startPoint y: 126, endPoint x: 382, endPoint y: 78, distance: 92.4
click at [382, 78] on div at bounding box center [478, 170] width 319 height 297
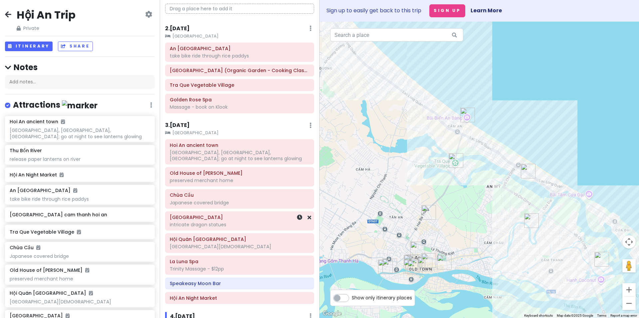
scroll to position [33, 0]
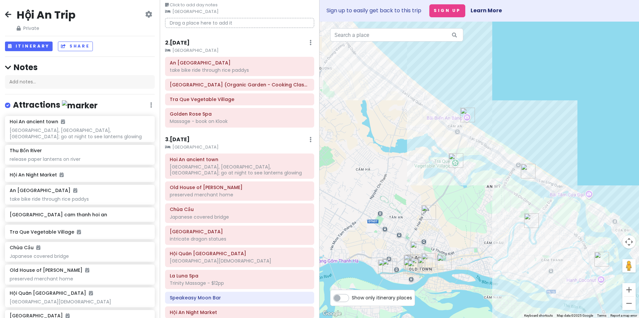
click at [178, 42] on h6 "2 . Fri 11/7" at bounding box center [177, 43] width 25 height 7
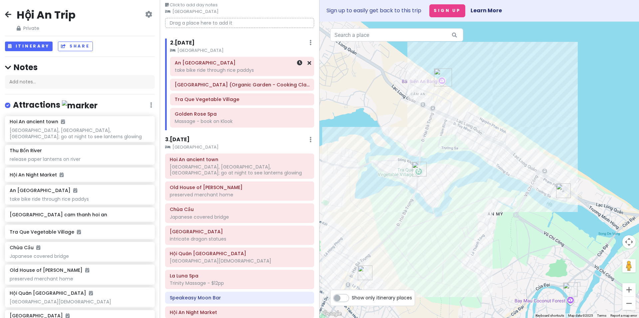
click at [218, 70] on div "take bike ride through rice paddys" at bounding box center [242, 70] width 135 height 6
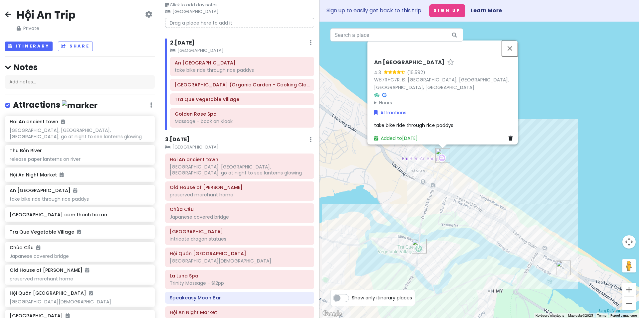
click at [516, 50] on button "Close" at bounding box center [510, 49] width 16 height 16
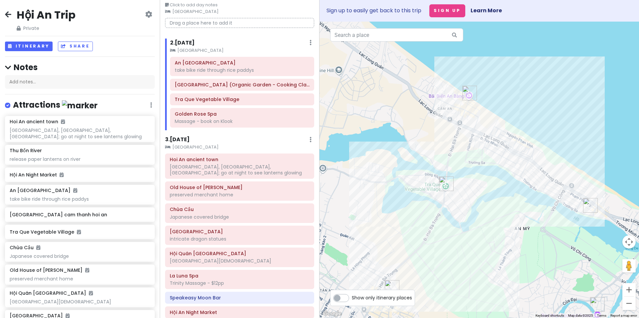
drag, startPoint x: 401, startPoint y: 131, endPoint x: 419, endPoint y: 58, distance: 75.3
click at [427, 53] on div at bounding box center [478, 170] width 319 height 297
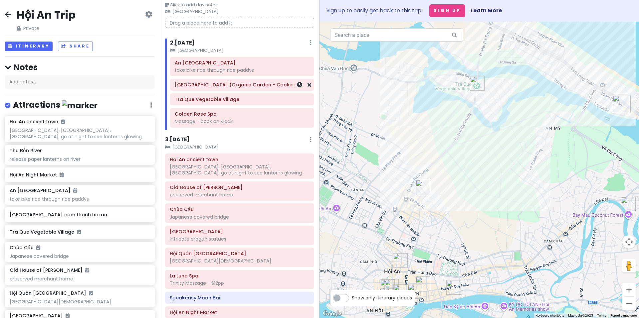
click at [220, 89] on div "Caman Village (Organic Garden - Cooking Class - Tours - Event Venue)" at bounding box center [242, 84] width 135 height 9
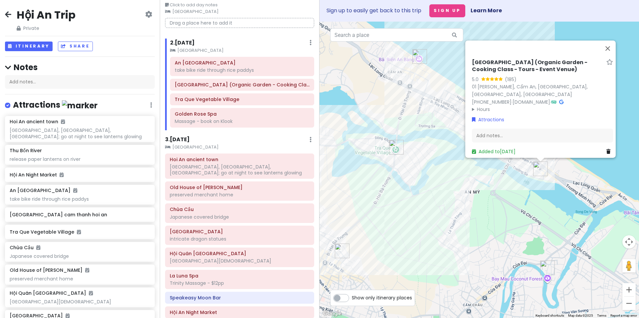
click at [504, 68] on h6 "Caman Village (Organic Garden - Cooking Class - Tours - Event Venue)" at bounding box center [538, 66] width 132 height 14
click at [503, 73] on input "Caman Village (Organic Garden - Cooking Class - Tours - Event Venue)" at bounding box center [542, 68] width 141 height 10
click at [512, 99] on link "camanvillage.com" at bounding box center [531, 102] width 38 height 7
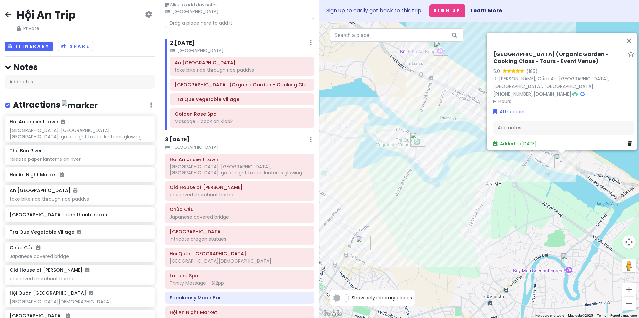
drag, startPoint x: 431, startPoint y: 221, endPoint x: 437, endPoint y: 219, distance: 7.1
click at [437, 219] on div "Caman Village (Organic Garden - Cooking Class - Tours - Event Venue) 5.0 (185) …" at bounding box center [478, 170] width 319 height 297
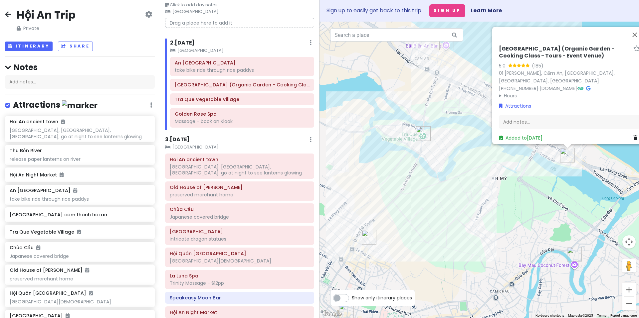
drag, startPoint x: 375, startPoint y: 180, endPoint x: 424, endPoint y: 116, distance: 81.2
click at [424, 116] on div "Caman Village (Organic Garden - Cooking Class - Tours - Event Venue) 5.0 (185) …" at bounding box center [478, 170] width 319 height 297
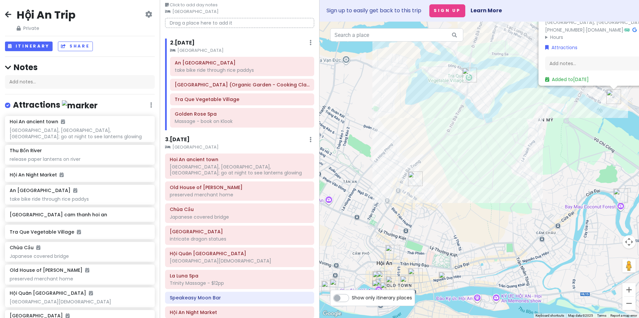
drag, startPoint x: 481, startPoint y: 139, endPoint x: 482, endPoint y: 133, distance: 5.7
click at [482, 133] on div "Caman Village (Organic Garden - Cooking Class - Tours - Event Venue) 5.0 (185) …" at bounding box center [478, 170] width 319 height 297
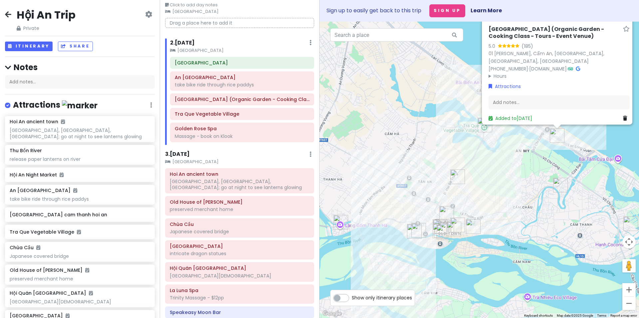
drag, startPoint x: 433, startPoint y: 98, endPoint x: 434, endPoint y: 93, distance: 5.6
click at [434, 95] on div "Caman Village (Organic Garden - Cooking Class - Tours - Event Venue) 5.0 (185) …" at bounding box center [478, 170] width 319 height 297
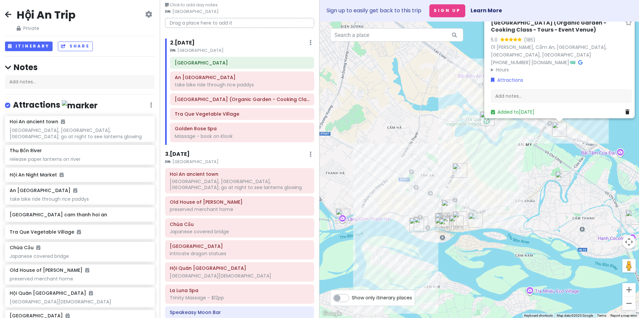
click at [187, 40] on h6 "2 . Fri 11/7" at bounding box center [182, 43] width 25 height 7
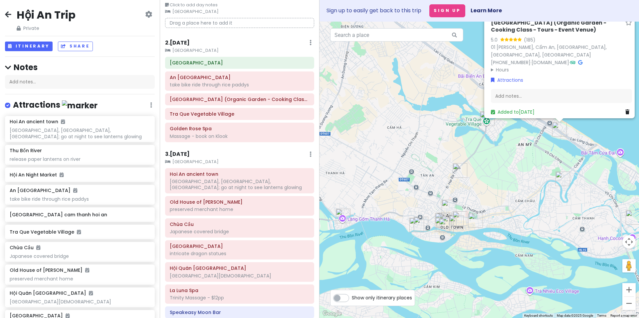
click at [174, 45] on h6 "2 . Fri 11/7" at bounding box center [177, 43] width 25 height 7
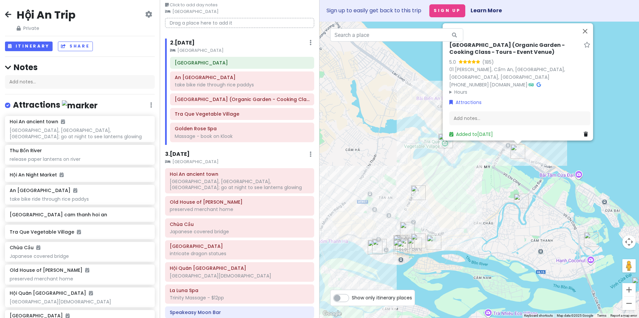
drag, startPoint x: 426, startPoint y: 103, endPoint x: 386, endPoint y: 125, distance: 45.4
click at [386, 125] on div "Caman Village (Organic Garden - Cooking Class - Tours - Event Venue) 5.0 (185) …" at bounding box center [478, 170] width 319 height 297
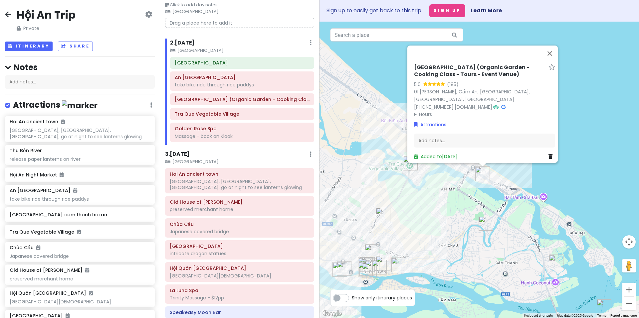
click at [456, 198] on div "Caman Village (Organic Garden - Cooking Class - Tours - Event Venue) 5.0 (185) …" at bounding box center [478, 170] width 319 height 297
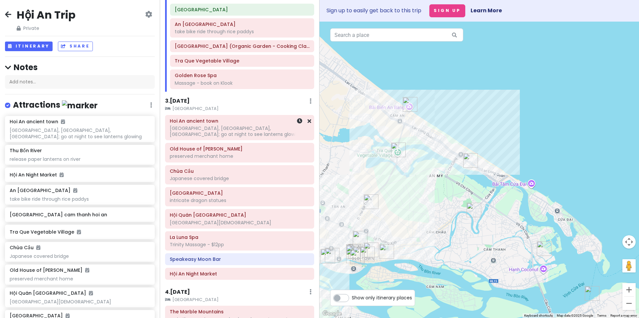
scroll to position [33, 0]
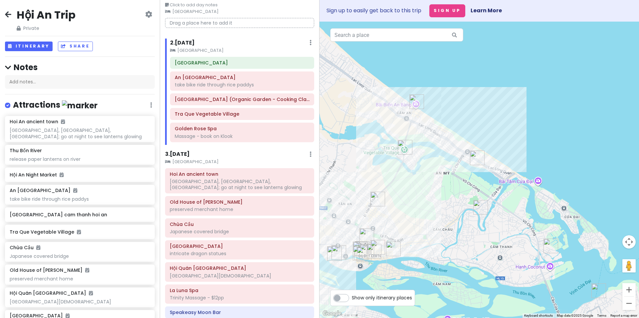
drag, startPoint x: 427, startPoint y: 224, endPoint x: 502, endPoint y: 192, distance: 81.7
click at [502, 192] on div at bounding box center [478, 170] width 319 height 297
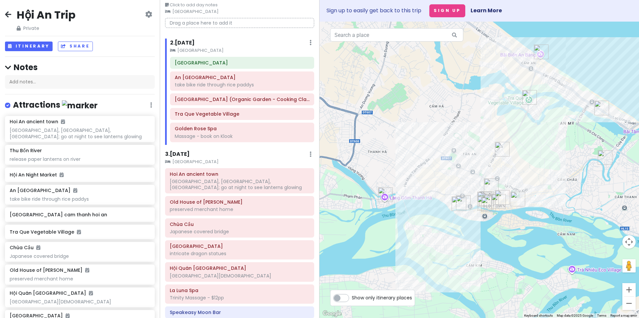
click at [190, 157] on h6 "3 . Sat 11/8" at bounding box center [177, 154] width 25 height 7
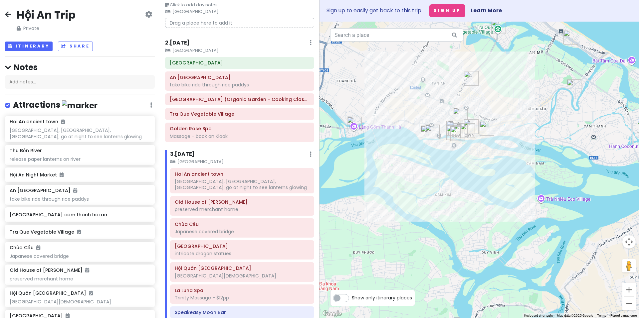
drag, startPoint x: 426, startPoint y: 204, endPoint x: 399, endPoint y: 140, distance: 69.1
click at [399, 140] on div at bounding box center [478, 170] width 319 height 297
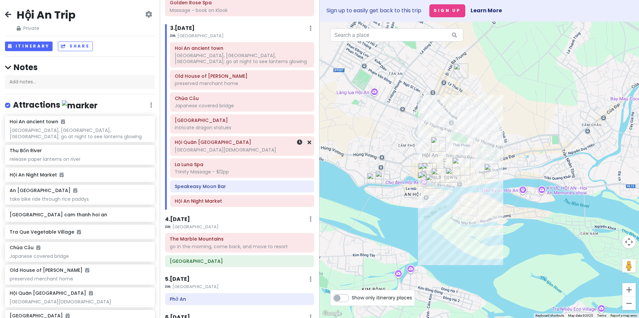
scroll to position [166, 0]
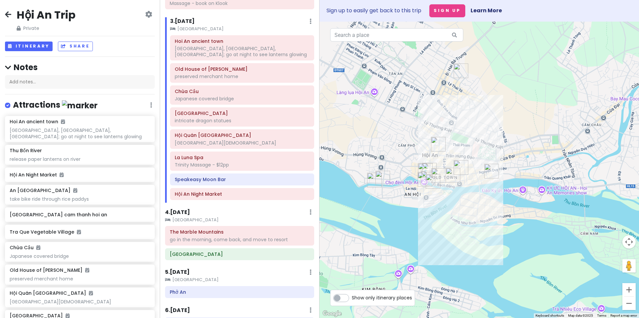
click at [184, 211] on h6 "4 . Sun 11/9" at bounding box center [177, 212] width 25 height 7
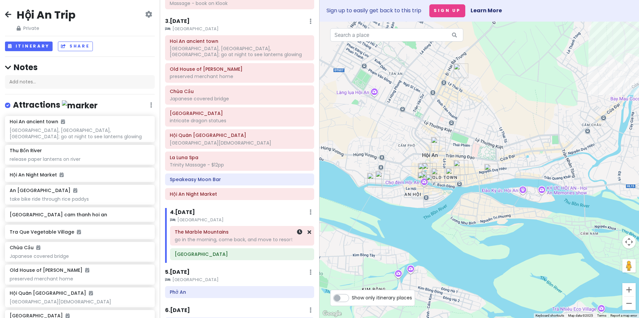
click at [192, 237] on div "go in the morning, come back, and move to resort" at bounding box center [242, 240] width 135 height 6
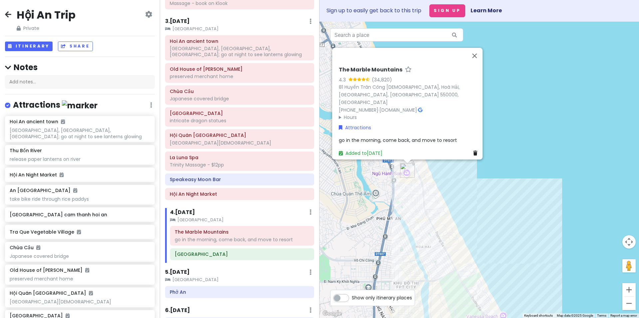
drag, startPoint x: 424, startPoint y: 236, endPoint x: 447, endPoint y: 156, distance: 83.1
click at [449, 156] on div "The Marble Mountains 4.3 (34,820) 81 Huyền Trân Công Chúa, Hoà Hải, Ngũ Hành Sơ…" at bounding box center [478, 170] width 319 height 297
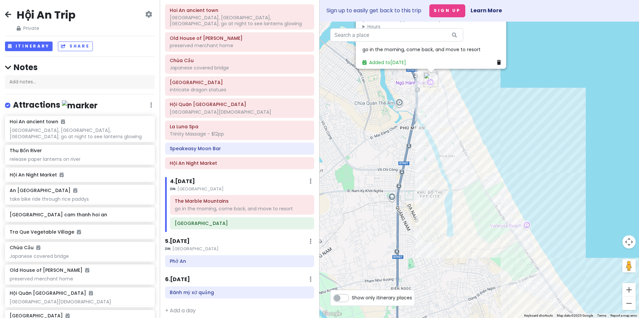
scroll to position [202, 0]
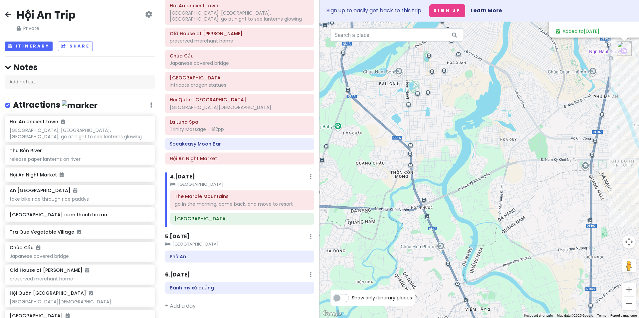
drag, startPoint x: 375, startPoint y: 149, endPoint x: 568, endPoint y: 118, distance: 195.8
click at [568, 118] on div "The Marble Mountains 4.3 (34,820) 81 Huyền Trân Công Chúa, Hoà Hải, Ngũ Hành Sơ…" at bounding box center [478, 170] width 319 height 297
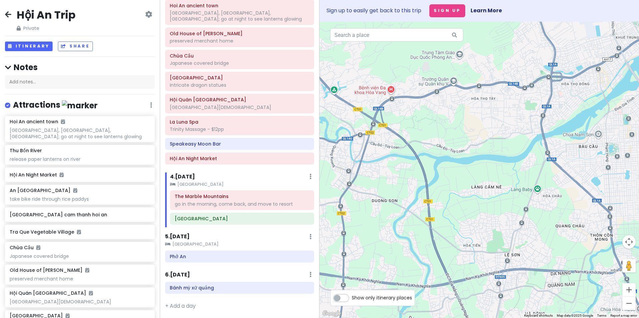
drag, startPoint x: 389, startPoint y: 153, endPoint x: 569, endPoint y: 218, distance: 191.6
click at [569, 218] on div "The Marble Mountains 4.3 (34,820) 81 Huyền Trân Công Chúa, Hoà Hải, Ngũ Hành Sơ…" at bounding box center [478, 170] width 319 height 297
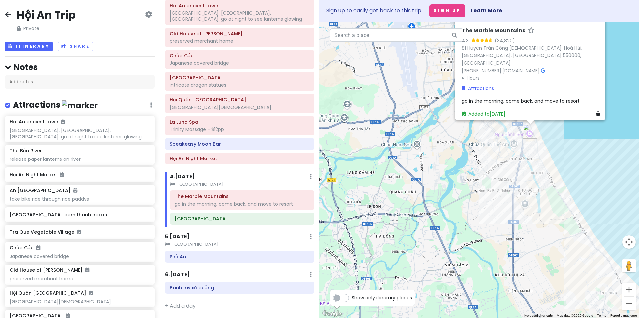
drag, startPoint x: 475, startPoint y: 198, endPoint x: 412, endPoint y: 219, distance: 66.3
click at [412, 219] on div "The Marble Mountains 4.3 (34,820) 81 Huyền Trân Công Chúa, Hoà Hải, Ngũ Hành Sơ…" at bounding box center [478, 170] width 319 height 297
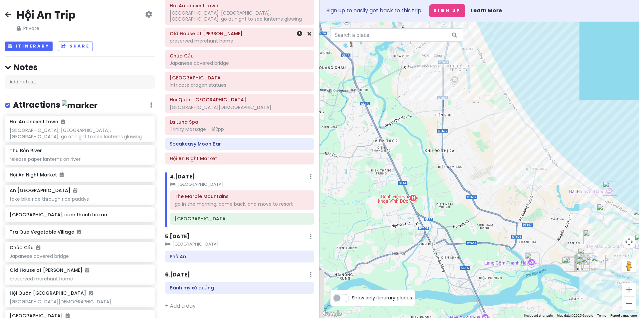
drag, startPoint x: 415, startPoint y: 204, endPoint x: 326, endPoint y: 73, distance: 158.8
click at [311, 34] on div "Hội An Trip Private Change Dates Make a Copy Delete Trip Go Pro ⚡️ Give Feedbac…" at bounding box center [319, 159] width 639 height 318
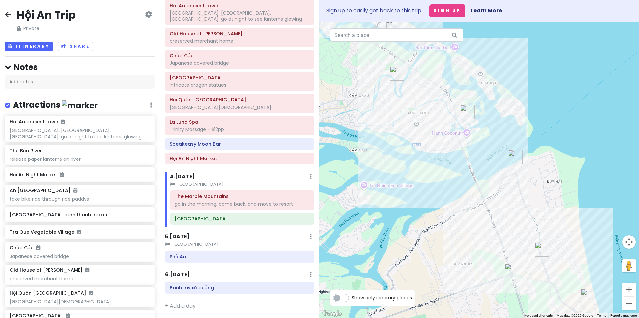
drag, startPoint x: 561, startPoint y: 216, endPoint x: 329, endPoint y: 151, distance: 240.2
click at [328, 147] on div "The Marble Mountains 4.3 (34,820) 81 Huyền Trân Công Chúa, Hoà Hải, Ngũ Hành Sơ…" at bounding box center [478, 170] width 319 height 297
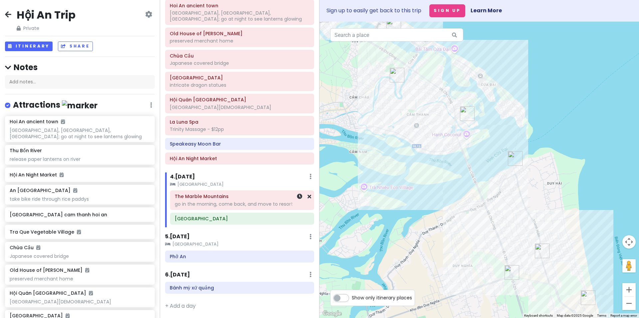
click at [200, 202] on div "go in the morning, come back, and move to resort" at bounding box center [242, 204] width 135 height 6
click at [203, 200] on div "The Marble Mountains go in the morning, come back, and move to resort" at bounding box center [242, 200] width 135 height 17
click at [217, 201] on div "The Marble Mountains go in the morning, come back, and move to resort" at bounding box center [242, 200] width 135 height 17
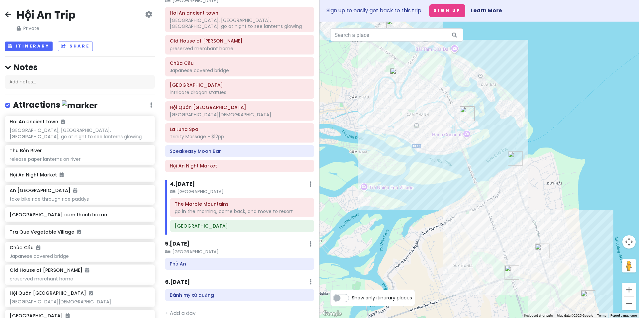
scroll to position [209, 0]
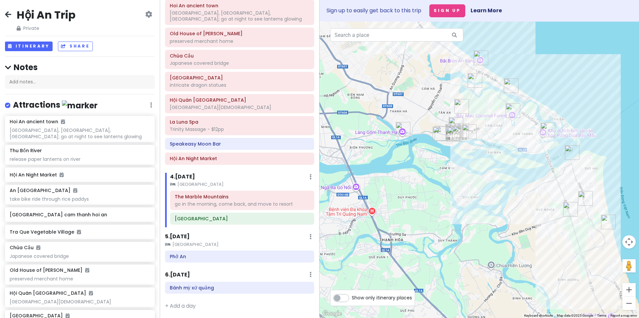
drag, startPoint x: 382, startPoint y: 146, endPoint x: 489, endPoint y: 152, distance: 106.9
click at [489, 155] on div "The Marble Mountains 4.3 (34,820) 81 Huyền Trân Công Chúa, Hoà Hải, Ngũ Hành Sơ…" at bounding box center [478, 170] width 319 height 297
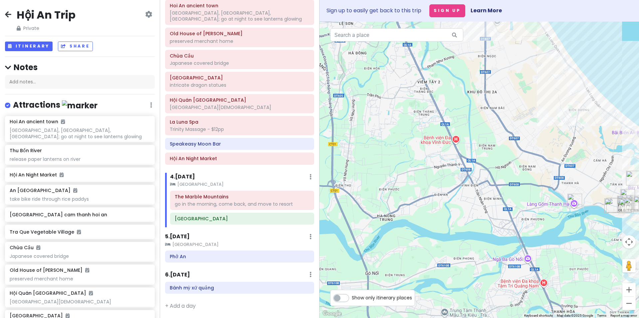
drag, startPoint x: 449, startPoint y: 113, endPoint x: 523, endPoint y: 243, distance: 149.3
click at [523, 243] on div "The Marble Mountains 4.3 (34,820) 81 Huyền Trân Công Chúa, Hoà Hải, Ngũ Hành Sơ…" at bounding box center [478, 170] width 319 height 297
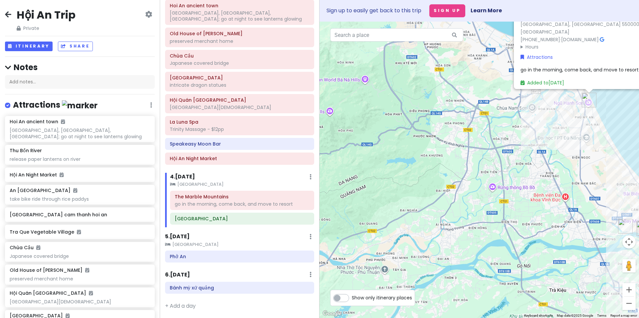
drag, startPoint x: 405, startPoint y: 196, endPoint x: 530, endPoint y: 218, distance: 126.3
click at [530, 218] on div "The Marble Mountains 4.3 (34,820) 81 Huyền Trân Công Chúa, Hoà Hải, Ngũ Hành Sơ…" at bounding box center [478, 170] width 319 height 297
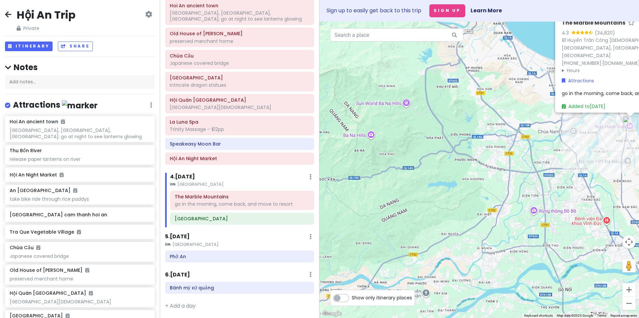
drag, startPoint x: 436, startPoint y: 192, endPoint x: 451, endPoint y: 199, distance: 16.7
click at [451, 199] on div "The Marble Mountains 4.3 (34,820) 81 Huyền Trân Công Chúa, Hoà Hải, Ngũ Hành Sơ…" at bounding box center [478, 170] width 319 height 297
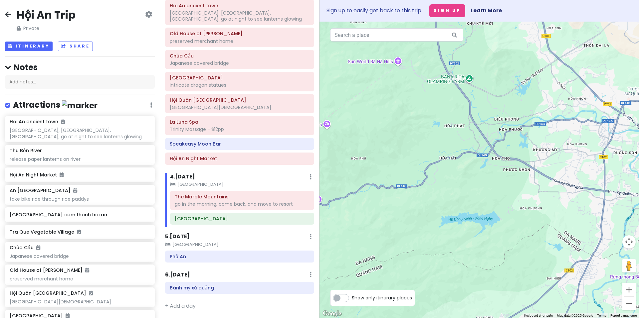
drag, startPoint x: 482, startPoint y: 130, endPoint x: 415, endPoint y: 122, distance: 68.0
click at [415, 122] on div "The Marble Mountains 4.3 (34,820) 81 Huyền Trân Công Chúa, Hoà Hải, Ngũ Hành Sơ…" at bounding box center [478, 170] width 319 height 297
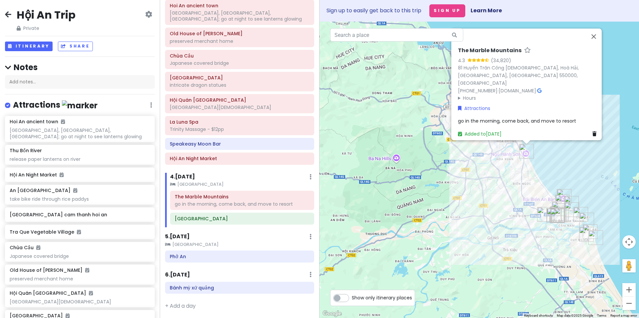
drag, startPoint x: 489, startPoint y: 179, endPoint x: 449, endPoint y: 205, distance: 48.1
click at [439, 220] on div "The Marble Mountains 4.3 (34,820) 81 Huyền Trân Công Chúa, Hoà Hải, Ngũ Hành Sơ…" at bounding box center [478, 170] width 319 height 297
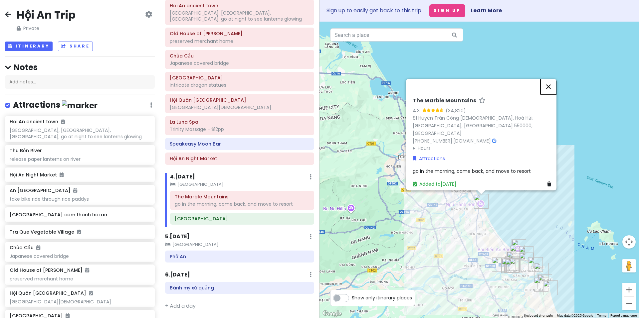
click at [554, 88] on button "Close" at bounding box center [548, 87] width 16 height 16
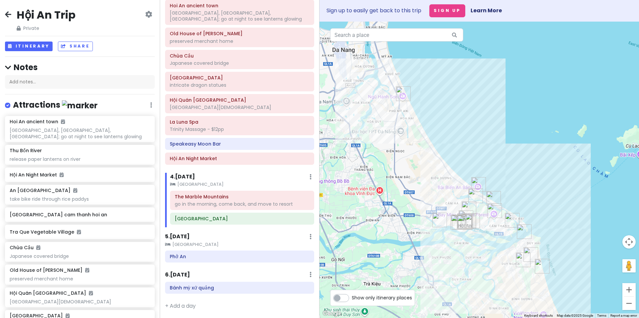
drag, startPoint x: 529, startPoint y: 218, endPoint x: 475, endPoint y: 121, distance: 111.4
click at [475, 121] on div at bounding box center [478, 170] width 319 height 297
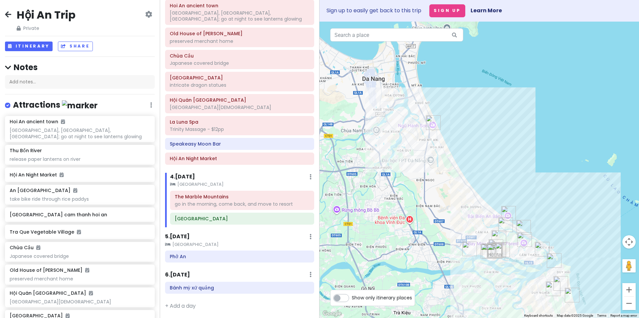
drag, startPoint x: 482, startPoint y: 139, endPoint x: 545, endPoint y: 201, distance: 88.2
click at [545, 201] on div at bounding box center [478, 170] width 319 height 297
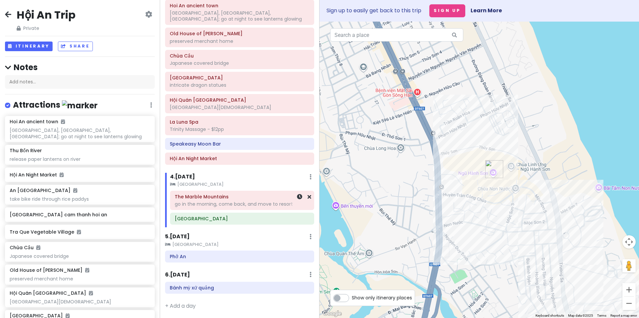
click at [207, 200] on div "The Marble Mountains go in the morning, come back, and move to resort" at bounding box center [242, 200] width 135 height 17
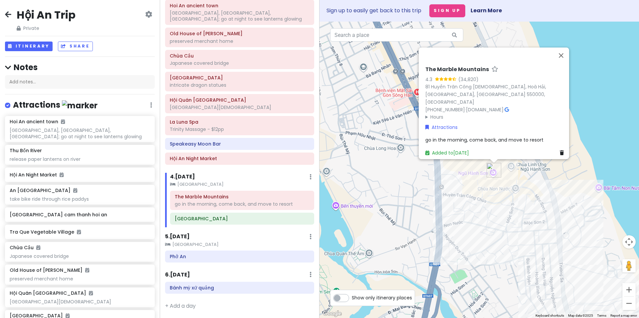
click at [482, 212] on div "The Marble Mountains 4.3 (34,820) 81 Huyền Trân Công Chúa, Hoà Hải, Ngũ Hành Sơ…" at bounding box center [478, 170] width 319 height 297
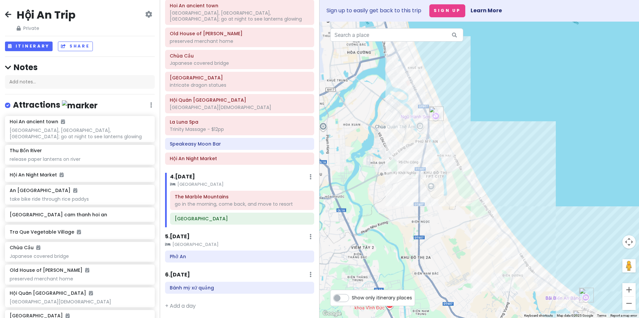
drag, startPoint x: 468, startPoint y: 245, endPoint x: 425, endPoint y: 118, distance: 134.0
click at [425, 118] on div at bounding box center [478, 170] width 319 height 297
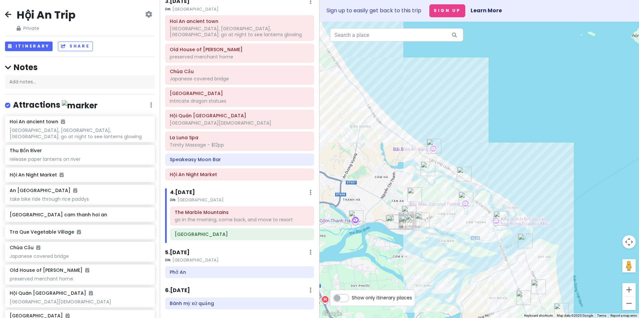
scroll to position [158, 0]
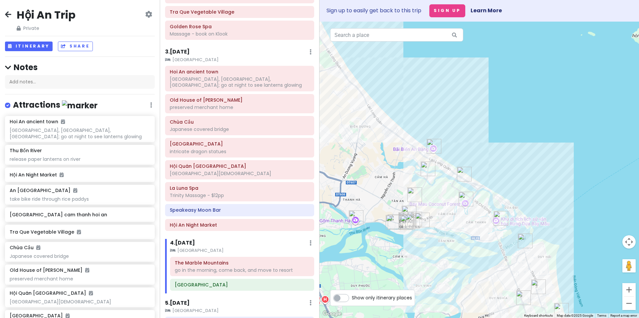
click at [185, 52] on h6 "3 . Sat 11/8" at bounding box center [177, 52] width 25 height 7
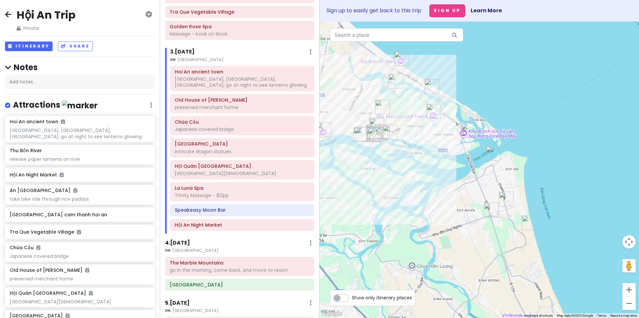
drag, startPoint x: 440, startPoint y: 250, endPoint x: 406, endPoint y: 158, distance: 97.9
click at [406, 158] on div at bounding box center [478, 170] width 319 height 297
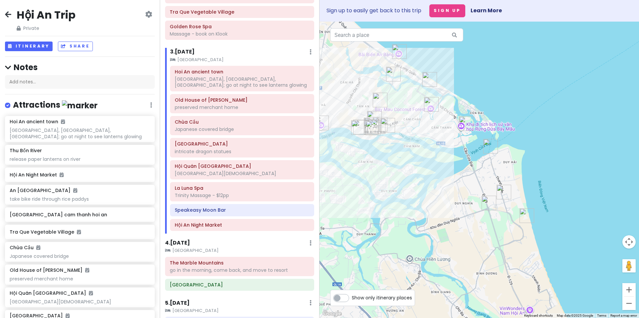
click at [188, 243] on h6 "4 . Sun 11/9" at bounding box center [177, 243] width 25 height 7
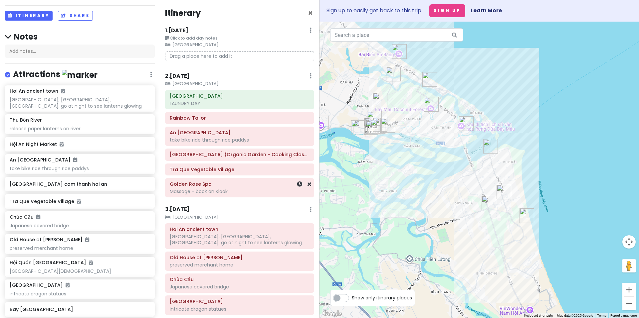
scroll to position [33, 0]
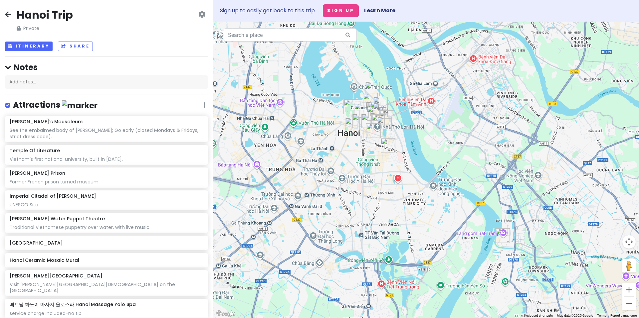
click at [294, 109] on div at bounding box center [426, 170] width 426 height 297
click at [40, 44] on button "Itinerary" at bounding box center [29, 47] width 48 height 10
